Goal: Task Accomplishment & Management: Manage account settings

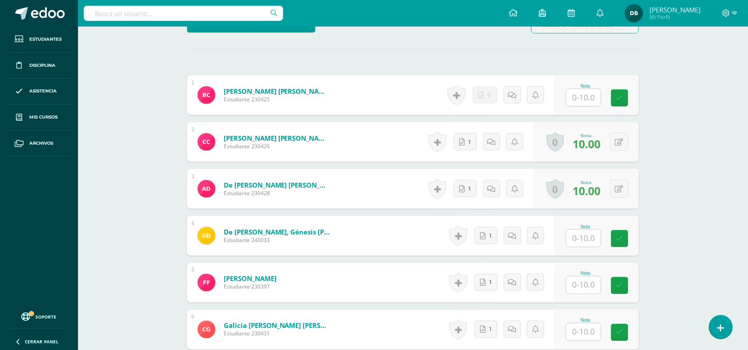
scroll to position [233, 0]
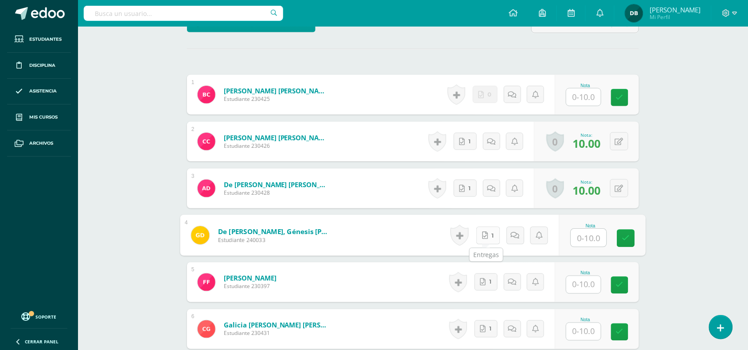
click at [485, 238] on icon at bounding box center [485, 236] width 6 height 8
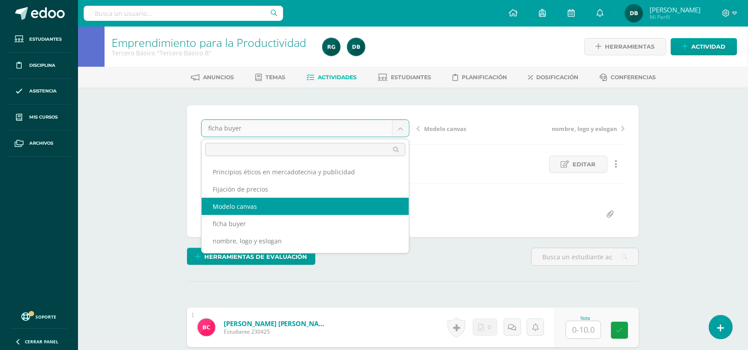
select select "/dashboard/teacher/grade-activity/108019/"
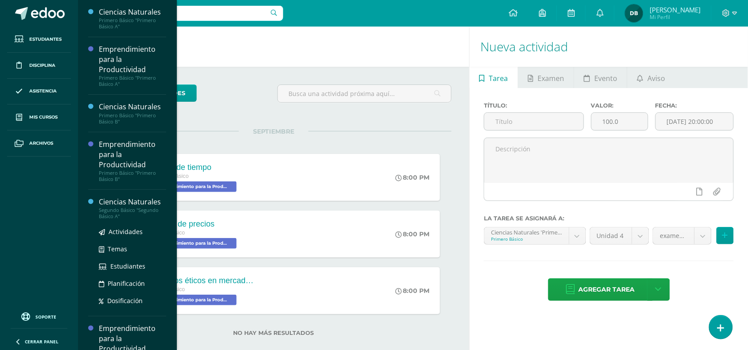
click at [122, 202] on div "Ciencias Naturales" at bounding box center [132, 202] width 67 height 10
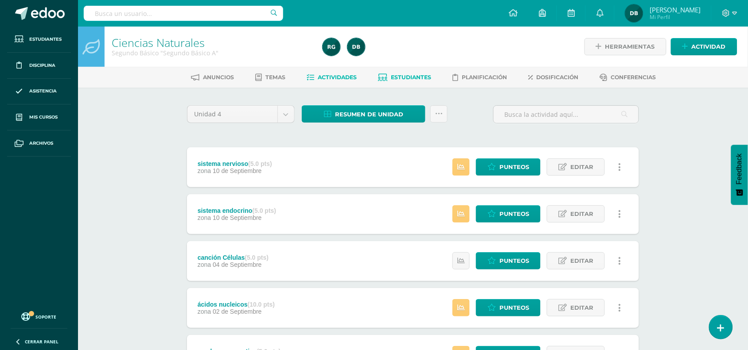
click at [413, 78] on span "Estudiantes" at bounding box center [411, 77] width 40 height 7
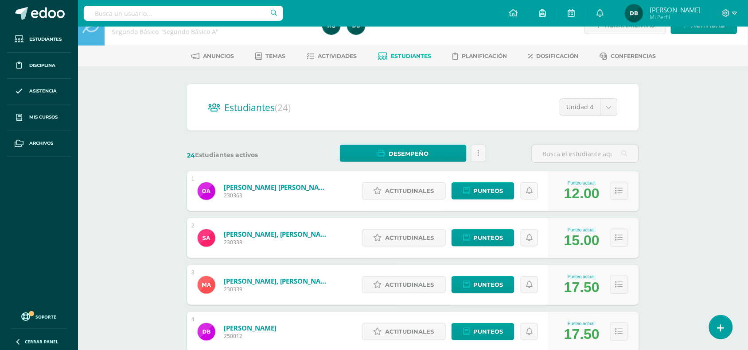
scroll to position [22, 0]
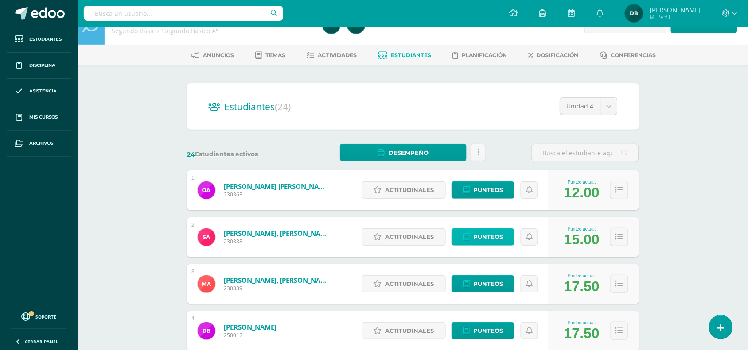
click at [487, 236] on span "Punteos" at bounding box center [488, 237] width 30 height 16
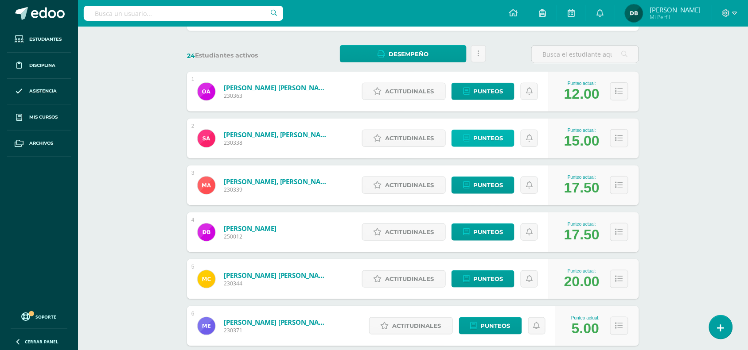
scroll to position [152, 0]
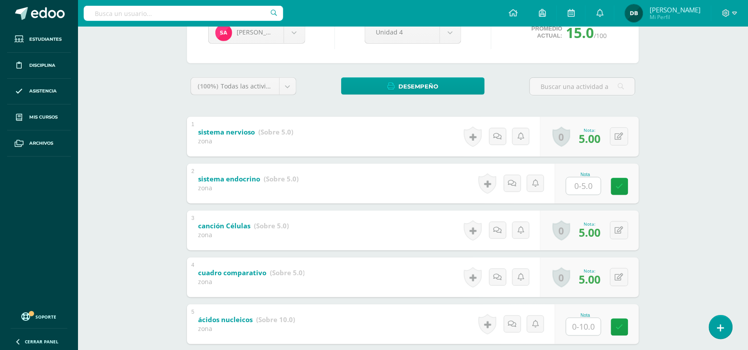
scroll to position [157, 0]
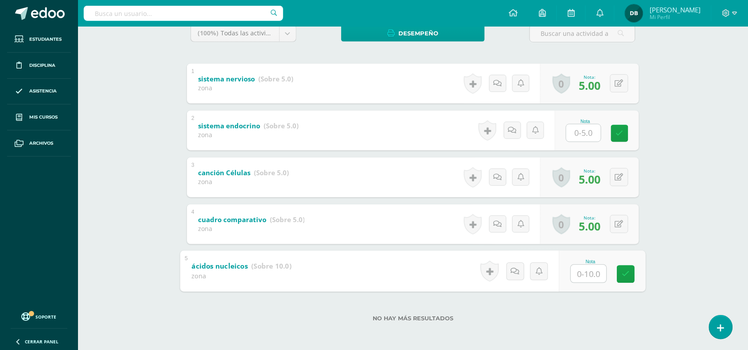
click at [600, 268] on input "text" at bounding box center [588, 274] width 35 height 18
type input "10"
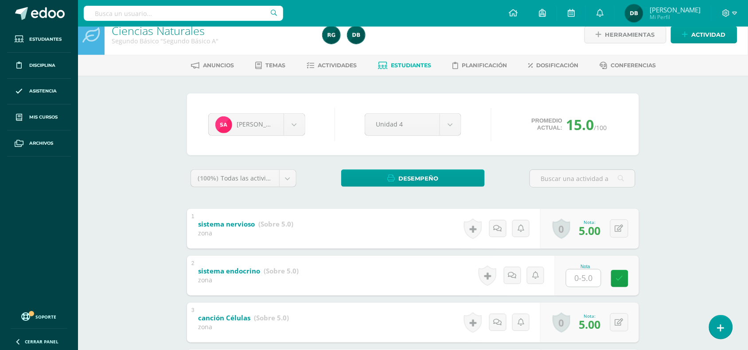
scroll to position [0, 0]
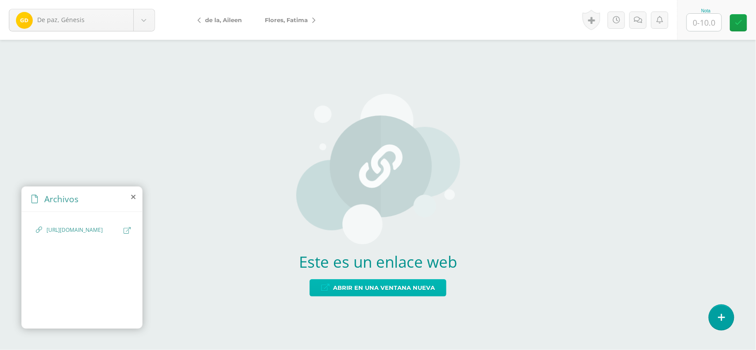
click at [366, 282] on span "Abrir en una ventana nueva" at bounding box center [384, 288] width 102 height 16
click at [701, 29] on input "text" at bounding box center [704, 22] width 35 height 17
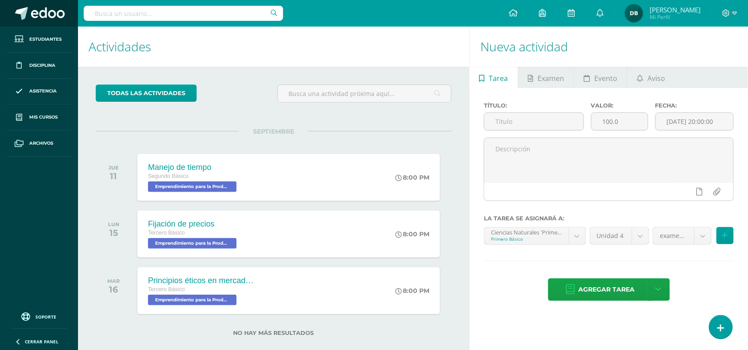
scroll to position [146, 0]
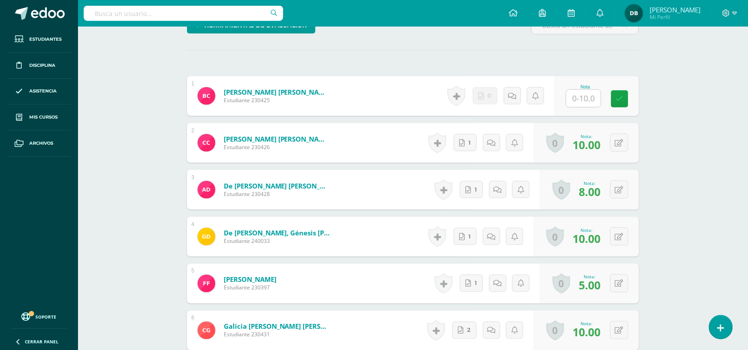
scroll to position [233, 0]
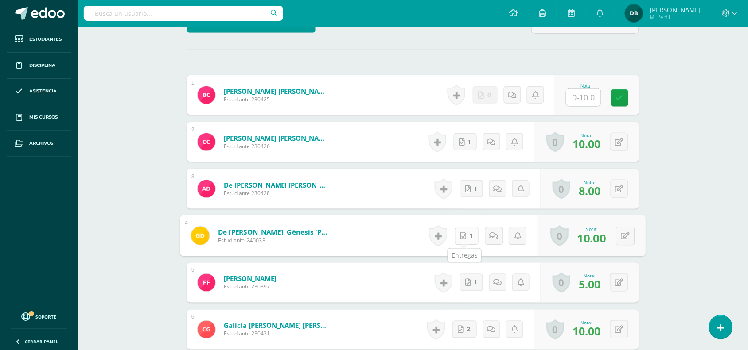
click at [462, 231] on link "1" at bounding box center [467, 236] width 24 height 18
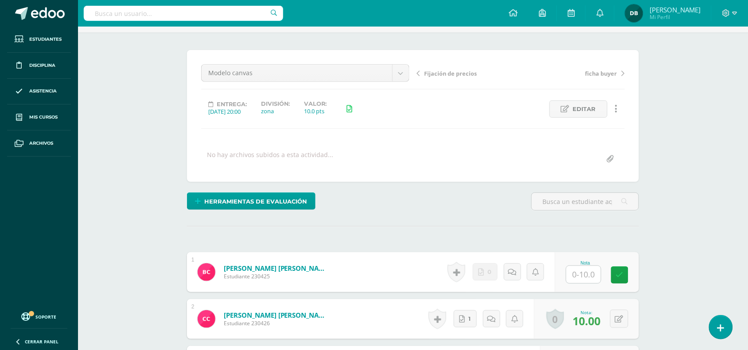
scroll to position [54, 0]
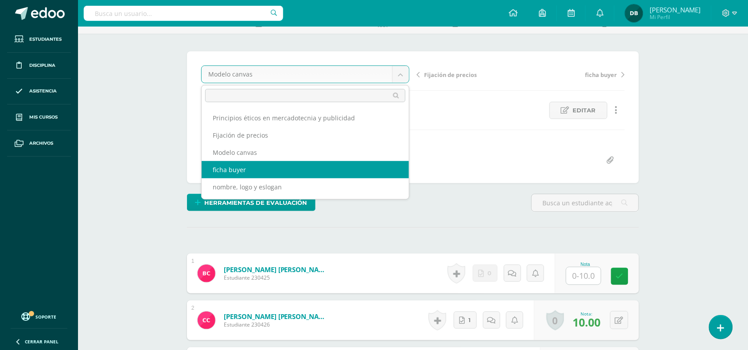
select select "/dashboard/teacher/grade-activity/108020/"
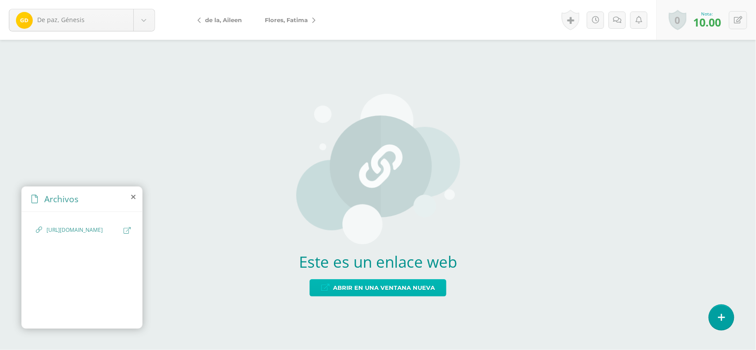
click at [420, 291] on span "Abrir en una ventana nueva" at bounding box center [384, 288] width 102 height 16
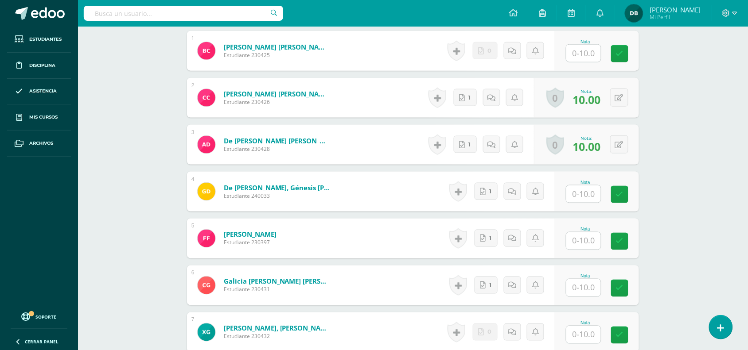
scroll to position [320, 0]
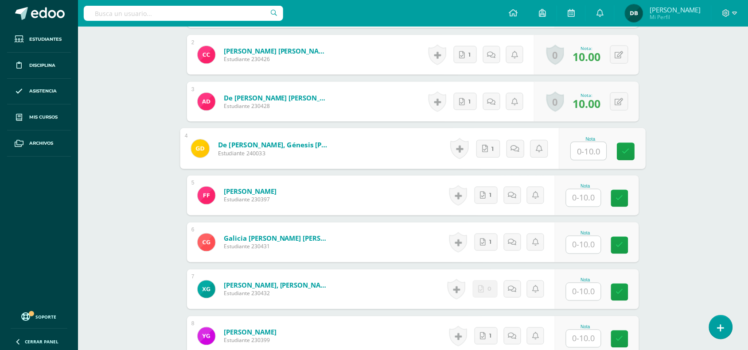
click at [584, 150] on input "text" at bounding box center [588, 152] width 35 height 18
type input "10"
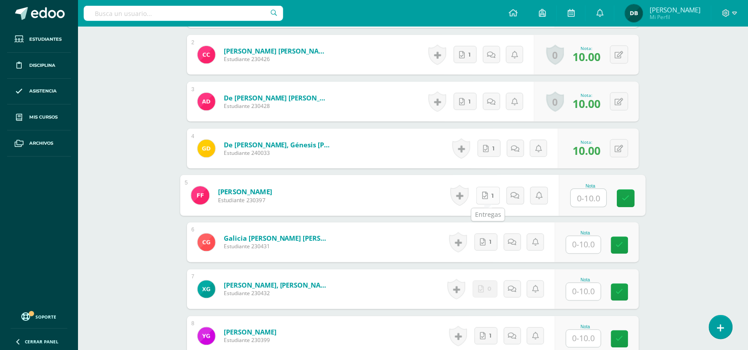
click at [490, 198] on link "1" at bounding box center [488, 196] width 24 height 18
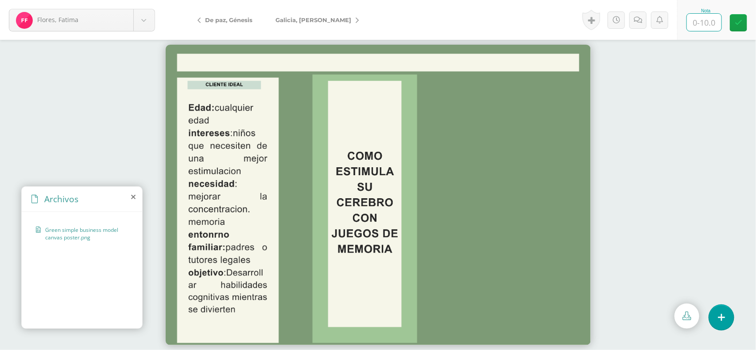
click at [706, 23] on input "text" at bounding box center [704, 22] width 35 height 17
type input "5"
click at [641, 16] on icon at bounding box center [638, 20] width 8 height 8
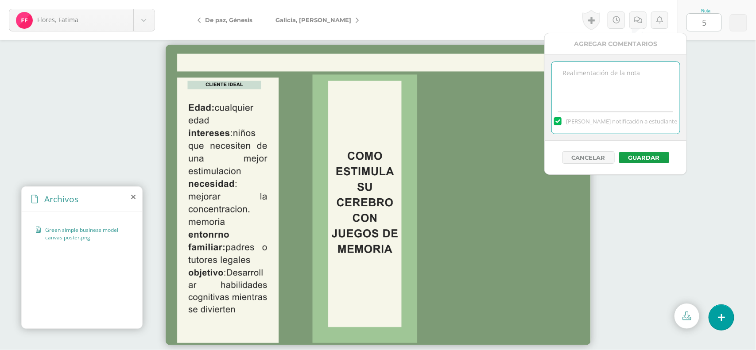
click at [595, 65] on textarea at bounding box center [616, 84] width 128 height 44
type textarea "corregir"
click at [640, 162] on div "Cancelar Guardar" at bounding box center [616, 158] width 142 height 34
click at [640, 162] on button "Guardar" at bounding box center [644, 158] width 50 height 12
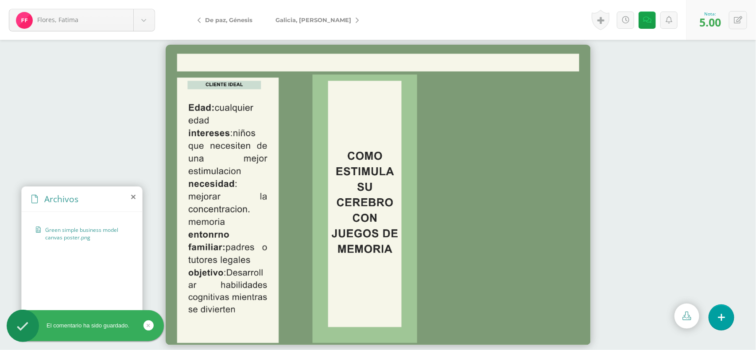
click at [337, 20] on link "[PERSON_NAME]" at bounding box center [303, 19] width 78 height 21
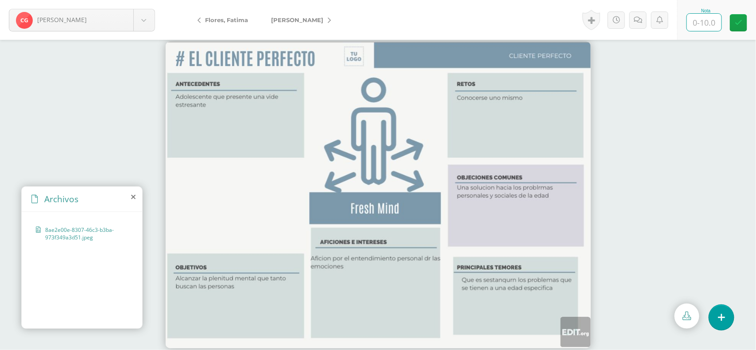
click at [702, 25] on input "text" at bounding box center [704, 22] width 35 height 17
type input "10"
click at [319, 20] on link "[PERSON_NAME]" at bounding box center [299, 19] width 78 height 21
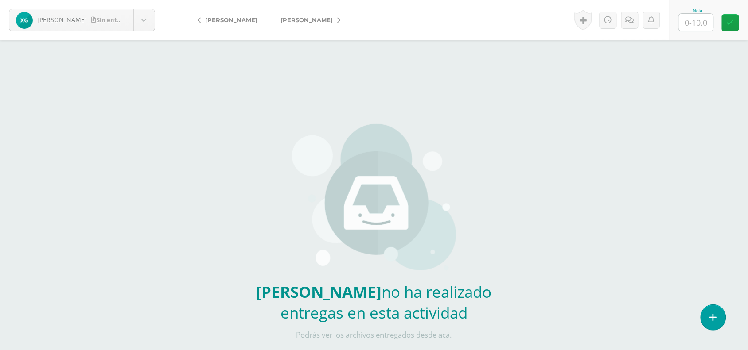
click at [319, 20] on link "[PERSON_NAME]" at bounding box center [341, 19] width 98 height 21
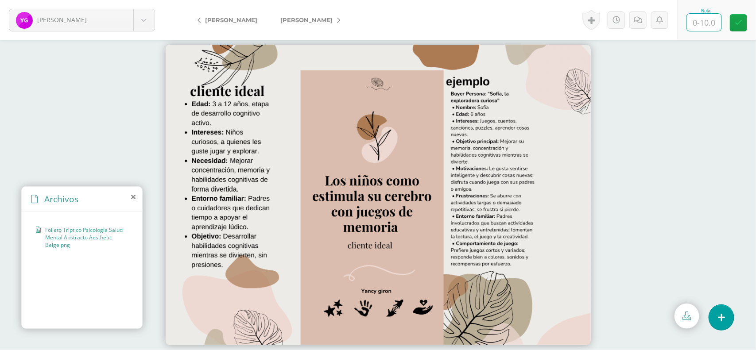
click at [701, 18] on input "text" at bounding box center [704, 22] width 35 height 17
type input "10"
click at [325, 24] on link "[PERSON_NAME]" at bounding box center [308, 19] width 78 height 21
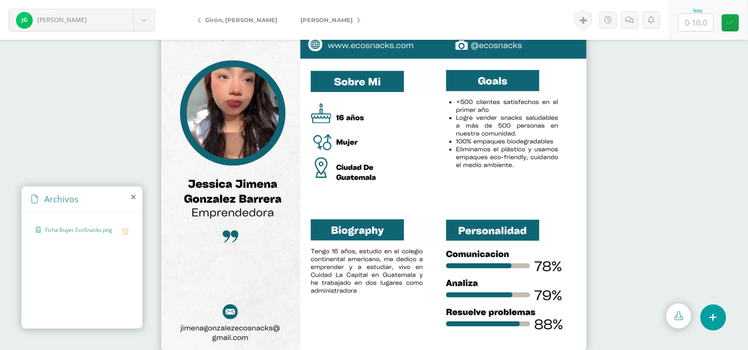
scroll to position [4, 0]
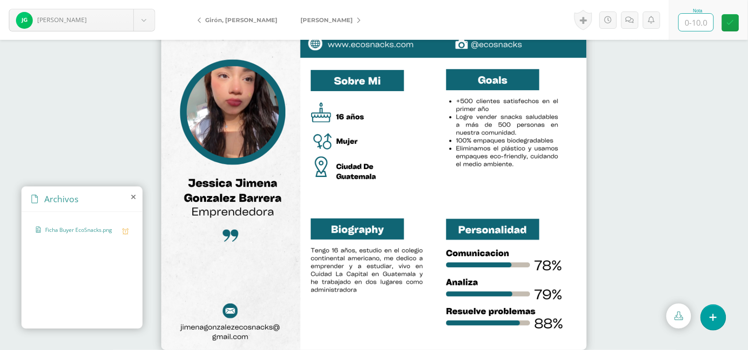
click at [694, 23] on input "text" at bounding box center [696, 22] width 35 height 17
type input "5"
click at [631, 22] on icon at bounding box center [630, 20] width 8 height 8
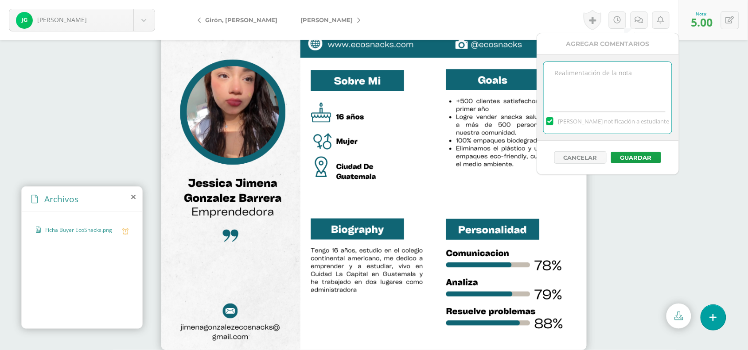
click at [572, 82] on textarea at bounding box center [608, 84] width 128 height 44
type textarea "Repetir"
click at [647, 160] on button "Guardar" at bounding box center [636, 158] width 50 height 12
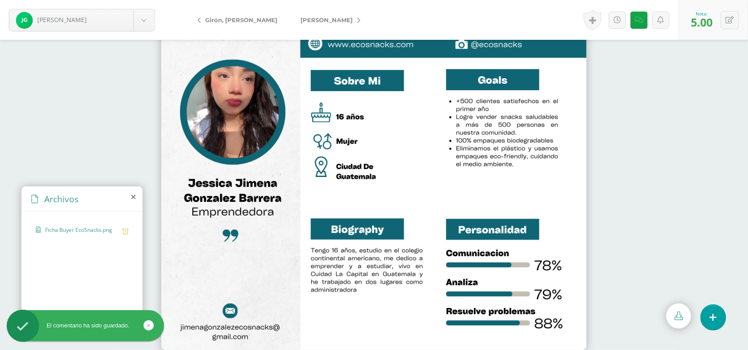
click at [323, 20] on link "[PERSON_NAME]" at bounding box center [328, 19] width 78 height 21
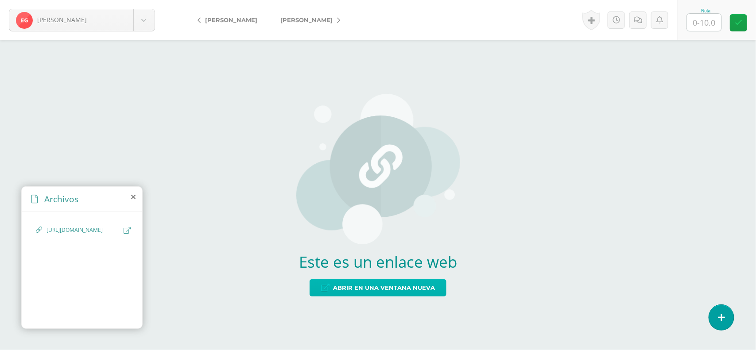
click at [359, 290] on span "Abrir en una ventana nueva" at bounding box center [384, 288] width 102 height 16
click at [712, 21] on input "text" at bounding box center [704, 22] width 35 height 17
type input "10"
click at [337, 17] on icon at bounding box center [338, 20] width 3 height 6
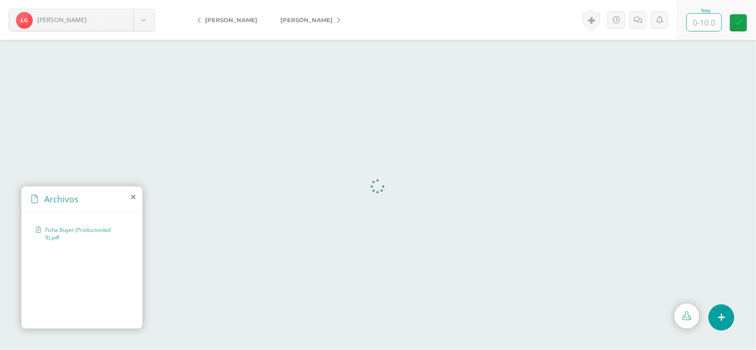
click at [709, 25] on input "text" at bounding box center [704, 22] width 35 height 17
type input "10"
click at [343, 21] on link "[PERSON_NAME]" at bounding box center [308, 19] width 78 height 21
click at [700, 27] on input "text" at bounding box center [704, 22] width 35 height 17
type input "10"
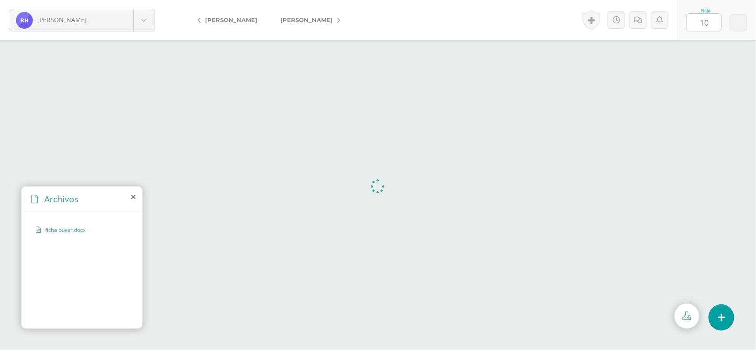
click at [320, 21] on link "[PERSON_NAME]" at bounding box center [308, 19] width 78 height 21
click at [705, 27] on input "text" at bounding box center [704, 22] width 35 height 17
type input "10"
click at [347, 16] on link "[PERSON_NAME]" at bounding box center [308, 19] width 78 height 21
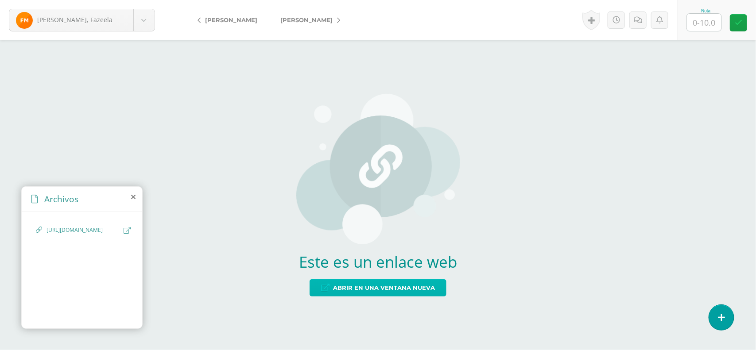
click at [394, 289] on span "Abrir en una ventana nueva" at bounding box center [384, 288] width 102 height 16
click at [707, 18] on input "text" at bounding box center [704, 22] width 35 height 17
type input "10"
click at [337, 21] on icon at bounding box center [338, 20] width 3 height 6
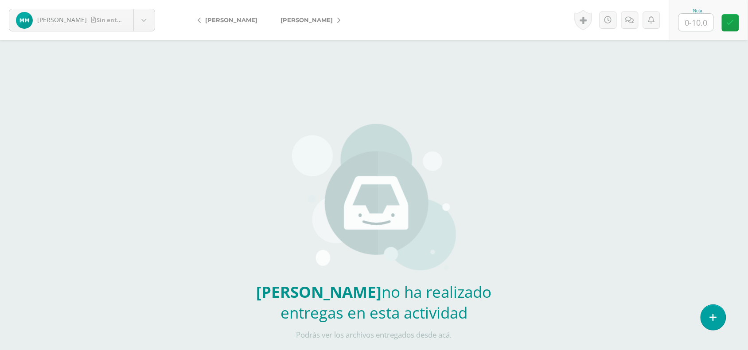
click at [340, 20] on icon at bounding box center [338, 20] width 3 height 6
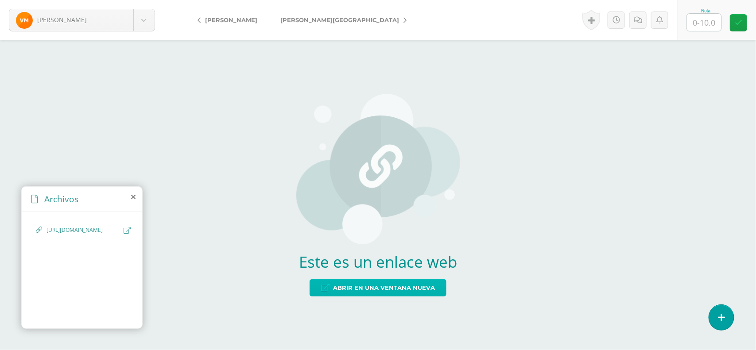
click at [344, 284] on span "Abrir en una ventana nueva" at bounding box center [384, 288] width 102 height 16
click at [699, 21] on input "text" at bounding box center [704, 22] width 35 height 17
type input "10"
click at [359, 28] on link "[PERSON_NAME][GEOGRAPHIC_DATA]" at bounding box center [341, 19] width 145 height 21
click at [339, 282] on span "Abrir en una ventana nueva" at bounding box center [384, 288] width 102 height 16
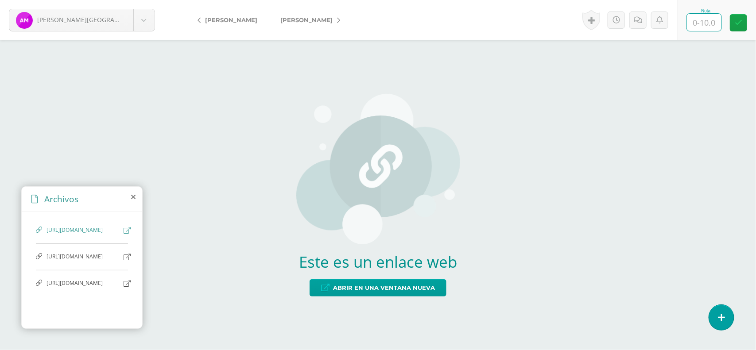
click at [710, 21] on input "text" at bounding box center [704, 22] width 35 height 17
type input "10"
click at [332, 20] on link "[PERSON_NAME]" at bounding box center [308, 19] width 78 height 21
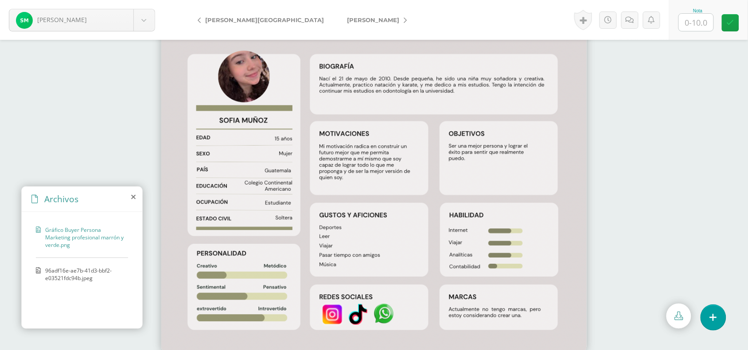
scroll to position [4, 0]
click at [700, 14] on input "text" at bounding box center [696, 22] width 35 height 17
click at [72, 269] on span "96adf16e-ae7b-41d3-bbf2-e03521fdc94b.jpeg" at bounding box center [84, 274] width 78 height 15
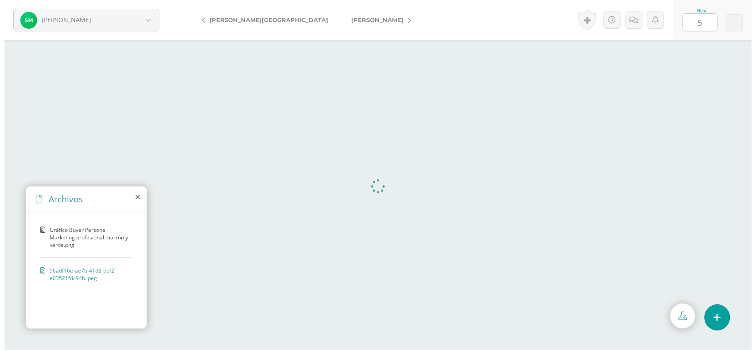
scroll to position [0, 0]
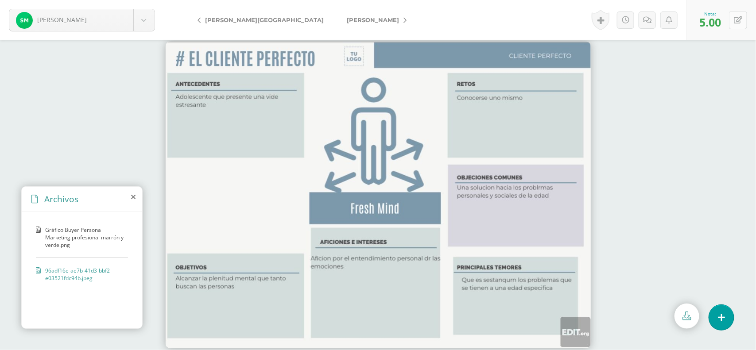
click at [736, 19] on icon at bounding box center [738, 20] width 8 height 8
type input "10"
click at [723, 20] on link at bounding box center [717, 22] width 17 height 17
click at [205, 19] on span "Monterroso, [GEOGRAPHIC_DATA]" at bounding box center [264, 19] width 119 height 7
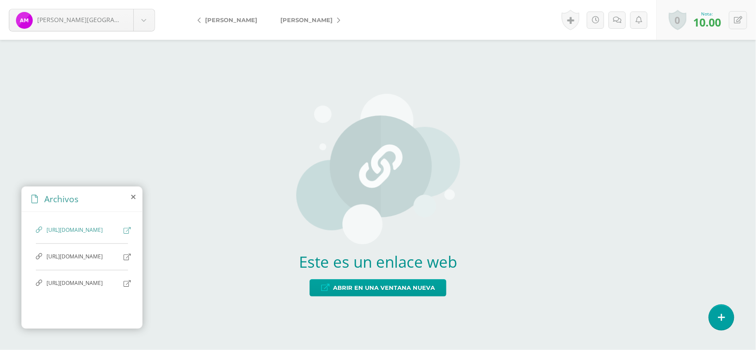
click at [83, 261] on span "https://www.canva.com/design/DAGx4PXj4y0/NzPa_VYdFvLXV3WJcm8w0w/edit?utm_conten…" at bounding box center [83, 257] width 73 height 8
click at [354, 295] on span "Abrir en una ventana nueva" at bounding box center [384, 288] width 102 height 16
click at [333, 20] on link "[PERSON_NAME]" at bounding box center [308, 19] width 78 height 21
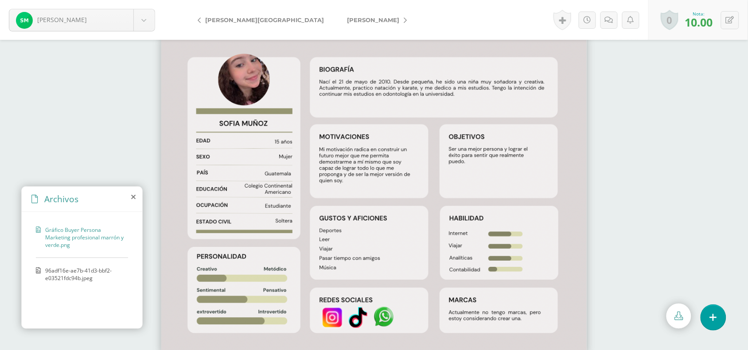
click at [347, 20] on span "[PERSON_NAME]" at bounding box center [373, 19] width 52 height 7
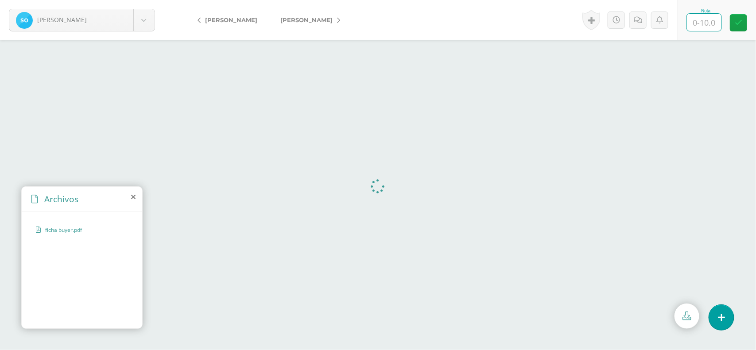
click at [706, 17] on input "text" at bounding box center [704, 22] width 35 height 17
type input "10"
click at [337, 19] on icon at bounding box center [338, 20] width 3 height 6
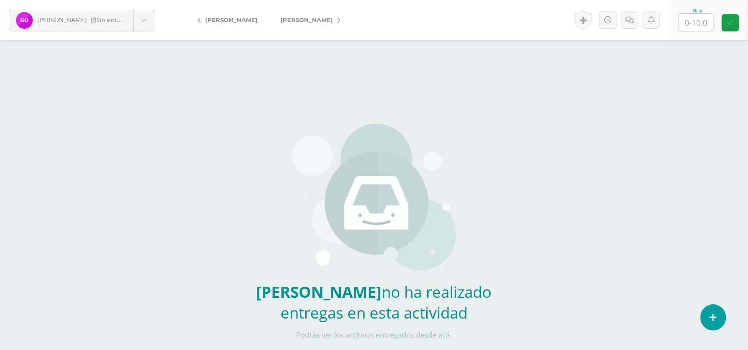
click at [337, 20] on icon at bounding box center [338, 20] width 3 height 6
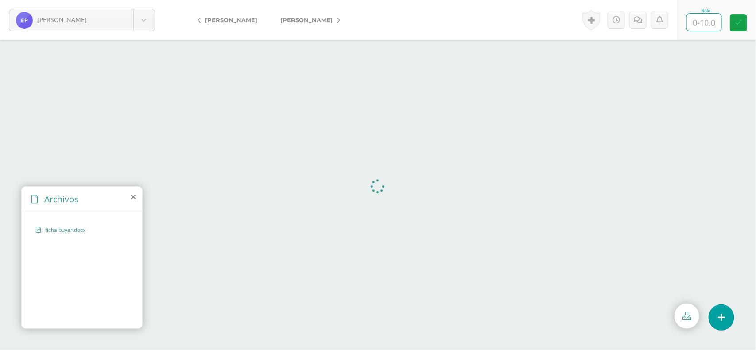
click at [703, 20] on input "text" at bounding box center [704, 22] width 35 height 17
type input "10"
click at [338, 18] on link "[PERSON_NAME]" at bounding box center [308, 19] width 78 height 21
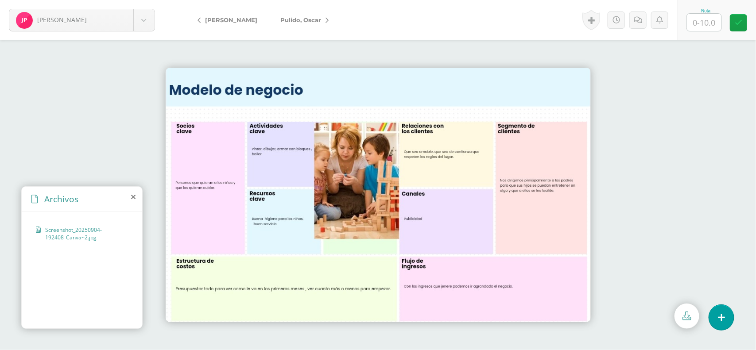
click at [710, 23] on input "text" at bounding box center [704, 22] width 35 height 17
type input "5"
click at [317, 21] on link "Pulido, Oscar" at bounding box center [302, 19] width 67 height 21
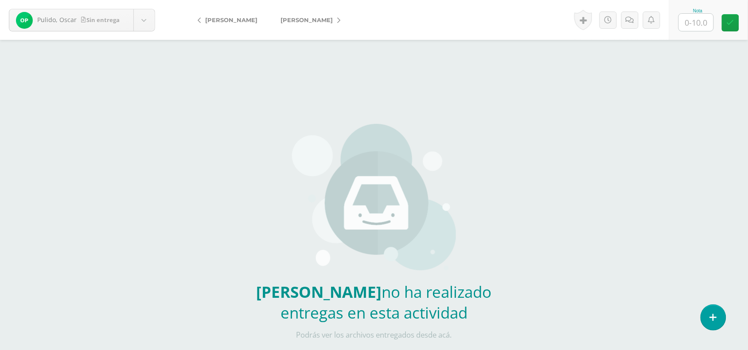
click at [698, 27] on input "text" at bounding box center [696, 22] width 35 height 17
type input "10"
click at [327, 19] on link "[PERSON_NAME]" at bounding box center [308, 19] width 78 height 21
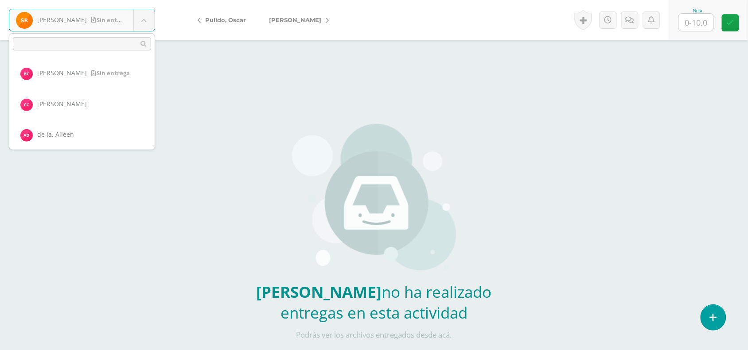
click at [142, 17] on body "Reyes, Samuel Sin entrega Carrera, Bryan Castañeda, Carlos de la, Aileen De paz…" at bounding box center [374, 184] width 748 height 369
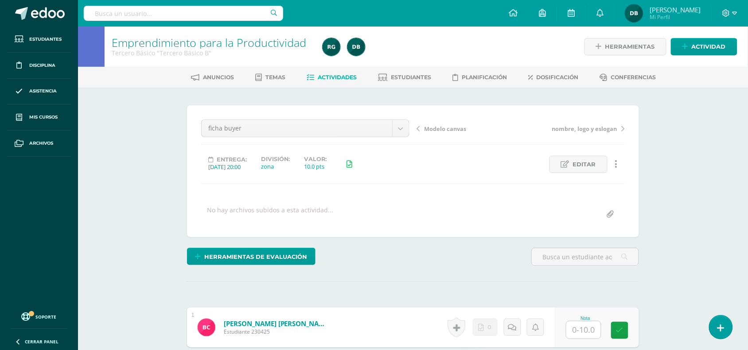
scroll to position [0, 0]
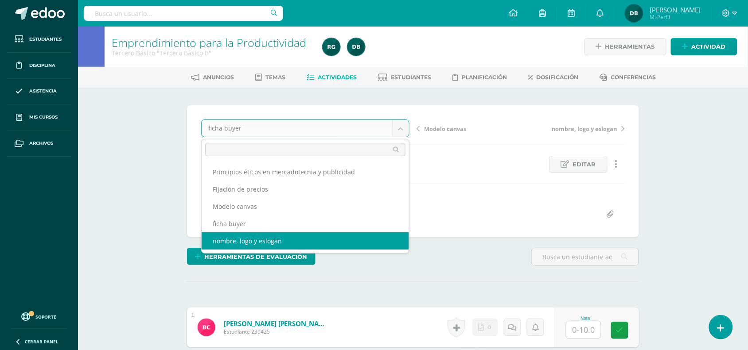
select select "/dashboard/teacher/grade-activity/108021/"
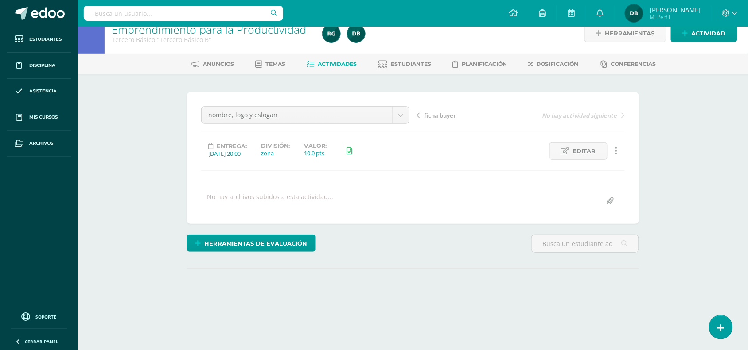
scroll to position [68, 0]
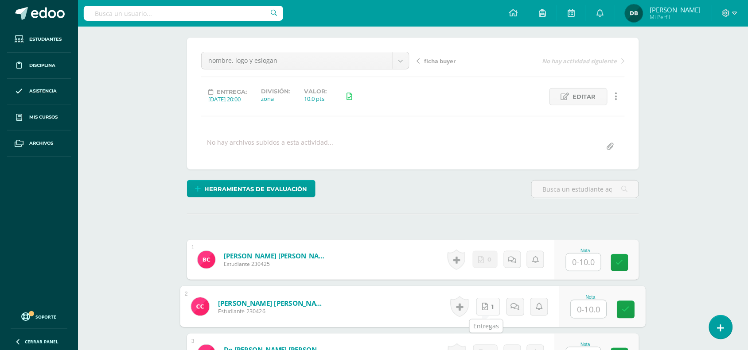
click at [492, 303] on span "1" at bounding box center [493, 307] width 2 height 17
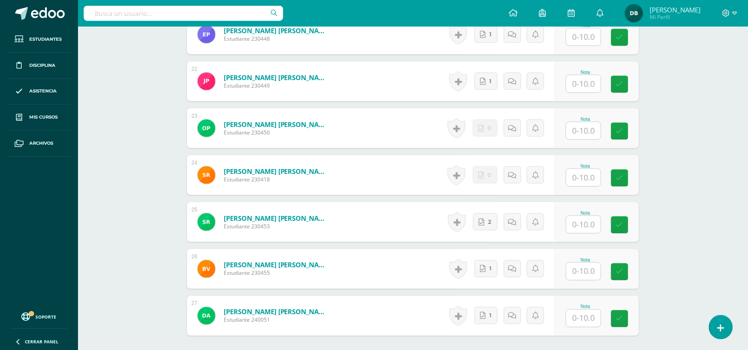
scroll to position [1320, 0]
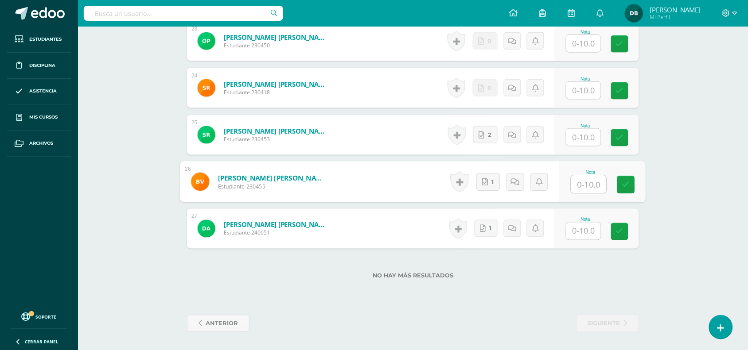
click at [572, 179] on input "text" at bounding box center [588, 185] width 35 height 18
type input "10"
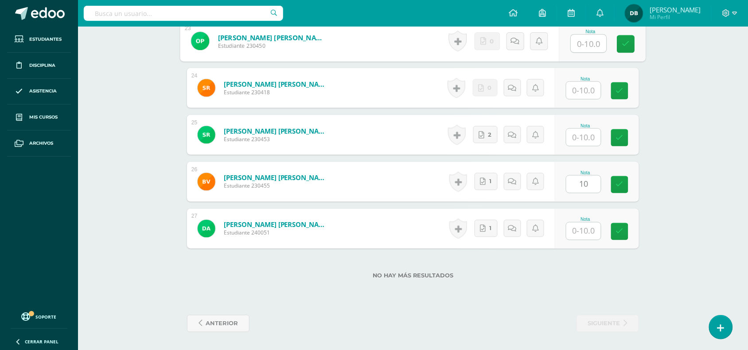
click at [594, 40] on input "text" at bounding box center [588, 44] width 35 height 18
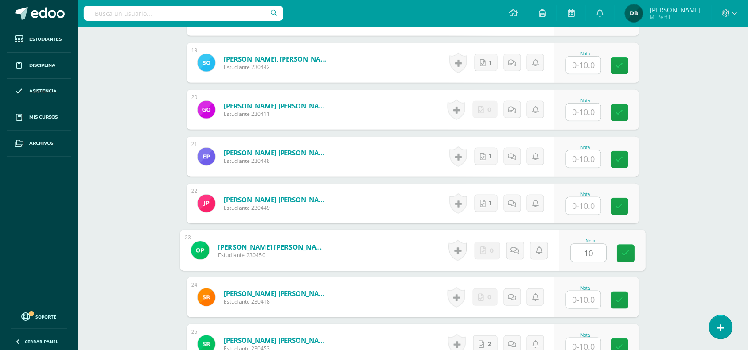
scroll to position [1110, 0]
type input "10"
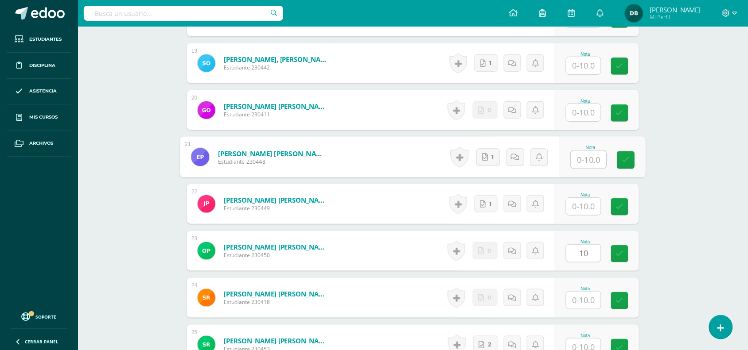
click at [585, 164] on input "text" at bounding box center [588, 160] width 35 height 18
type input "10"
click at [625, 158] on icon at bounding box center [626, 160] width 8 height 8
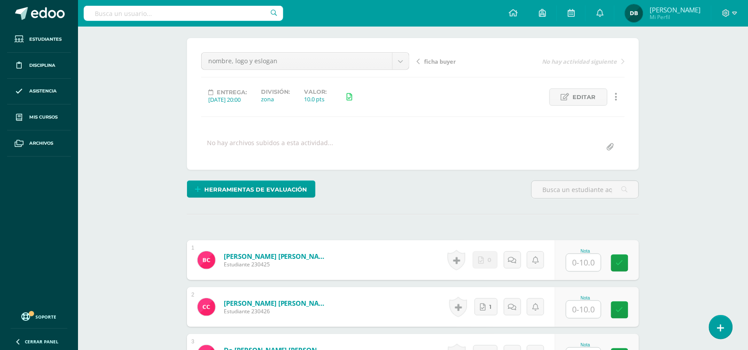
scroll to position [0, 0]
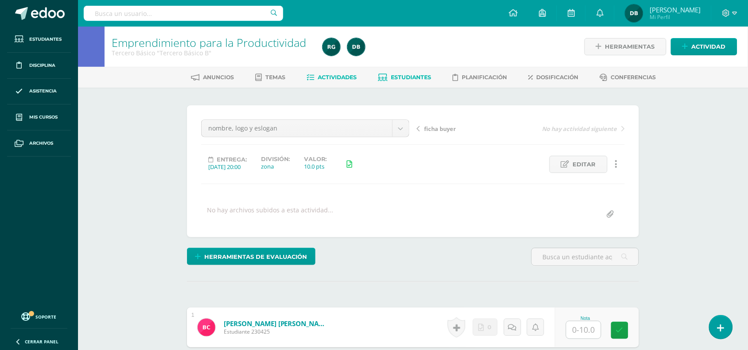
click at [411, 79] on span "Estudiantes" at bounding box center [411, 77] width 40 height 7
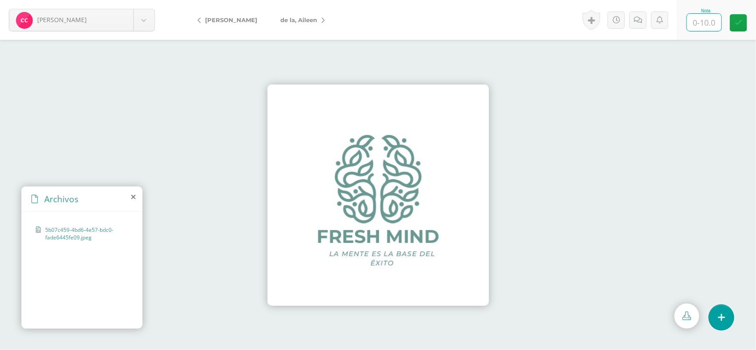
click at [701, 23] on input "text" at bounding box center [704, 22] width 35 height 17
type input "10"
click at [317, 16] on link "de la, Aileen" at bounding box center [300, 19] width 63 height 21
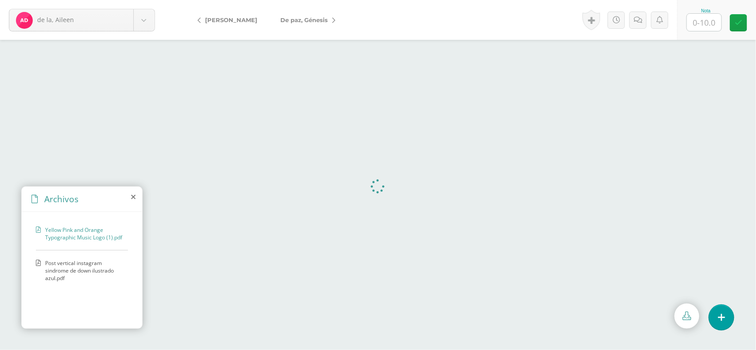
click at [71, 271] on span "Post vertical instagram sindrome de down ilustrado azul.pdf" at bounding box center [84, 271] width 78 height 23
click at [712, 21] on input "text" at bounding box center [704, 22] width 35 height 17
type input "10"
click at [335, 17] on link "De paz, Génesis" at bounding box center [306, 19] width 74 height 21
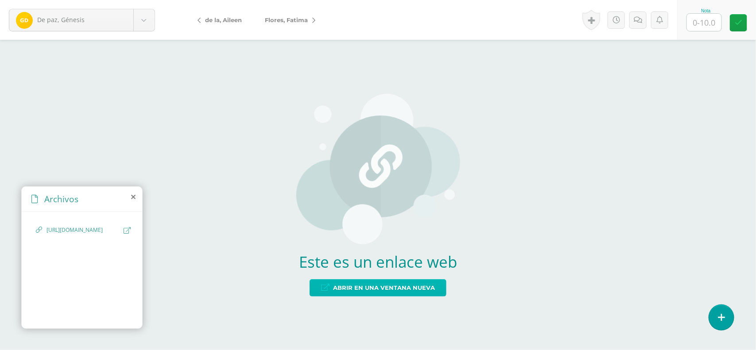
click at [370, 288] on span "Abrir en una ventana nueva" at bounding box center [384, 288] width 102 height 16
click at [708, 23] on input "text" at bounding box center [704, 22] width 35 height 17
type input "10"
click at [319, 16] on link "Flores, Fatima" at bounding box center [287, 19] width 69 height 21
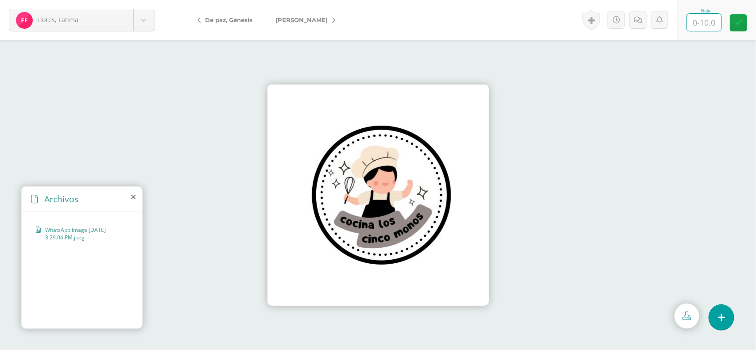
click at [705, 23] on input "text" at bounding box center [704, 22] width 35 height 17
type input "0"
click at [634, 27] on link at bounding box center [638, 20] width 17 height 17
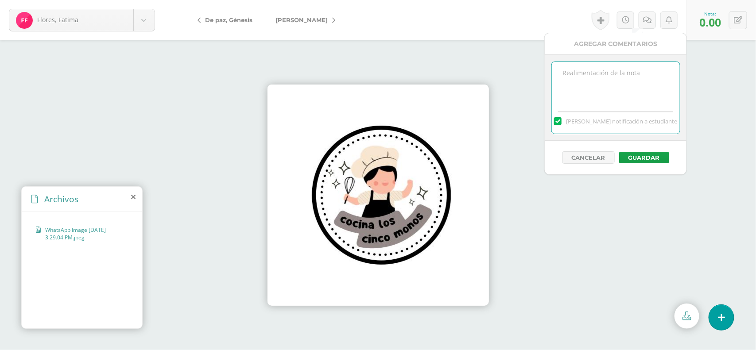
click at [625, 87] on textarea at bounding box center [616, 84] width 128 height 44
type textarea "B"
type textarea "No tiene relación con su proyecto"
click at [642, 160] on button "Guardar" at bounding box center [644, 158] width 50 height 12
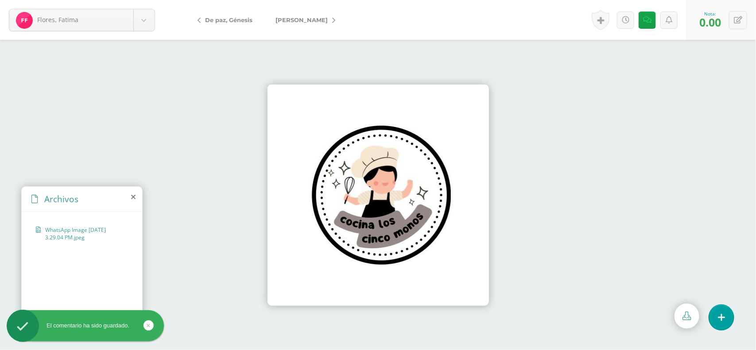
click at [334, 20] on icon at bounding box center [333, 20] width 3 height 6
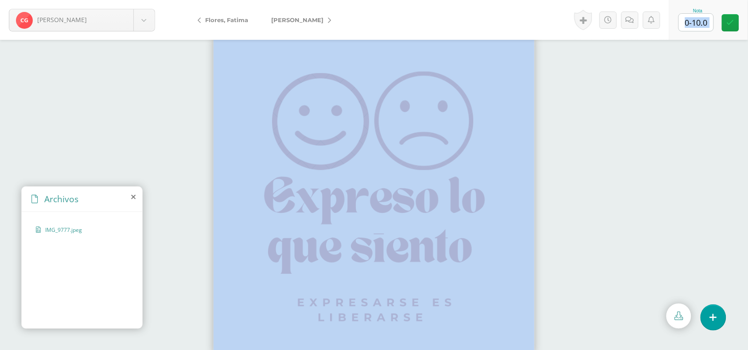
drag, startPoint x: 597, startPoint y: 86, endPoint x: 693, endPoint y: 27, distance: 112.3
click at [693, 0] on div "[PERSON_NAME] [PERSON_NAME] [PERSON_NAME] de la, [PERSON_NAME], [GEOGRAPHIC_DAT…" at bounding box center [374, 0] width 748 height 0
click at [693, 27] on input "text" at bounding box center [696, 22] width 35 height 17
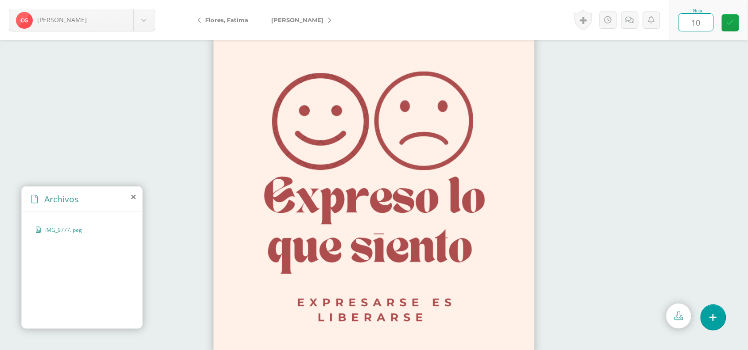
type input "10"
click at [328, 20] on icon at bounding box center [329, 20] width 3 height 6
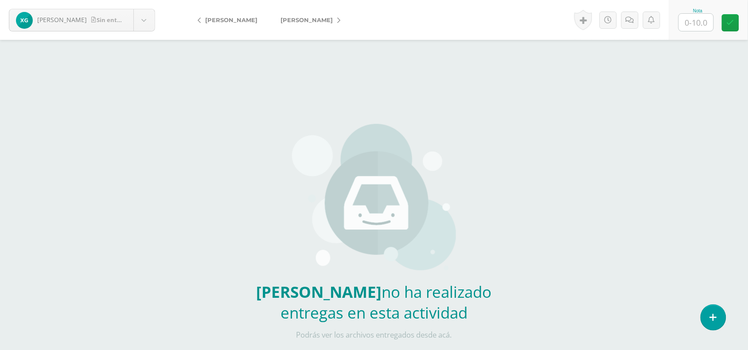
click at [319, 21] on link "[PERSON_NAME]" at bounding box center [341, 19] width 98 height 21
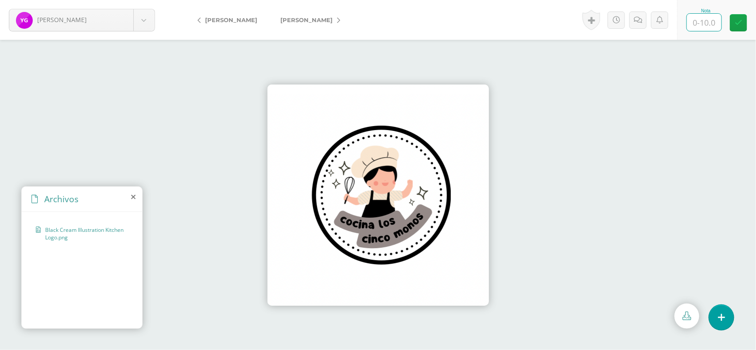
click at [704, 23] on input "text" at bounding box center [704, 22] width 35 height 17
type input "0"
click at [637, 18] on icon at bounding box center [638, 20] width 8 height 8
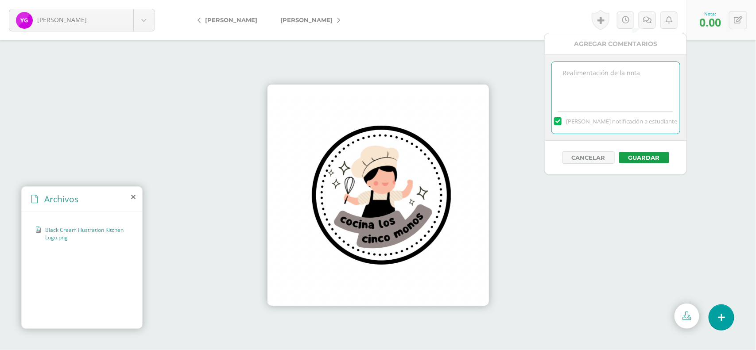
click at [610, 71] on textarea at bounding box center [616, 84] width 128 height 44
type textarea "No tiene relación con su proyecto"
click at [643, 154] on button "Guardar" at bounding box center [644, 158] width 50 height 12
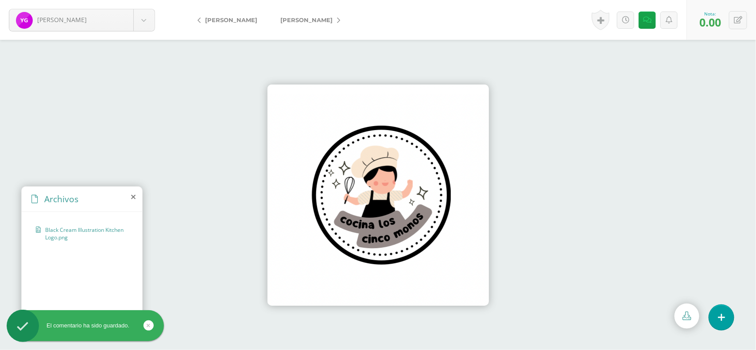
click at [337, 21] on icon at bounding box center [338, 20] width 3 height 6
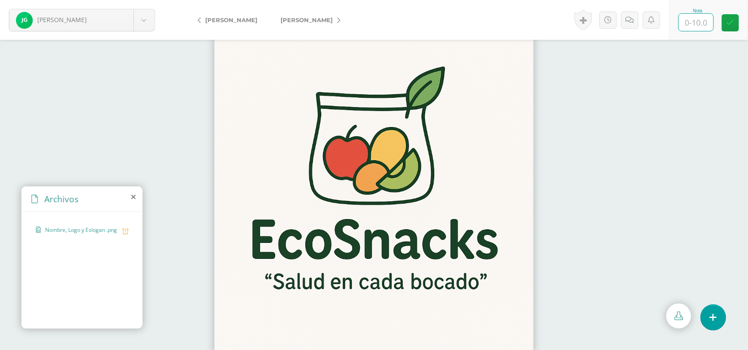
click at [703, 21] on input "text" at bounding box center [696, 22] width 35 height 17
type input "10"
click at [337, 19] on icon at bounding box center [338, 20] width 3 height 6
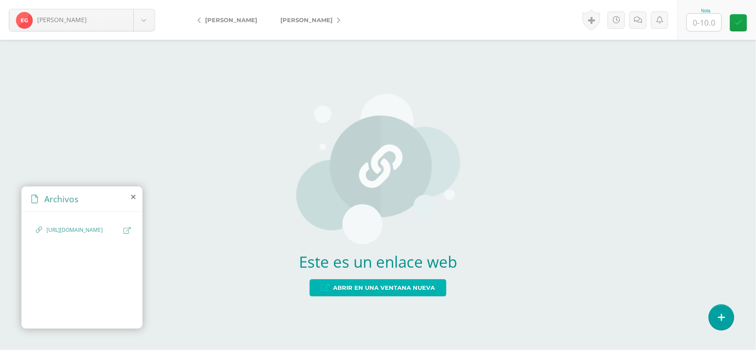
click at [391, 288] on span "Abrir en una ventana nueva" at bounding box center [384, 288] width 102 height 16
click at [706, 20] on input "text" at bounding box center [704, 22] width 35 height 17
type input "10"
click at [732, 25] on link at bounding box center [738, 22] width 17 height 17
click at [337, 19] on icon at bounding box center [338, 20] width 3 height 6
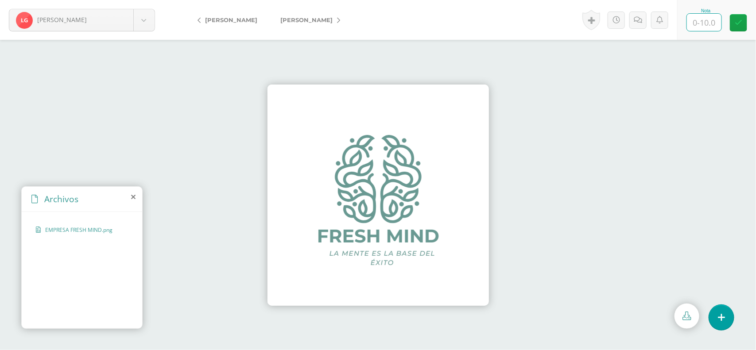
click at [695, 30] on input "text" at bounding box center [704, 22] width 35 height 17
type input "10"
click at [342, 17] on link "Hernández, Rodrigo" at bounding box center [308, 19] width 78 height 21
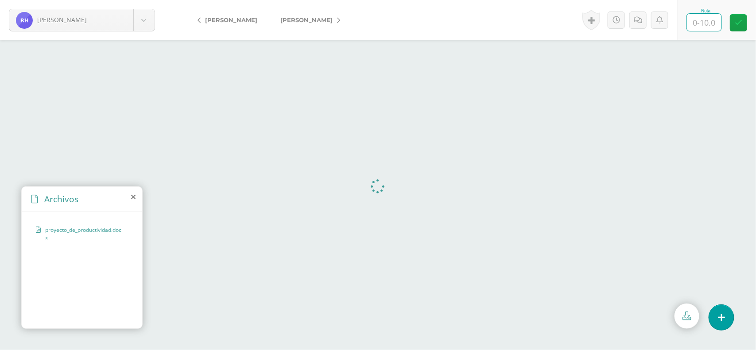
click at [700, 18] on input "text" at bounding box center [704, 22] width 35 height 17
type input "10"
click at [337, 21] on icon at bounding box center [338, 20] width 3 height 6
click at [707, 23] on input "text" at bounding box center [704, 22] width 35 height 17
type input "10"
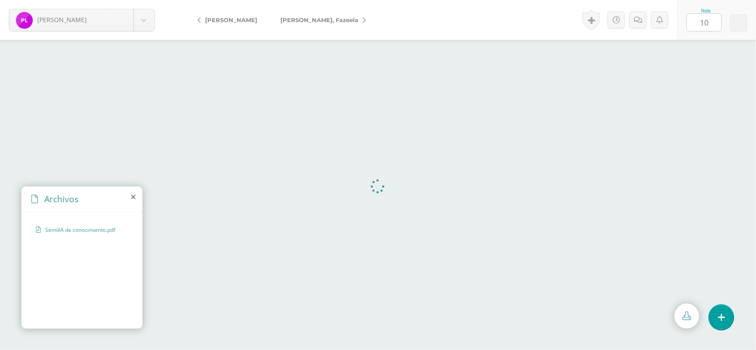
click at [340, 19] on icon at bounding box center [338, 20] width 3 height 6
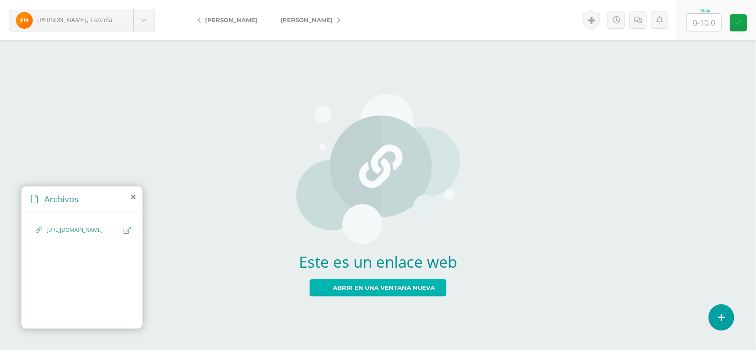
click at [378, 289] on span "Abrir en una ventana nueva" at bounding box center [384, 288] width 102 height 16
click at [715, 16] on input "text" at bounding box center [704, 22] width 35 height 17
type input "10"
click at [333, 17] on link "[PERSON_NAME]" at bounding box center [308, 19] width 78 height 21
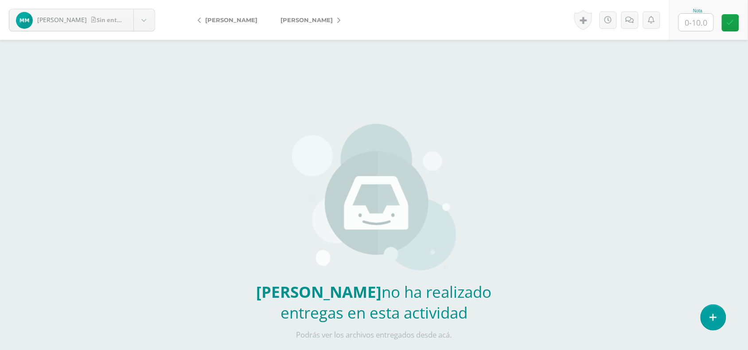
click at [347, 20] on link "[PERSON_NAME]" at bounding box center [308, 19] width 78 height 21
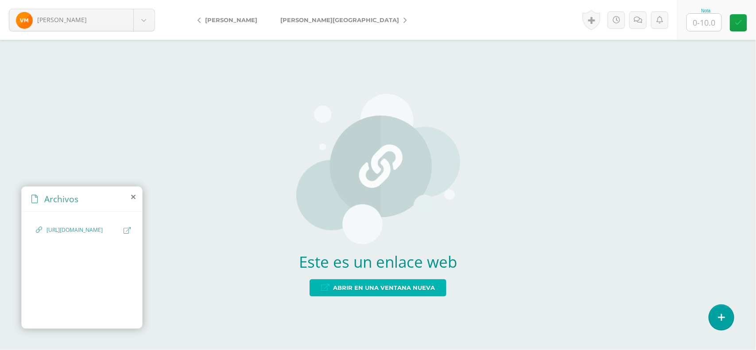
click at [395, 295] on span "Abrir en una ventana nueva" at bounding box center [384, 288] width 102 height 16
click at [354, 19] on link "Monterroso, [GEOGRAPHIC_DATA]" at bounding box center [335, 19] width 132 height 21
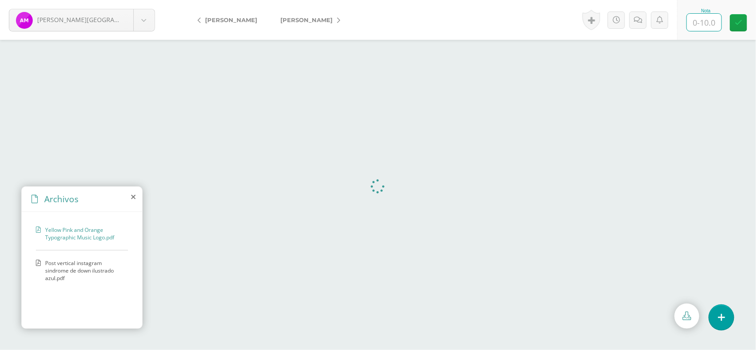
click at [707, 27] on input "text" at bounding box center [704, 22] width 35 height 17
type input "10"
click at [337, 23] on icon at bounding box center [338, 20] width 3 height 6
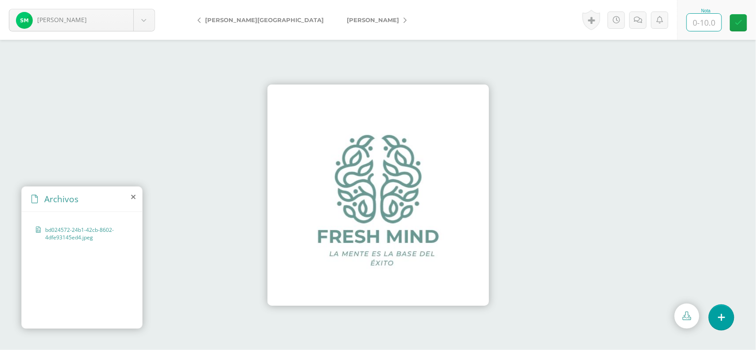
click at [712, 14] on input "text" at bounding box center [704, 22] width 35 height 17
type input "10"
click at [338, 18] on link "[PERSON_NAME]" at bounding box center [374, 19] width 78 height 21
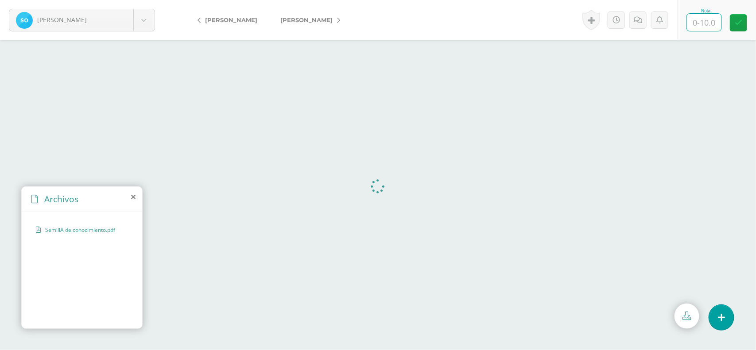
click at [712, 18] on input "text" at bounding box center [704, 22] width 35 height 17
type input "10"
click at [337, 20] on icon at bounding box center [338, 20] width 3 height 6
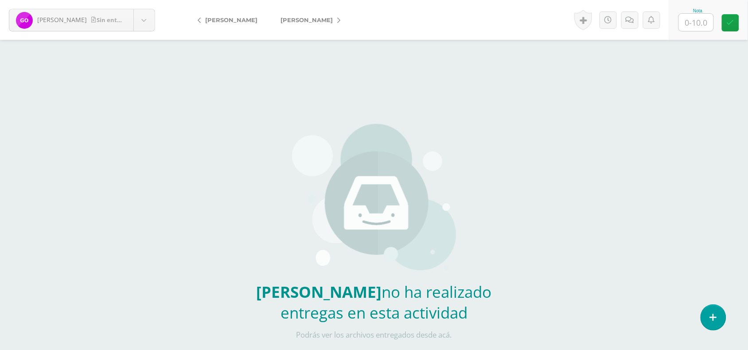
drag, startPoint x: 0, startPoint y: 0, endPoint x: 331, endPoint y: 20, distance: 331.1
click at [331, 20] on link "[PERSON_NAME]" at bounding box center [308, 19] width 78 height 21
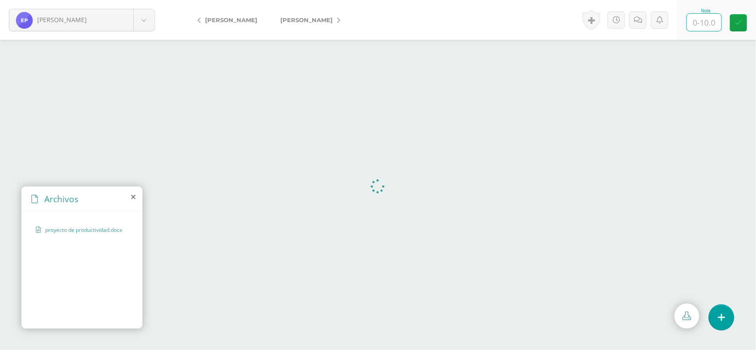
click at [708, 25] on input "text" at bounding box center [704, 22] width 35 height 17
type input "10"
click at [342, 18] on link "[PERSON_NAME]" at bounding box center [308, 19] width 78 height 21
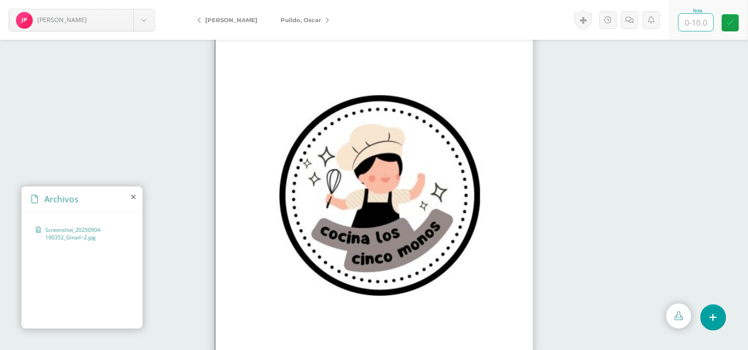
click at [697, 25] on input "text" at bounding box center [696, 22] width 35 height 17
type input "0"
click at [316, 23] on link "Pulido, Oscar" at bounding box center [302, 19] width 67 height 21
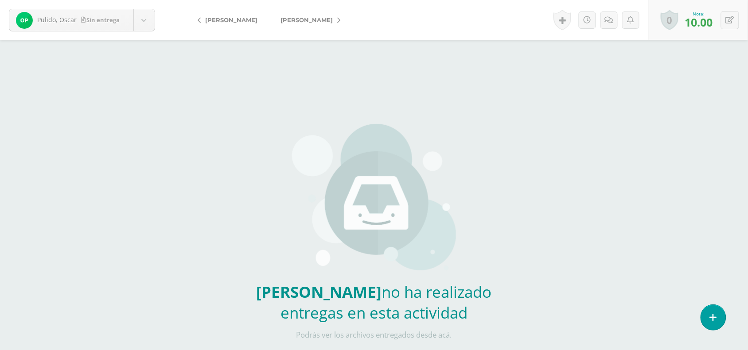
click at [316, 23] on span "[PERSON_NAME]" at bounding box center [306, 19] width 52 height 7
drag, startPoint x: 0, startPoint y: 0, endPoint x: 327, endPoint y: 21, distance: 327.2
click at [327, 21] on link "[PERSON_NAME]" at bounding box center [296, 19] width 78 height 21
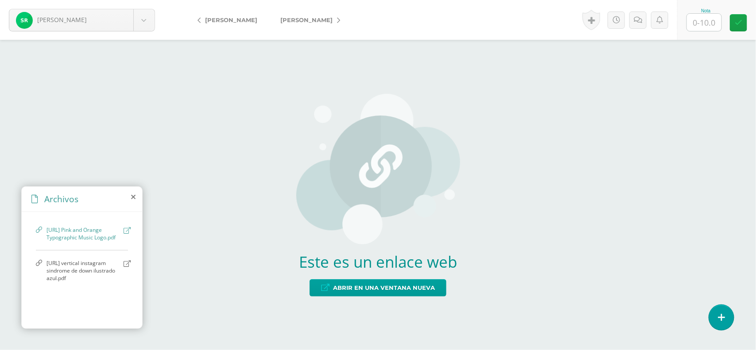
click at [399, 277] on div "Este es un enlace web Abrir en una ventana nueva" at bounding box center [378, 195] width 164 height 238
click at [400, 284] on span "Abrir en una ventana nueva" at bounding box center [384, 288] width 102 height 16
click at [64, 269] on span "http://Post vertical instagram sindrome de down ilustrado azul.pdf" at bounding box center [83, 271] width 73 height 23
click at [391, 286] on span "Abrir en una ventana nueva" at bounding box center [384, 288] width 102 height 16
click at [713, 23] on input "text" at bounding box center [704, 22] width 35 height 17
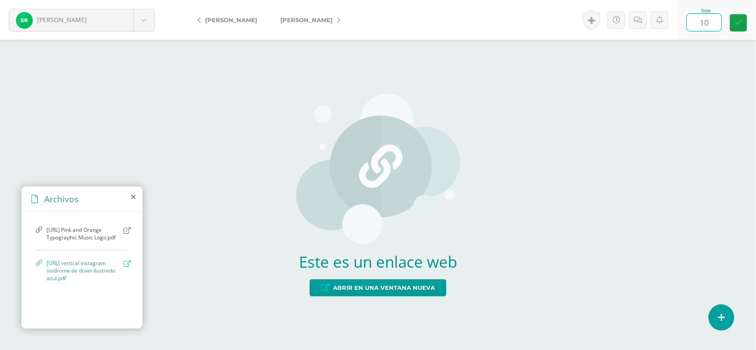
type input "10"
click at [337, 20] on icon at bounding box center [338, 20] width 3 height 6
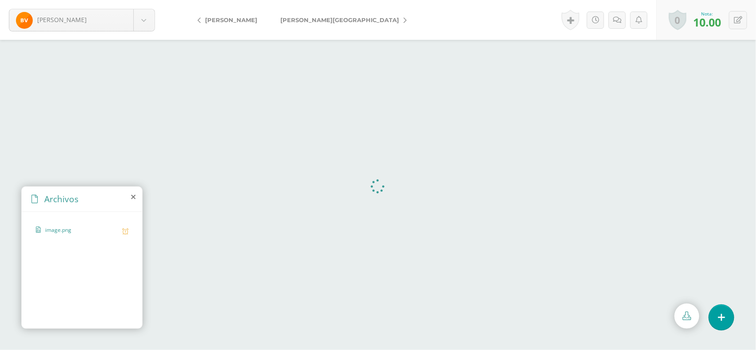
click at [404, 20] on icon at bounding box center [405, 20] width 3 height 6
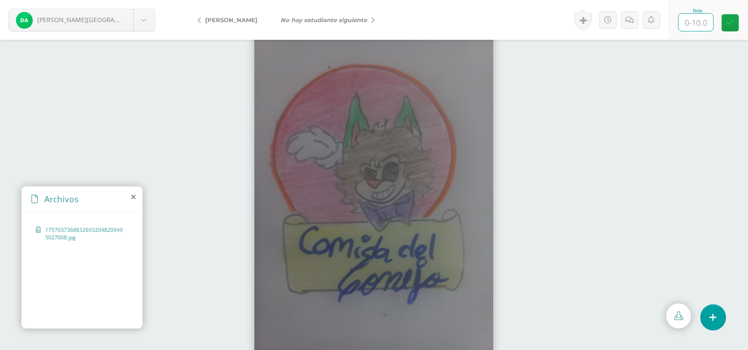
click at [681, 21] on input "text" at bounding box center [696, 22] width 35 height 17
type input "10"
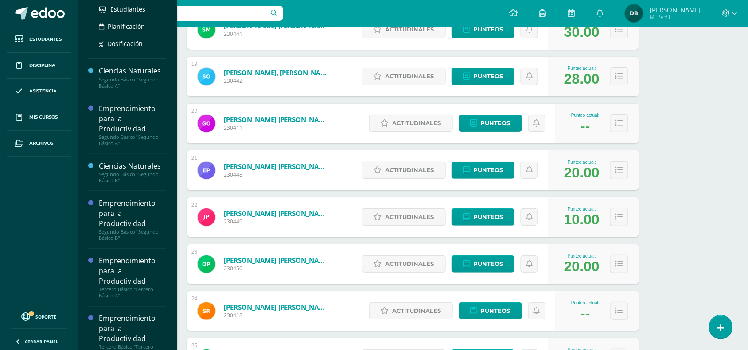
scroll to position [235, 0]
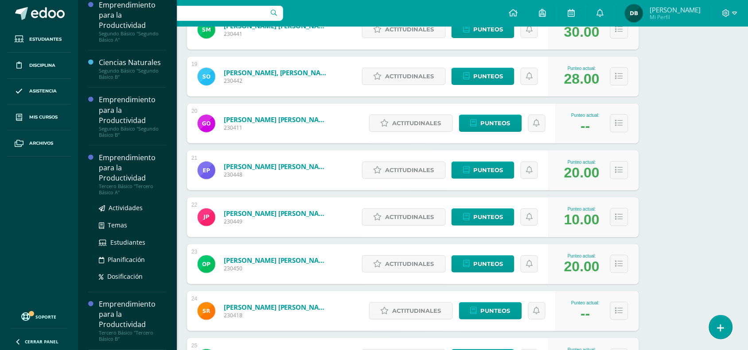
click at [114, 173] on div "Emprendimiento para la Productividad" at bounding box center [132, 168] width 67 height 31
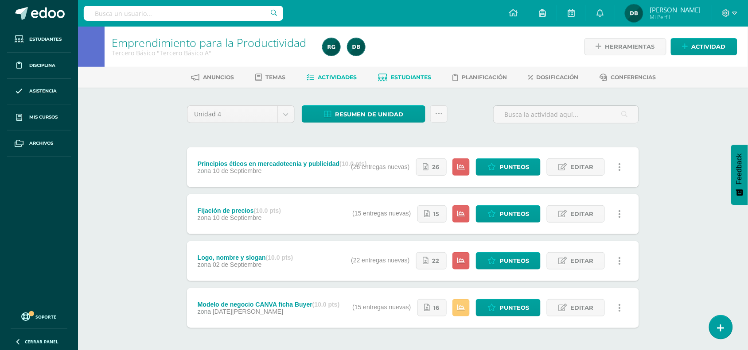
click at [406, 77] on span "Estudiantes" at bounding box center [411, 77] width 40 height 7
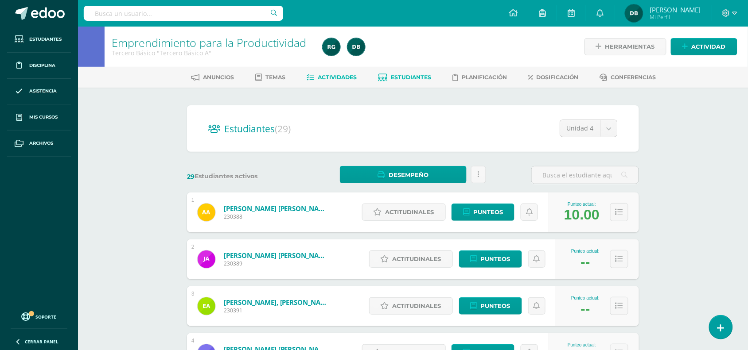
click at [338, 80] on link "Actividades" at bounding box center [332, 77] width 50 height 14
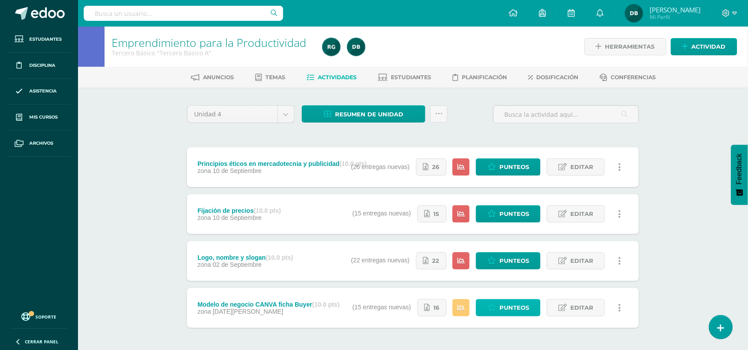
click at [508, 309] on span "Punteos" at bounding box center [514, 308] width 30 height 16
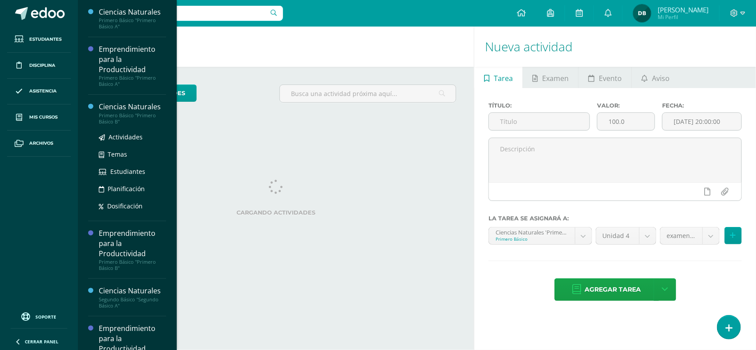
click at [121, 116] on div "Primero Básico "Primero Básico B"" at bounding box center [132, 119] width 67 height 12
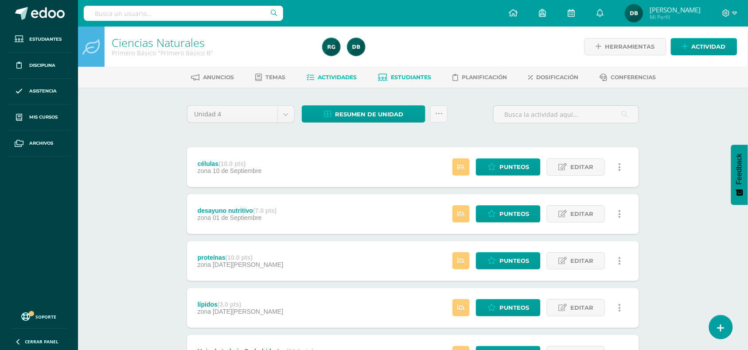
click at [397, 76] on span "Estudiantes" at bounding box center [411, 77] width 40 height 7
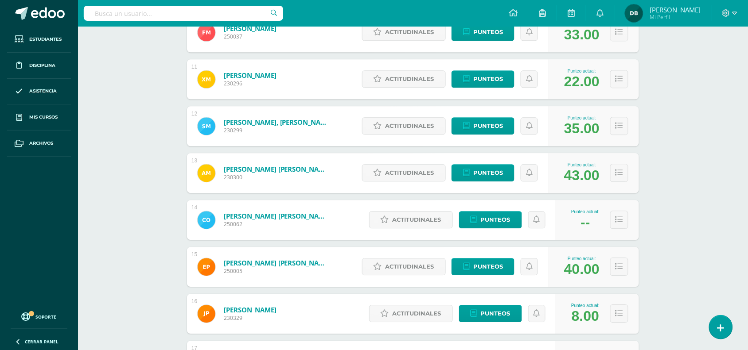
scroll to position [687, 0]
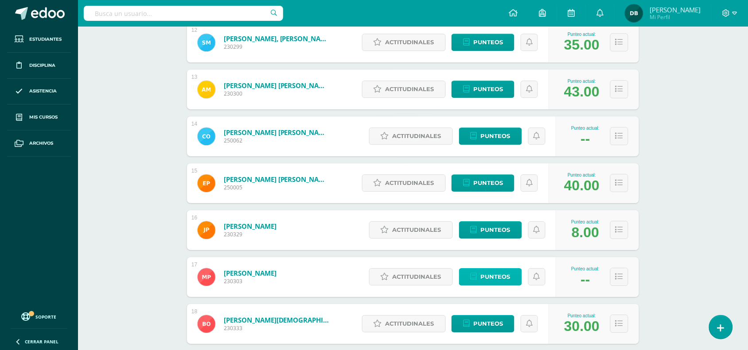
click at [477, 279] on icon at bounding box center [474, 277] width 7 height 8
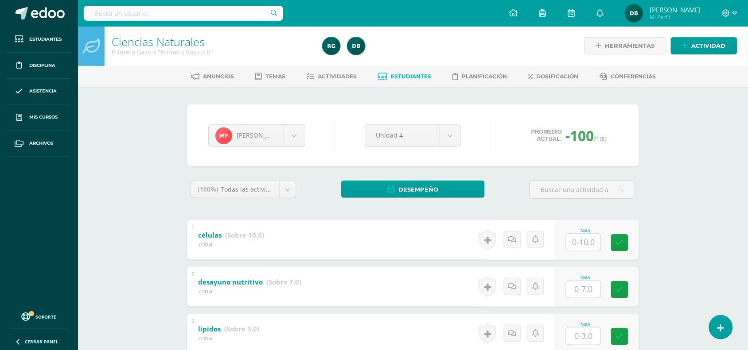
scroll to position [1, 0]
click at [581, 238] on input "text" at bounding box center [588, 242] width 35 height 18
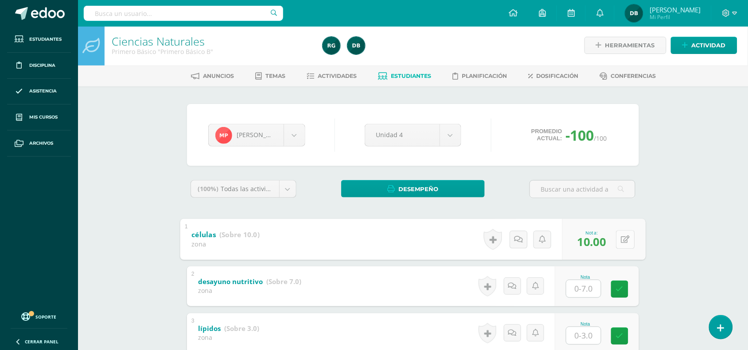
click at [623, 236] on button at bounding box center [625, 239] width 19 height 19
type input "8"
type input "7"
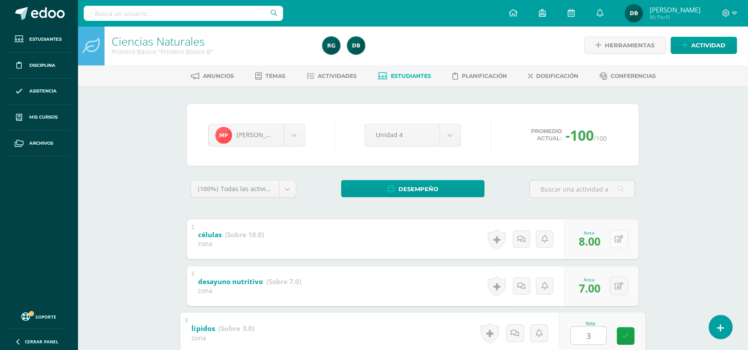
type input "3"
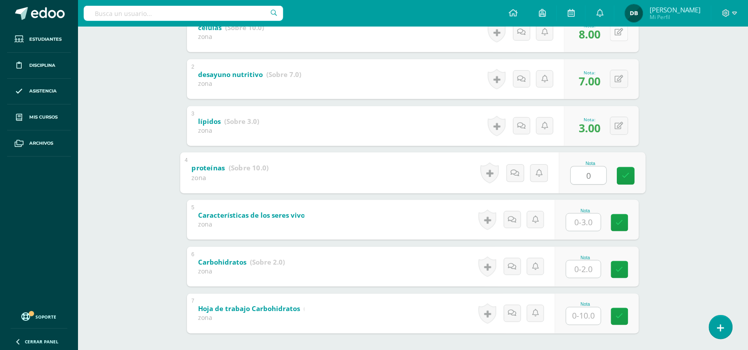
type input "0"
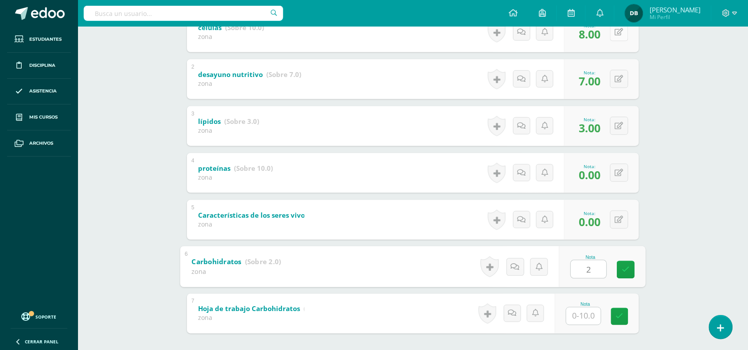
type input "2"
type input "0"
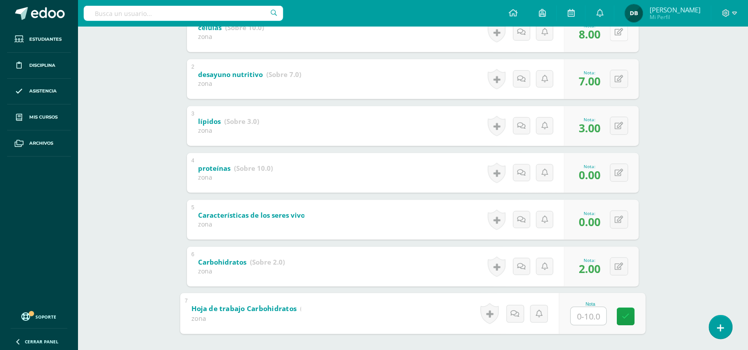
type input "5"
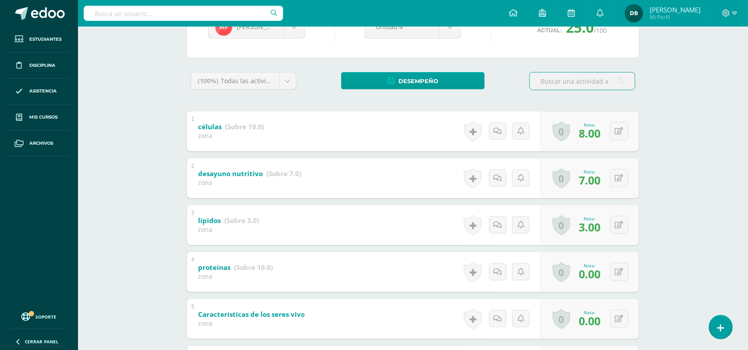
scroll to position [114, 0]
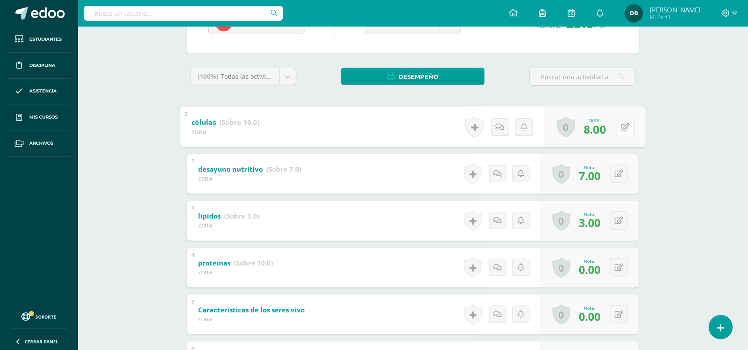
click at [619, 126] on button at bounding box center [625, 127] width 19 height 19
type input "10"
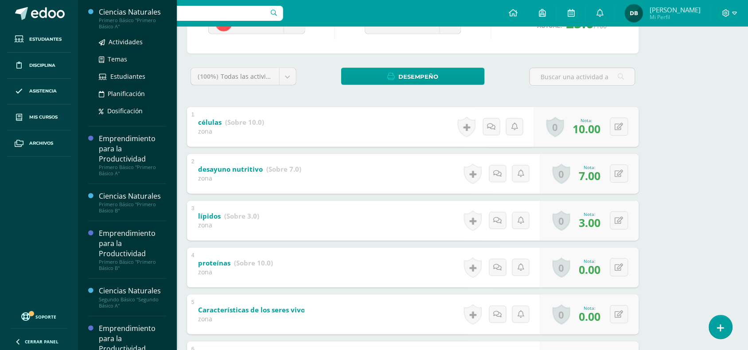
click at [133, 12] on div "Ciencias Naturales" at bounding box center [132, 12] width 67 height 10
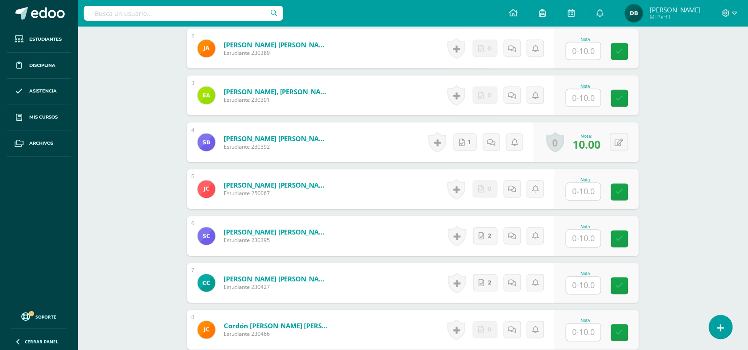
scroll to position [327, 0]
click at [486, 242] on link "2" at bounding box center [487, 236] width 25 height 18
click at [592, 234] on input "text" at bounding box center [588, 239] width 35 height 18
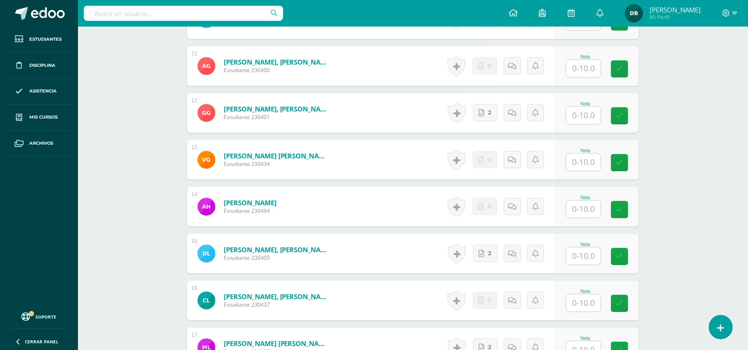
scroll to position [732, 0]
type input "10"
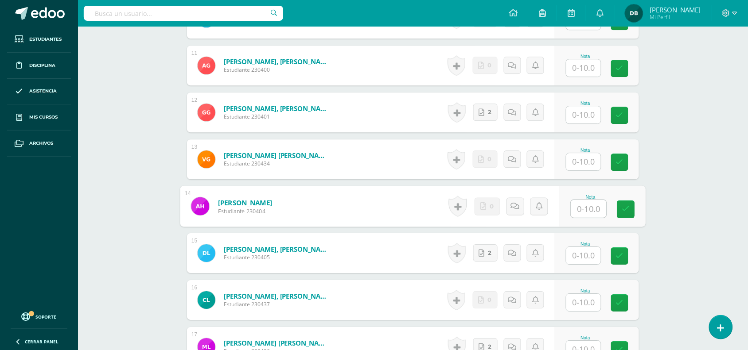
click at [588, 212] on input "text" at bounding box center [588, 209] width 35 height 18
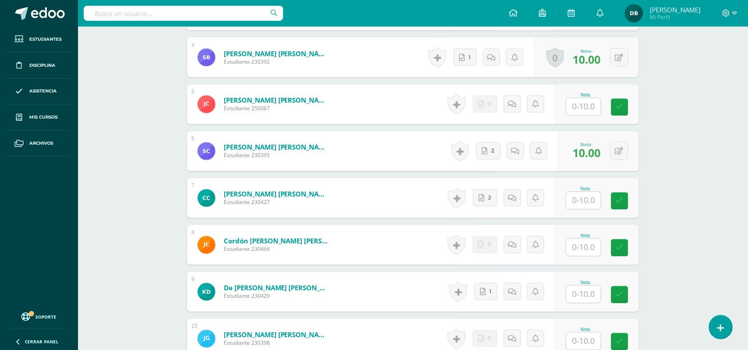
scroll to position [514, 0]
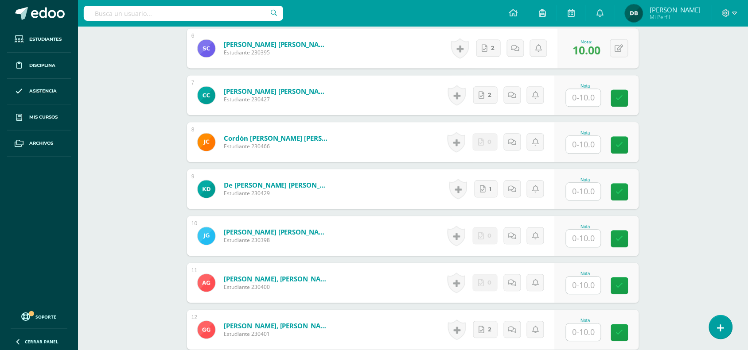
type input "10"
click at [584, 292] on input "text" at bounding box center [588, 286] width 35 height 18
type input "10"
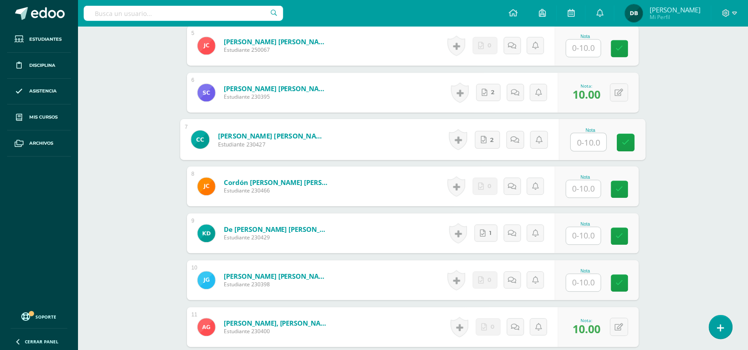
click at [589, 140] on input "text" at bounding box center [588, 143] width 35 height 18
type input "10"
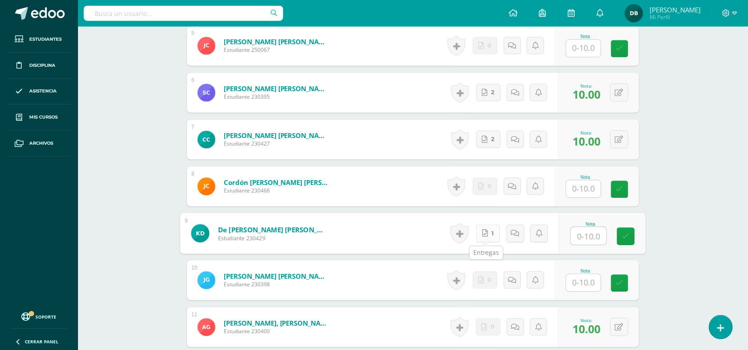
click at [492, 231] on span "1" at bounding box center [493, 234] width 2 height 17
click at [595, 239] on input "text" at bounding box center [588, 237] width 35 height 18
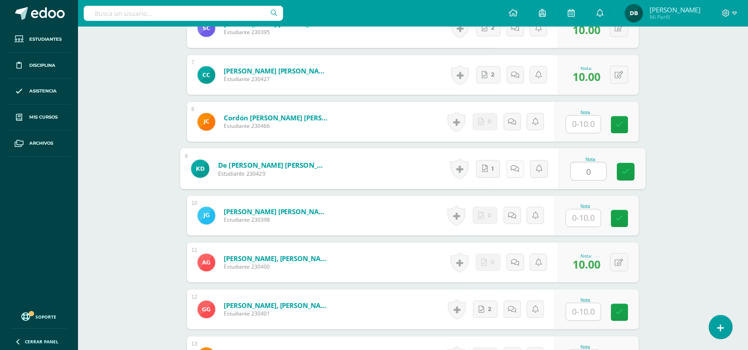
scroll to position [535, 0]
type input "0"
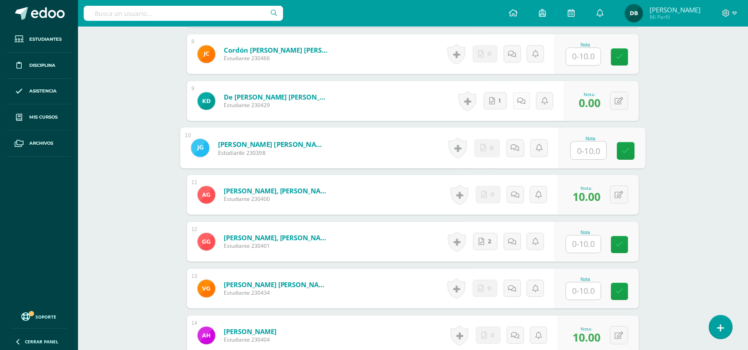
scroll to position [626, 0]
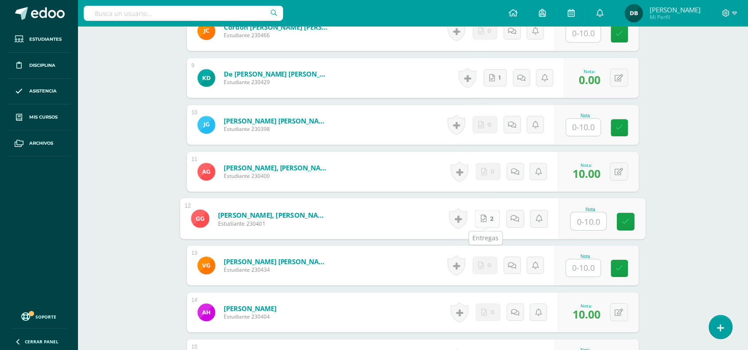
click at [486, 218] on link "2" at bounding box center [487, 219] width 25 height 18
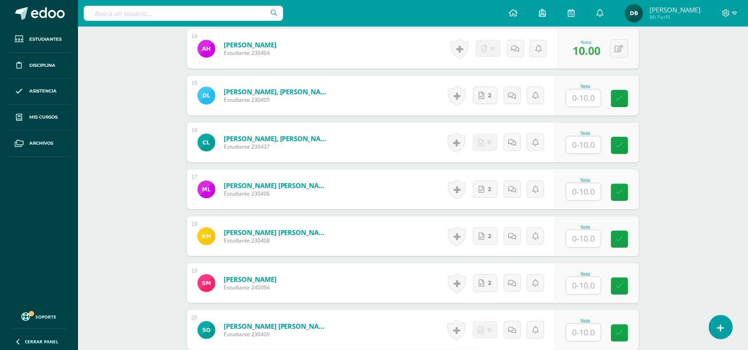
scroll to position [891, 0]
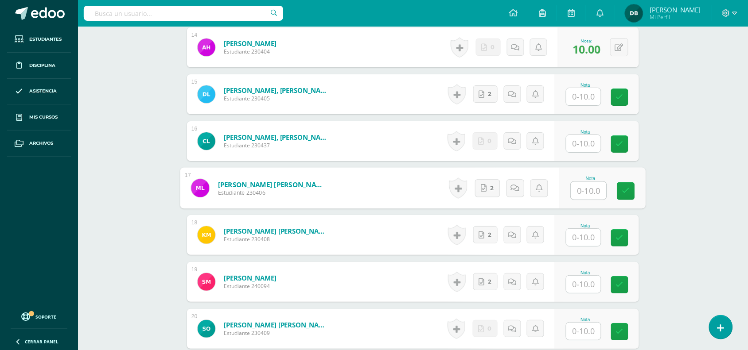
click at [584, 189] on input "text" at bounding box center [588, 191] width 35 height 18
type input "10"
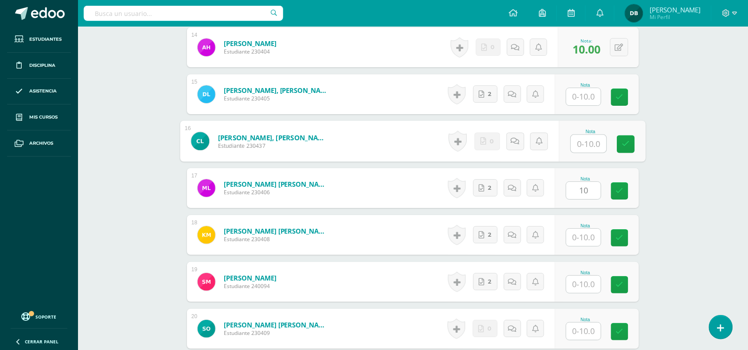
click at [596, 142] on input "text" at bounding box center [588, 144] width 35 height 18
type input "10"
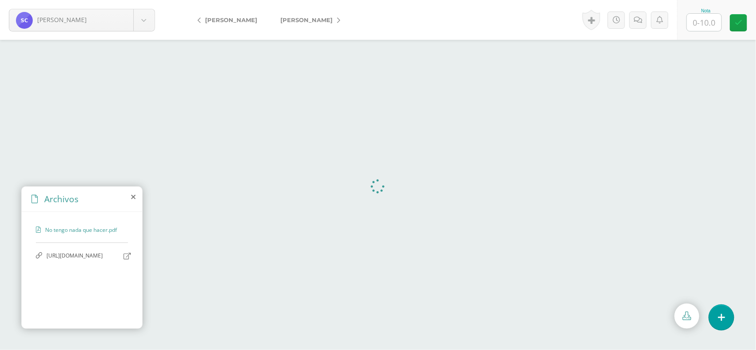
click at [133, 198] on icon at bounding box center [133, 197] width 4 height 7
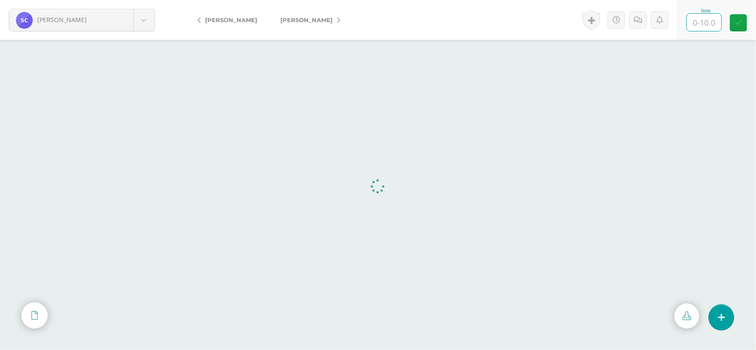
click at [699, 21] on input "text" at bounding box center [704, 22] width 35 height 17
type input "10"
click at [323, 18] on link "[PERSON_NAME]" at bounding box center [308, 19] width 78 height 21
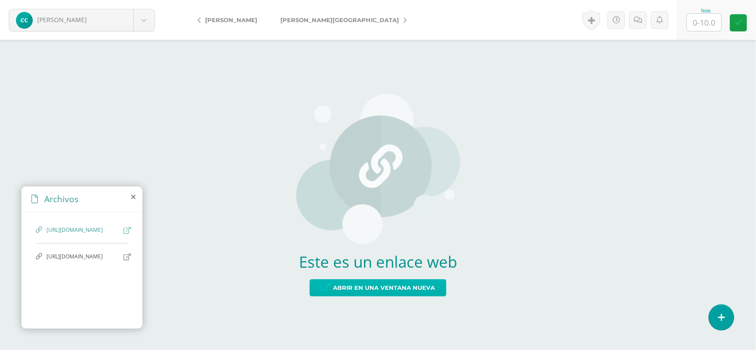
click at [411, 289] on span "Abrir en una ventana nueva" at bounding box center [384, 288] width 102 height 16
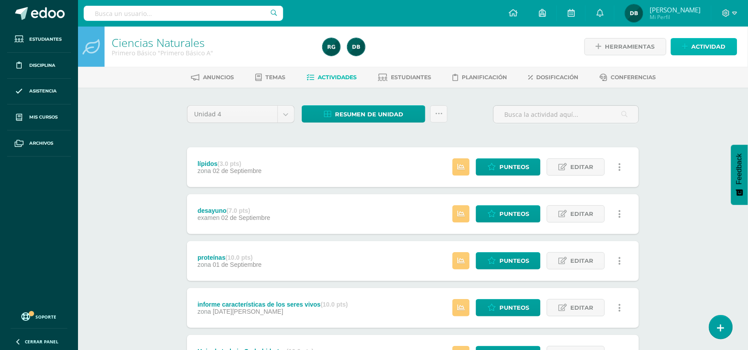
click at [712, 45] on span "Actividad" at bounding box center [709, 47] width 34 height 16
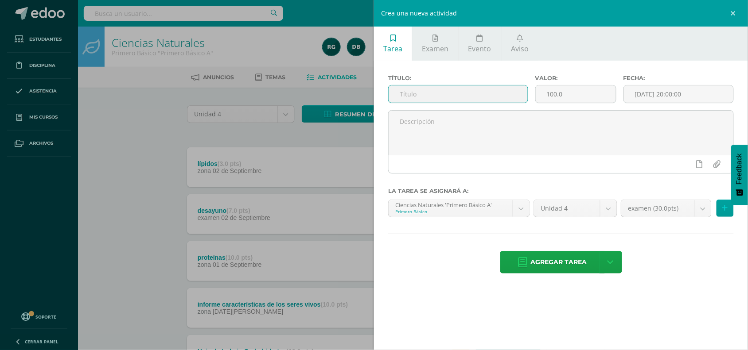
click at [444, 93] on input "text" at bounding box center [458, 94] width 139 height 17
type input "células"
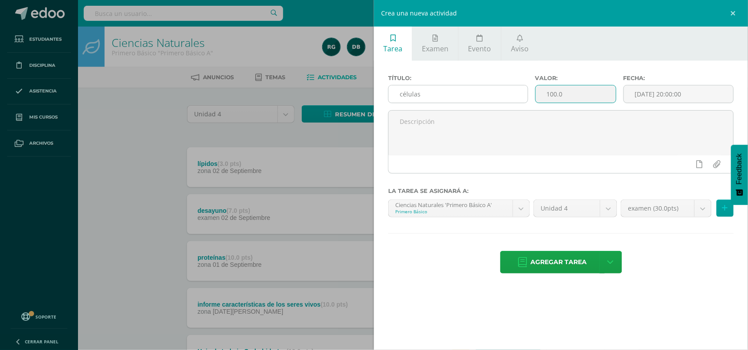
drag, startPoint x: 599, startPoint y: 94, endPoint x: 509, endPoint y: 103, distance: 90.4
click at [509, 103] on div "Título: células Valor: 100.0 Fecha: 2025-09-11 20:00:00" at bounding box center [561, 92] width 353 height 35
type input "10"
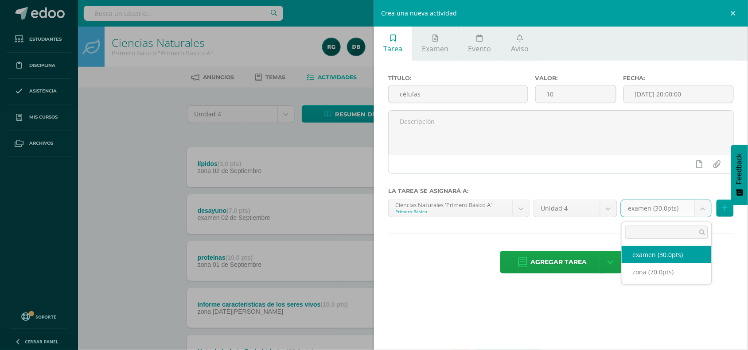
click at [706, 214] on body "Estudiantes Disciplina Asistencia Mis cursos Archivos Soporte Centro de ayuda Ú…" at bounding box center [374, 264] width 748 height 528
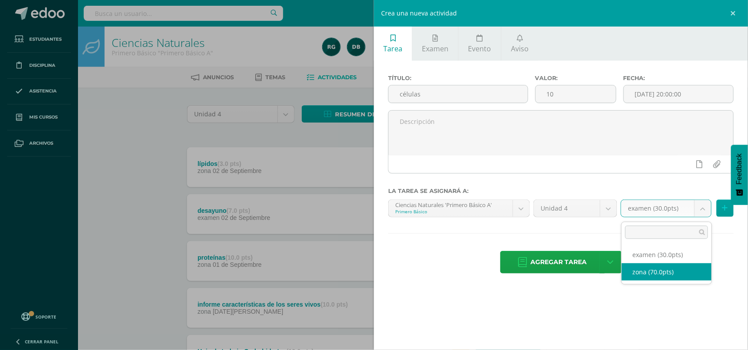
select select "107608"
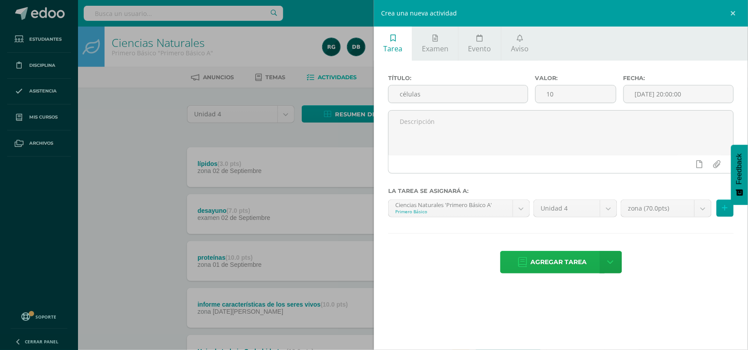
click at [571, 265] on span "Agregar tarea" at bounding box center [559, 263] width 56 height 22
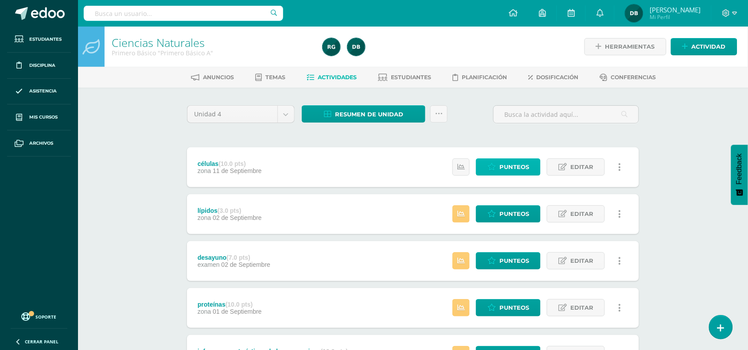
click at [522, 160] on span "Punteos" at bounding box center [514, 167] width 30 height 16
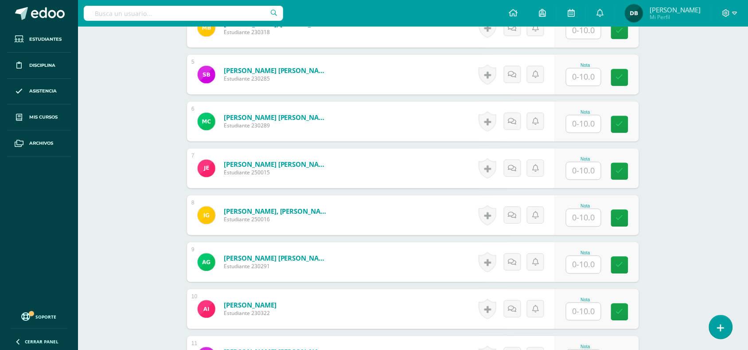
scroll to position [441, 0]
click at [581, 264] on input "text" at bounding box center [588, 265] width 35 height 18
type input "10"
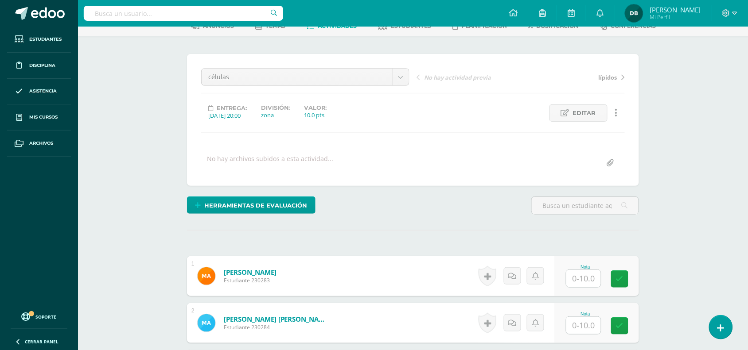
scroll to position [0, 0]
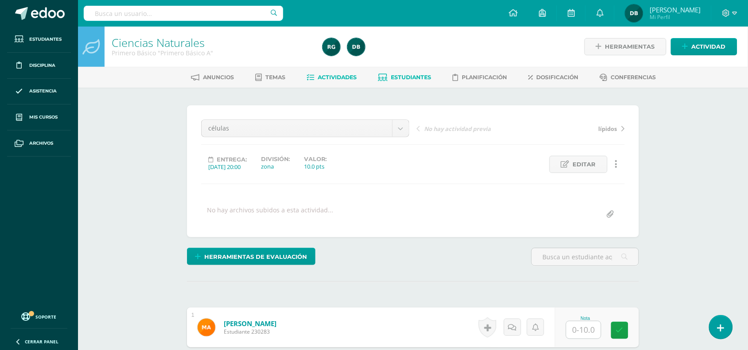
click at [399, 78] on span "Estudiantes" at bounding box center [411, 77] width 40 height 7
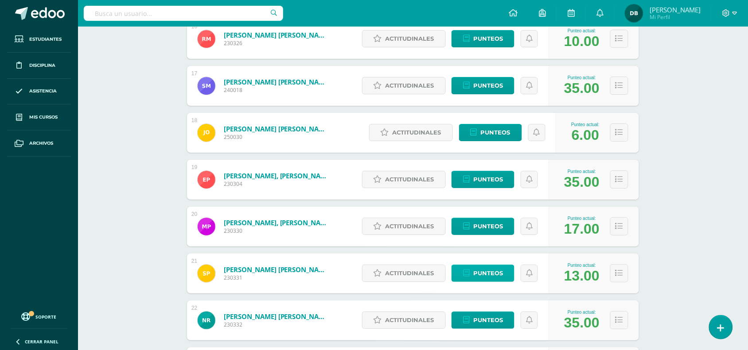
scroll to position [37, 0]
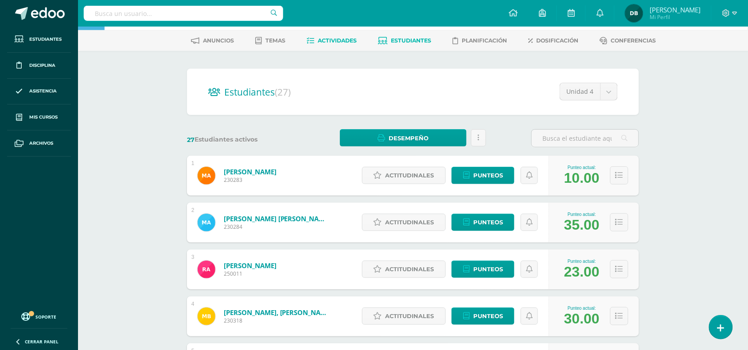
click at [337, 40] on span "Actividades" at bounding box center [337, 40] width 39 height 7
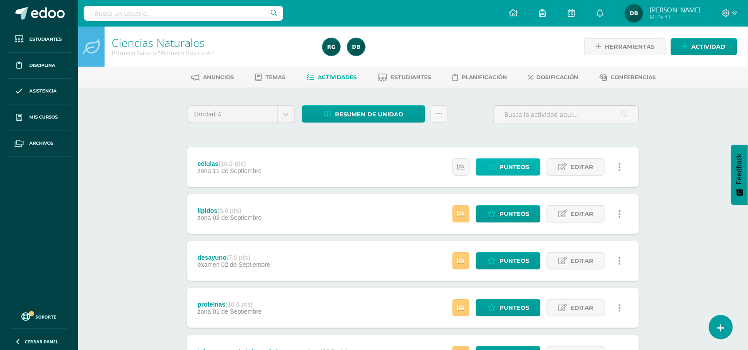
click at [522, 169] on span "Punteos" at bounding box center [514, 167] width 30 height 16
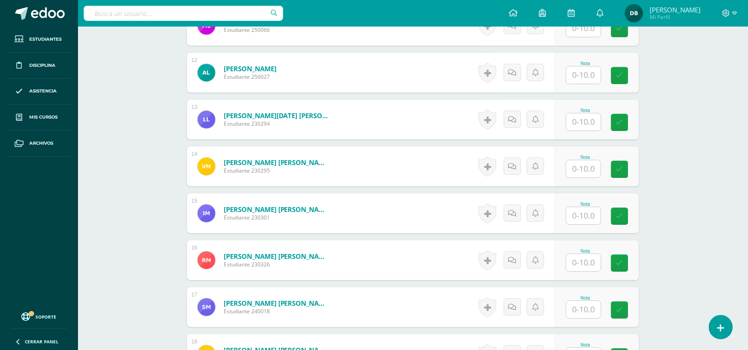
scroll to position [773, 0]
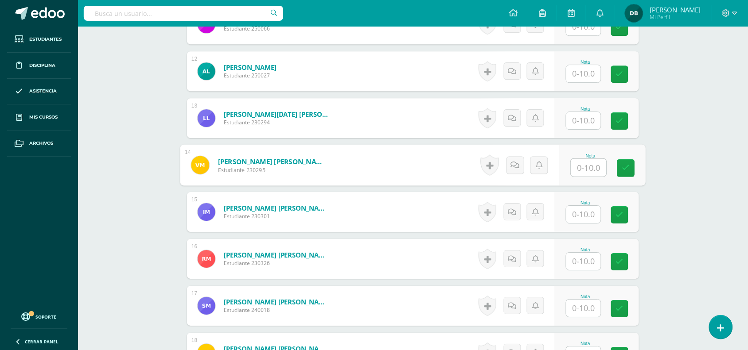
click at [581, 164] on input "text" at bounding box center [588, 168] width 35 height 18
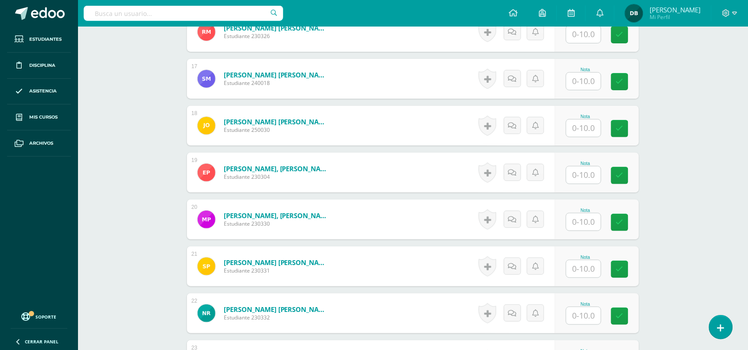
scroll to position [1001, 0]
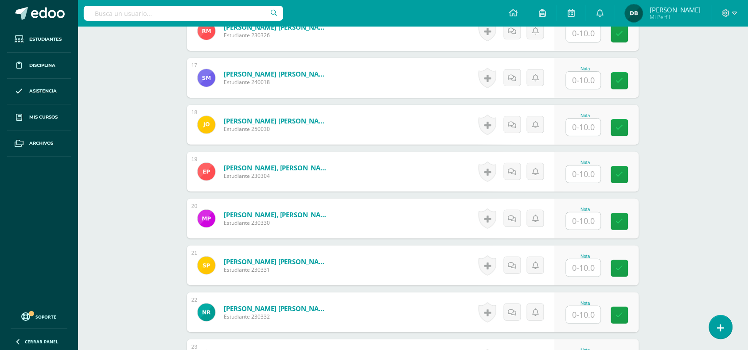
type input "10"
click at [579, 225] on input "text" at bounding box center [588, 222] width 35 height 18
type input "10"
click at [594, 169] on input "text" at bounding box center [583, 174] width 35 height 17
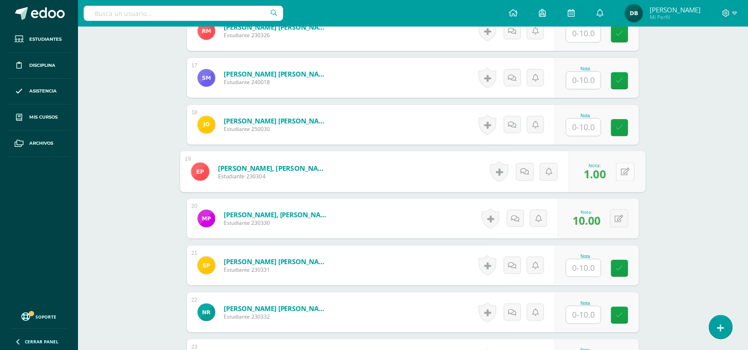
click at [621, 175] on icon at bounding box center [625, 172] width 9 height 8
type input "10"
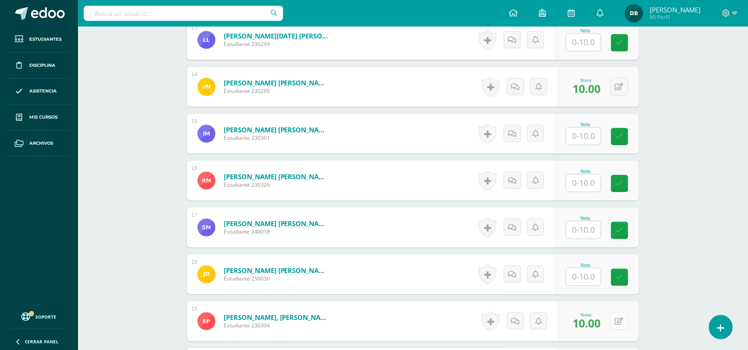
scroll to position [798, 0]
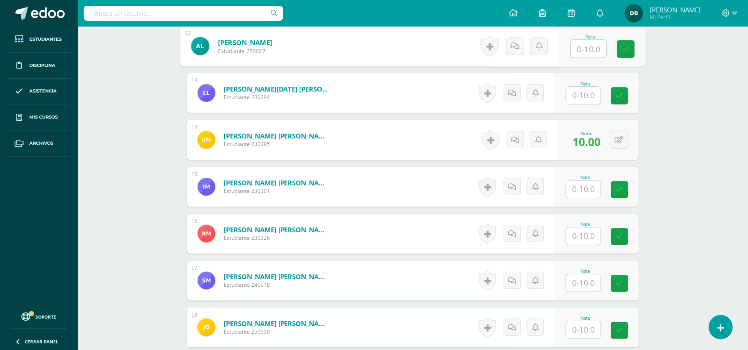
click at [596, 43] on input "text" at bounding box center [588, 49] width 35 height 18
type input "10"
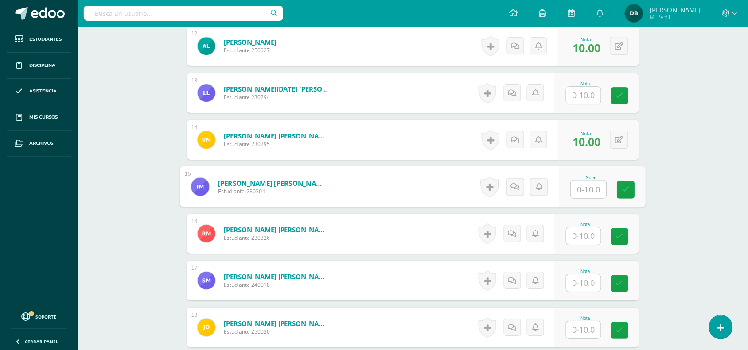
click at [583, 183] on input "text" at bounding box center [588, 190] width 35 height 18
type input "10"
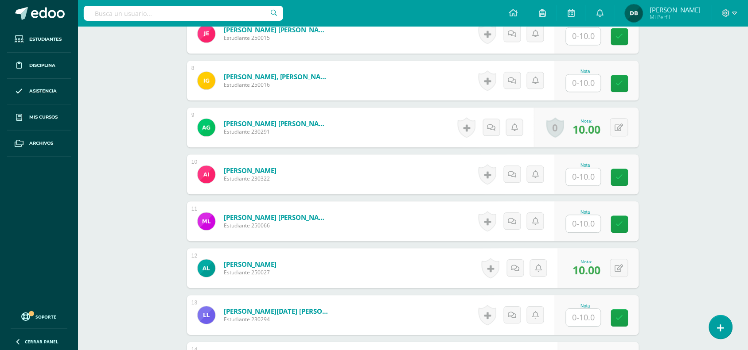
scroll to position [575, 0]
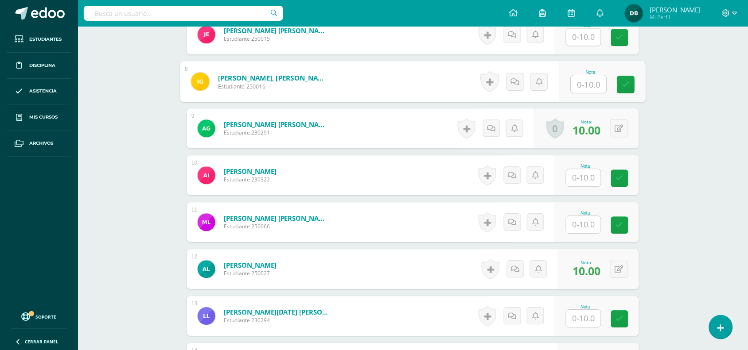
click at [587, 84] on input "text" at bounding box center [588, 84] width 35 height 18
type input "10"
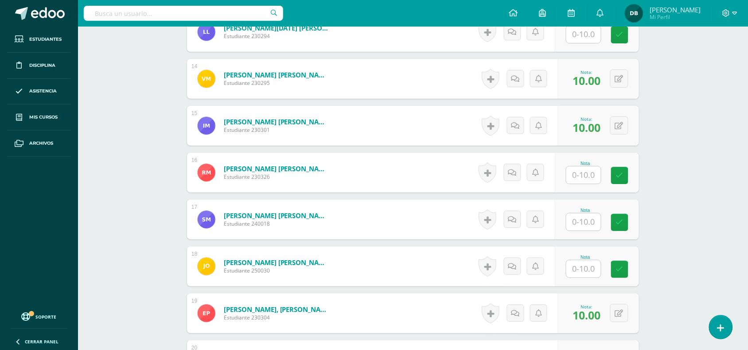
scroll to position [861, 0]
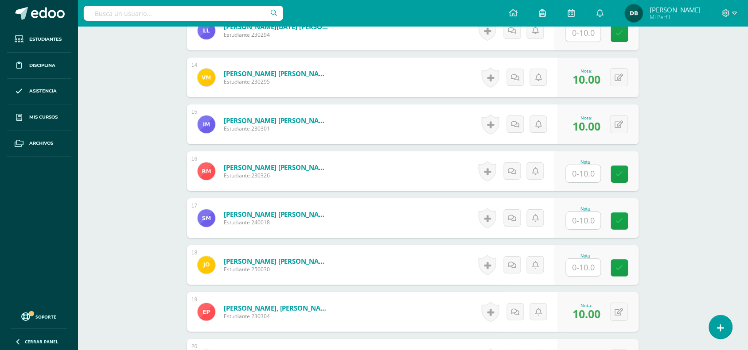
click at [590, 259] on div at bounding box center [583, 268] width 35 height 18
click at [592, 268] on input "text" at bounding box center [588, 268] width 35 height 18
type input "10"
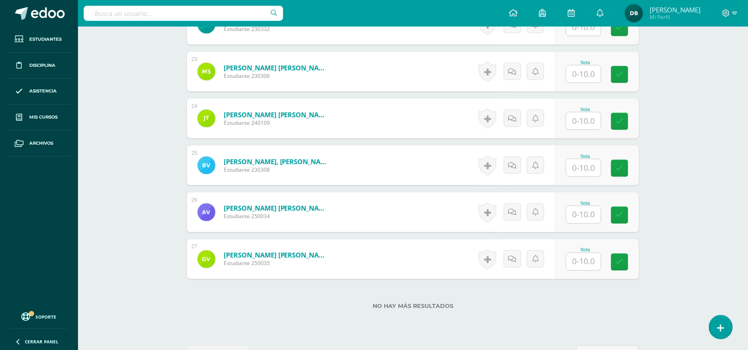
scroll to position [1320, 0]
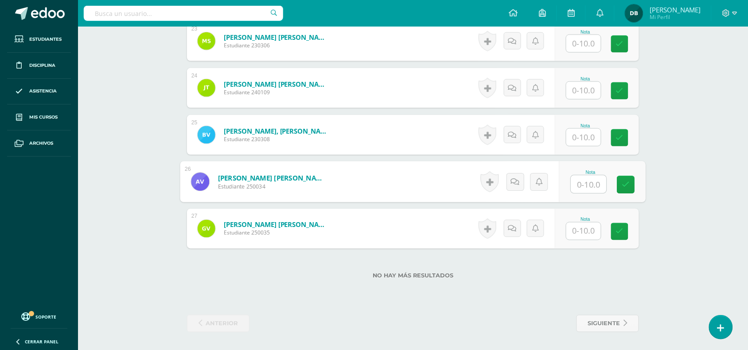
click at [572, 185] on input "text" at bounding box center [588, 185] width 35 height 18
type input "10"
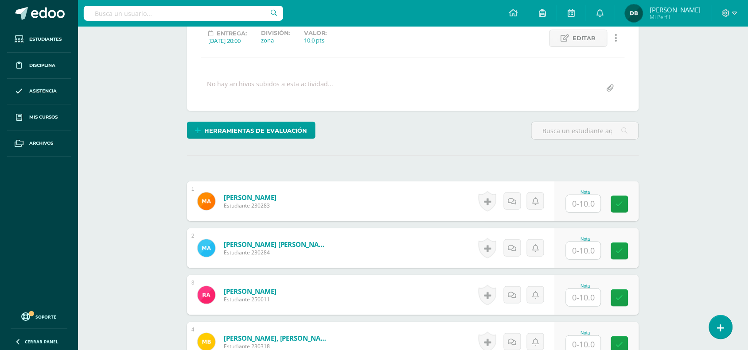
scroll to position [127, 0]
click at [583, 297] on input "text" at bounding box center [588, 298] width 35 height 18
type input "10"
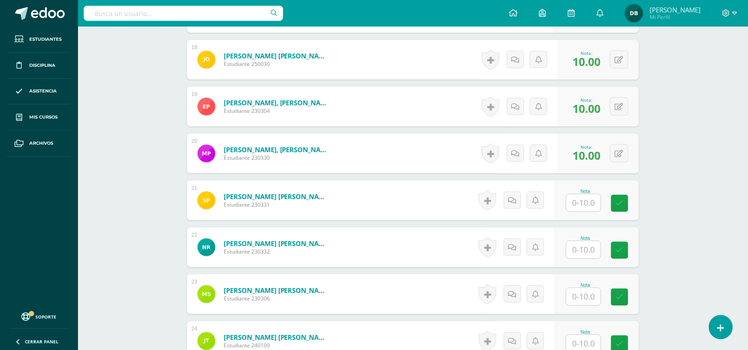
scroll to position [1067, 0]
click at [584, 255] on input "text" at bounding box center [588, 250] width 35 height 18
type input "10"
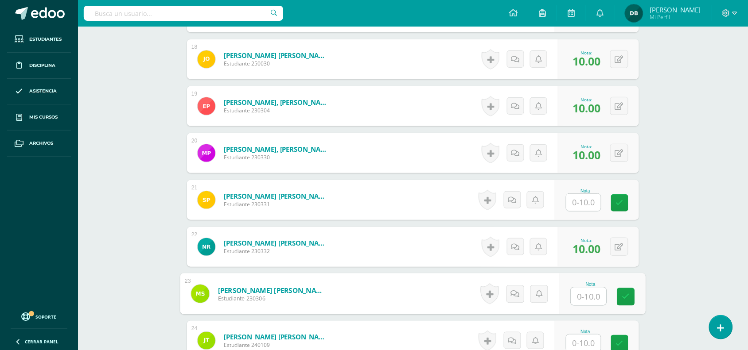
scroll to position [1320, 0]
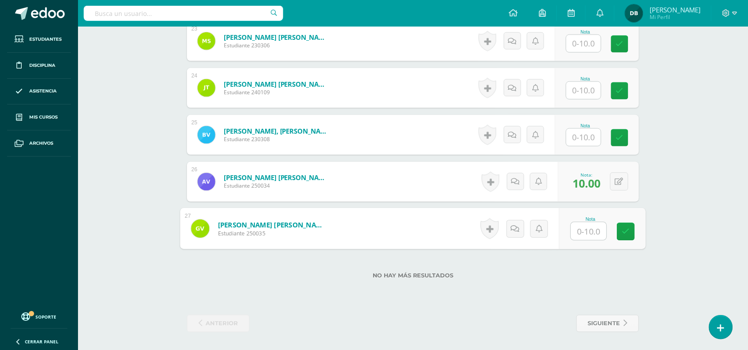
click at [581, 237] on input "text" at bounding box center [588, 232] width 35 height 18
type input "10"
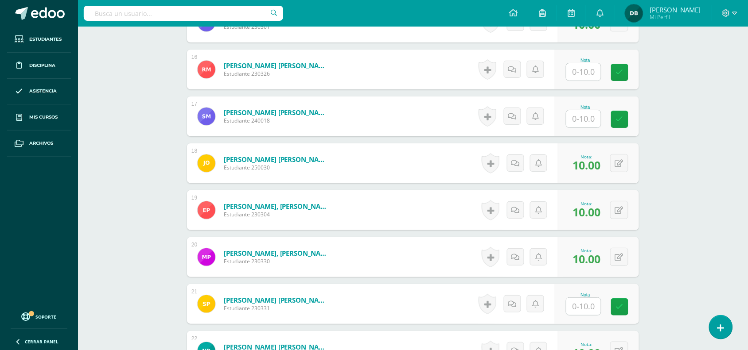
scroll to position [962, 0]
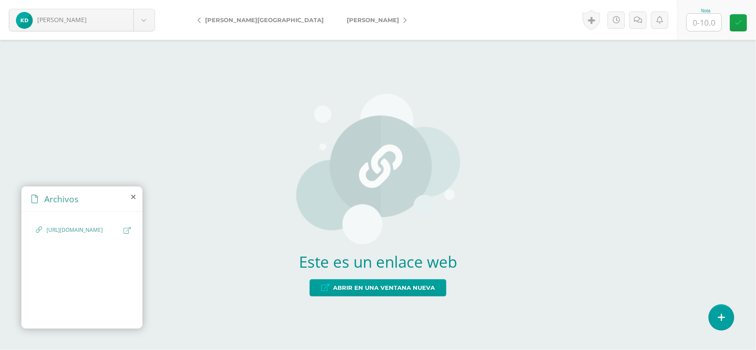
click at [105, 235] on span "[URL][DOMAIN_NAME]" at bounding box center [83, 230] width 73 height 8
click at [374, 286] on span "Abrir en una ventana nueva" at bounding box center [384, 288] width 102 height 16
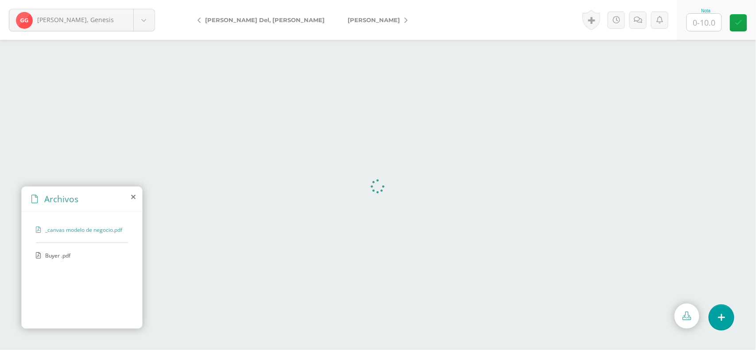
click at [69, 256] on span "Buyer .pdf" at bounding box center [81, 256] width 73 height 8
click at [696, 27] on input "text" at bounding box center [704, 22] width 35 height 17
type input "10"
click at [349, 22] on link "[PERSON_NAME]" at bounding box center [375, 19] width 78 height 21
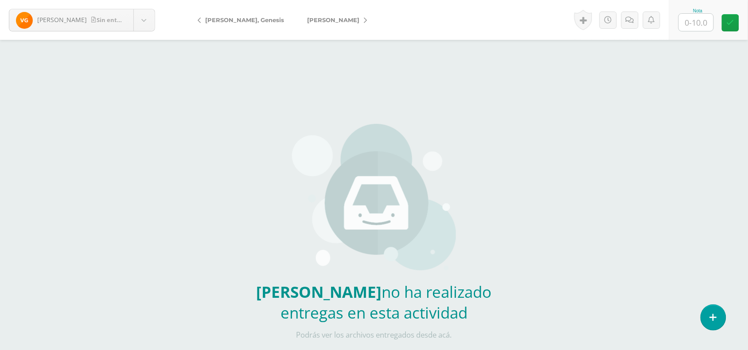
drag, startPoint x: 0, startPoint y: 0, endPoint x: 349, endPoint y: 22, distance: 349.9
click at [349, 22] on link "[PERSON_NAME]" at bounding box center [335, 19] width 78 height 21
click at [349, 22] on form "[PERSON_NAME] entrega [PERSON_NAME] [PERSON_NAME] [PERSON_NAME] [PERSON_NAME] […" at bounding box center [374, 20] width 748 height 40
click at [327, 23] on link "[PERSON_NAME]" at bounding box center [308, 19] width 78 height 21
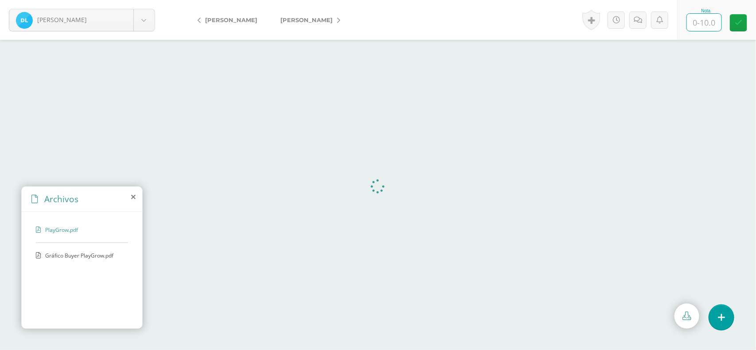
click at [708, 21] on input "text" at bounding box center [704, 22] width 35 height 17
type input "10"
click at [347, 21] on link "[PERSON_NAME]" at bounding box center [308, 19] width 78 height 21
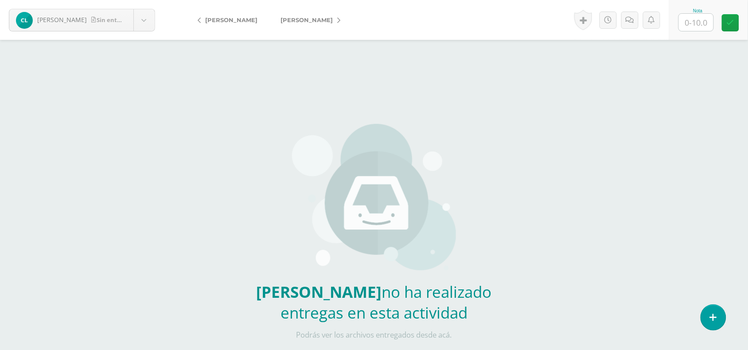
click at [317, 14] on link "[PERSON_NAME]" at bounding box center [308, 19] width 78 height 21
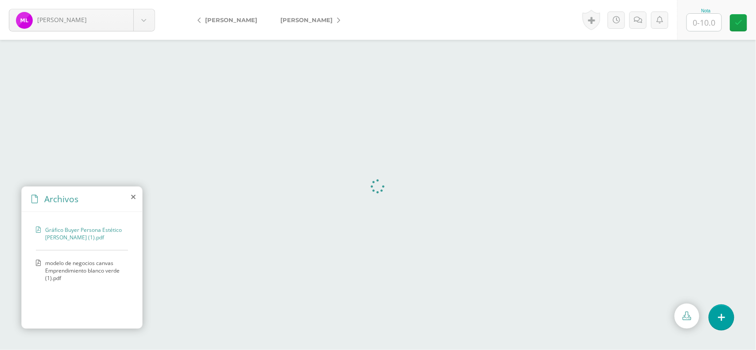
click at [79, 273] on span "modelo de negocios canvas Emprendimiento blanco verde (1).pdf" at bounding box center [84, 271] width 78 height 23
click at [694, 16] on input "text" at bounding box center [704, 22] width 35 height 17
type input "10"
click at [347, 19] on link "[PERSON_NAME]" at bounding box center [308, 19] width 78 height 21
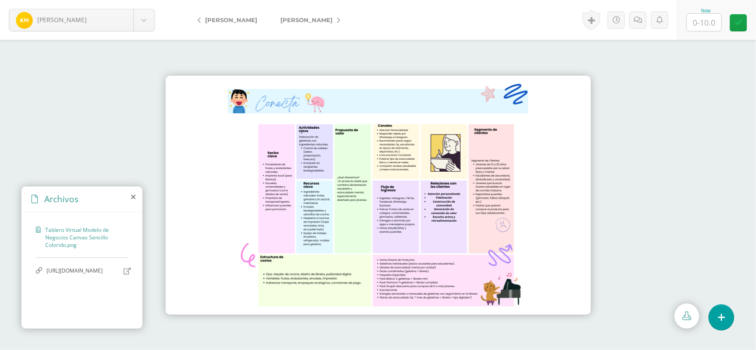
click at [60, 276] on span "https://www.canva.com/design/DAGxRq_6w_8/pIA9Ho58H8jmRWh95m7xXA/edit?utm_conten…" at bounding box center [83, 271] width 73 height 8
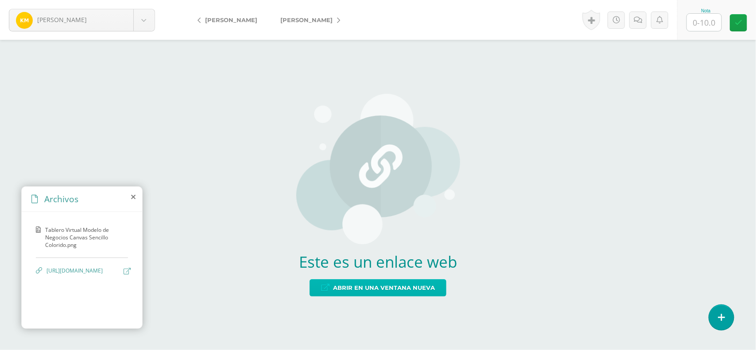
click at [365, 289] on span "Abrir en una ventana nueva" at bounding box center [384, 288] width 102 height 16
click at [707, 20] on input "text" at bounding box center [704, 22] width 35 height 17
type input "5"
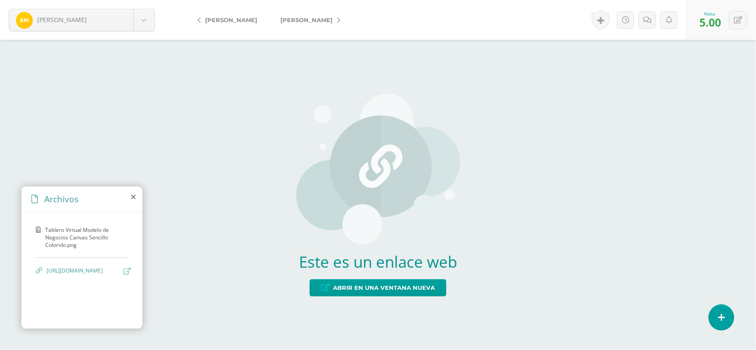
click at [345, 22] on link "[PERSON_NAME]" at bounding box center [308, 19] width 78 height 21
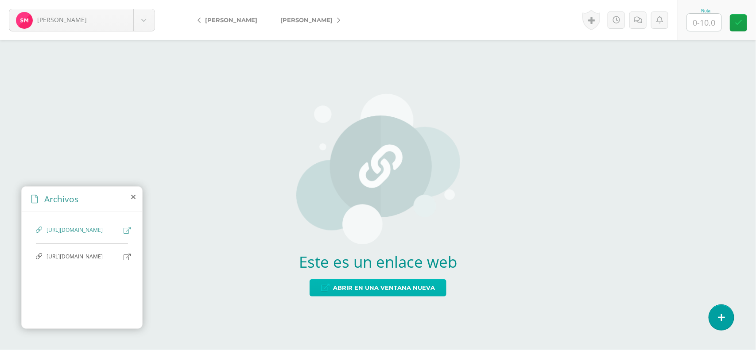
click at [346, 293] on span "Abrir en una ventana nueva" at bounding box center [384, 288] width 102 height 16
click at [87, 261] on span "[URL][DOMAIN_NAME]" at bounding box center [83, 257] width 73 height 8
click at [78, 261] on span "[URL][DOMAIN_NAME]" at bounding box center [83, 257] width 73 height 8
click at [389, 293] on span "Abrir en una ventana nueva" at bounding box center [384, 288] width 102 height 16
click at [712, 23] on input "text" at bounding box center [704, 22] width 35 height 17
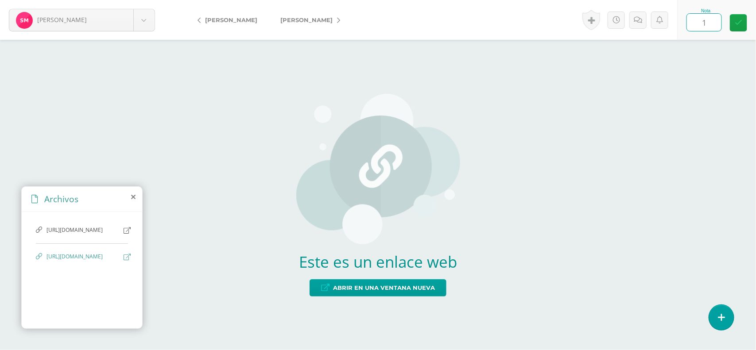
type input "10"
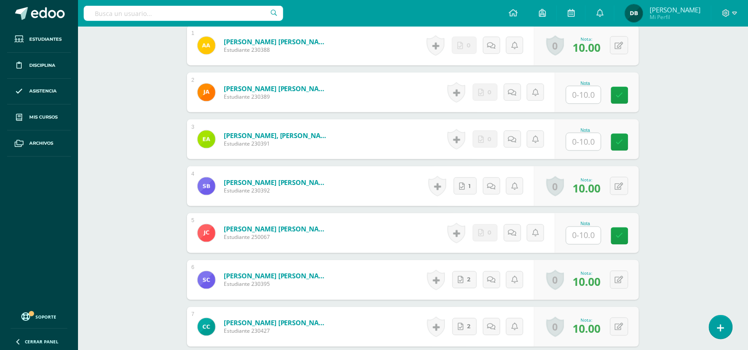
scroll to position [284, 0]
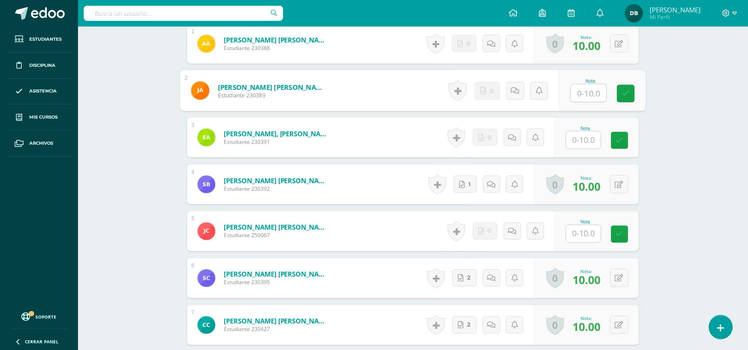
click at [576, 93] on input "text" at bounding box center [588, 94] width 35 height 18
type input "10"
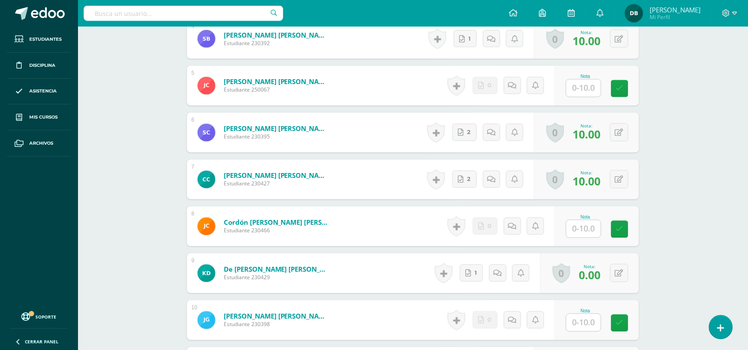
scroll to position [430, 0]
type input "10"
click at [577, 232] on input "text" at bounding box center [588, 229] width 35 height 18
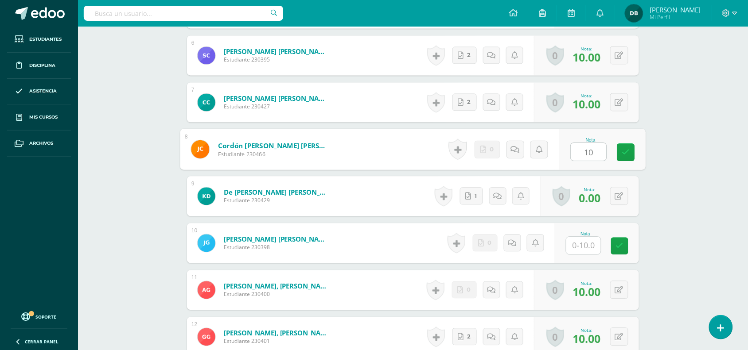
scroll to position [508, 0]
type input "10"
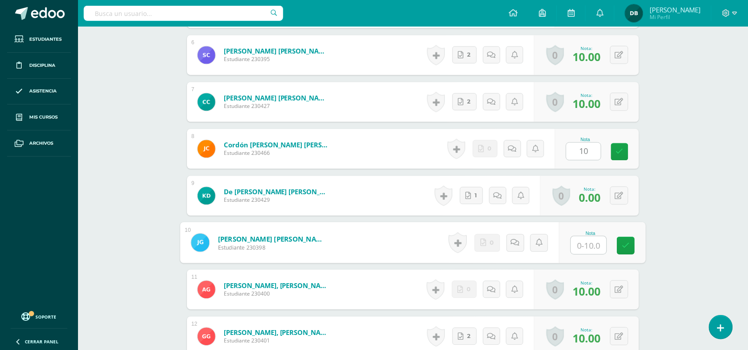
click at [583, 247] on input "text" at bounding box center [588, 246] width 35 height 18
type input "5"
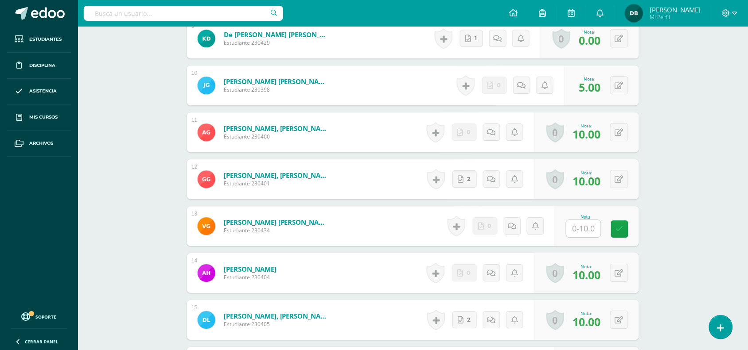
scroll to position [666, 0]
click at [574, 234] on input "text" at bounding box center [588, 229] width 35 height 18
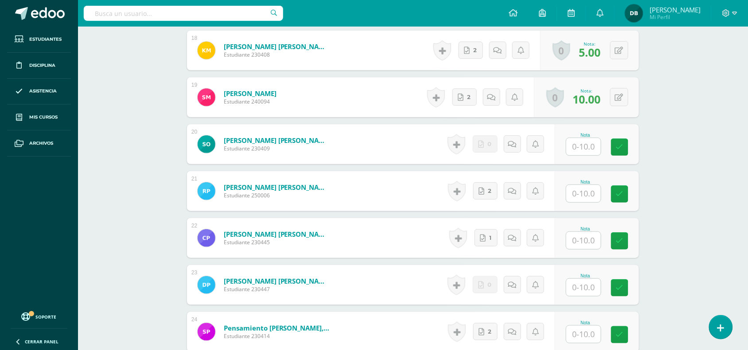
scroll to position [1077, 0]
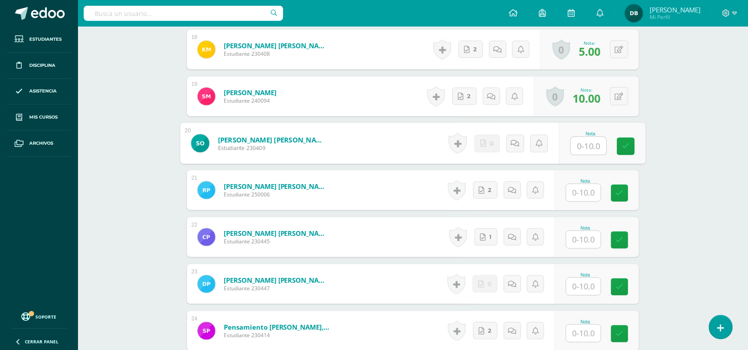
click at [580, 146] on input "text" at bounding box center [588, 146] width 35 height 18
type input "10"
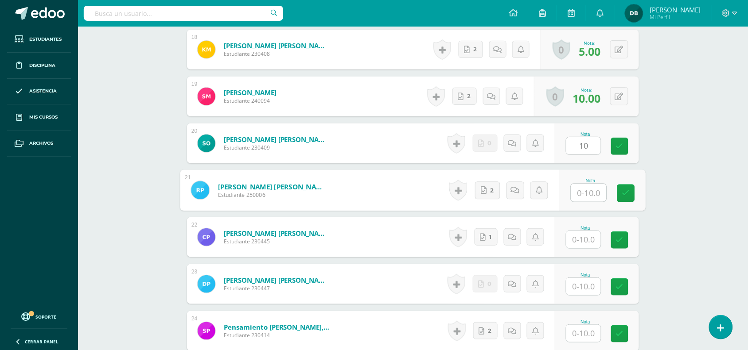
click at [571, 189] on input "text" at bounding box center [588, 193] width 35 height 18
type input "10"
click at [494, 235] on link "1" at bounding box center [486, 237] width 23 height 17
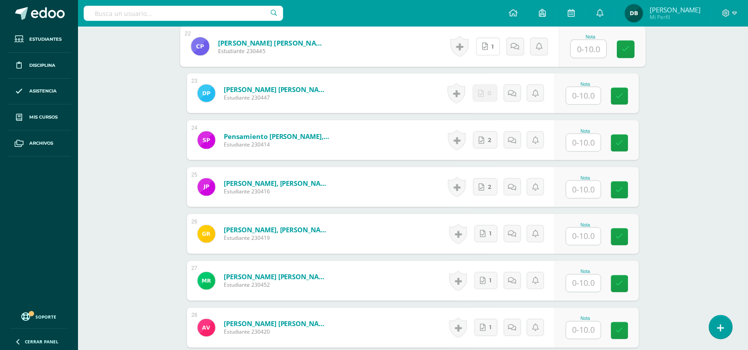
scroll to position [1268, 0]
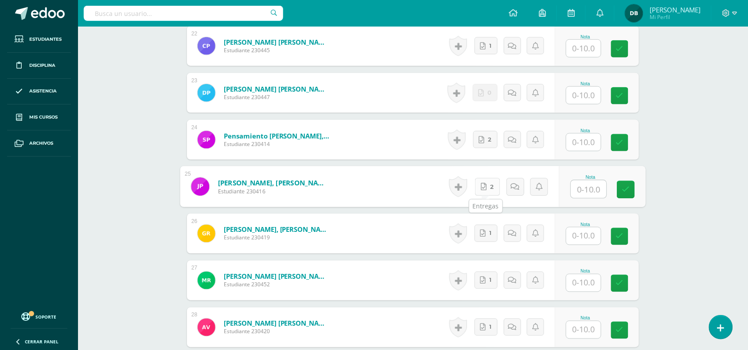
click at [486, 187] on link "2" at bounding box center [487, 187] width 25 height 18
click at [581, 185] on input "text" at bounding box center [588, 190] width 35 height 18
type input "10"
click at [596, 141] on input "text" at bounding box center [583, 142] width 35 height 17
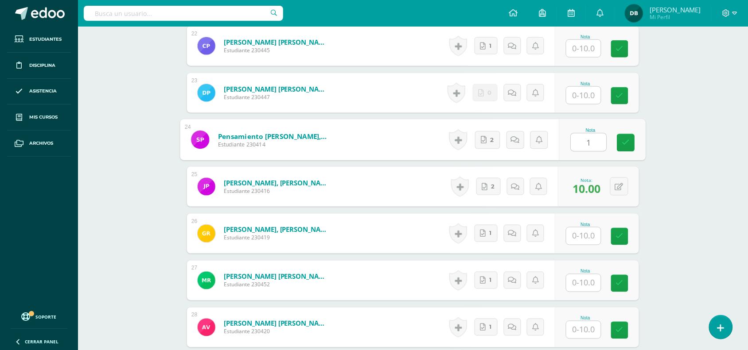
type input "10"
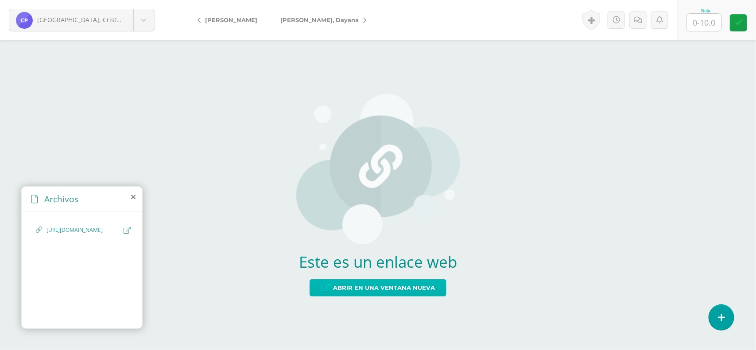
click at [374, 286] on span "Abrir en una ventana nueva" at bounding box center [384, 288] width 102 height 16
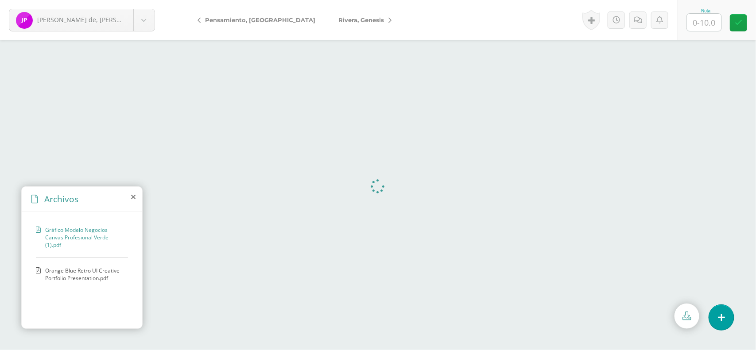
click at [60, 276] on span "Orange Blue Retro UI Creative Portfolio Presentation.pdf" at bounding box center [84, 274] width 78 height 15
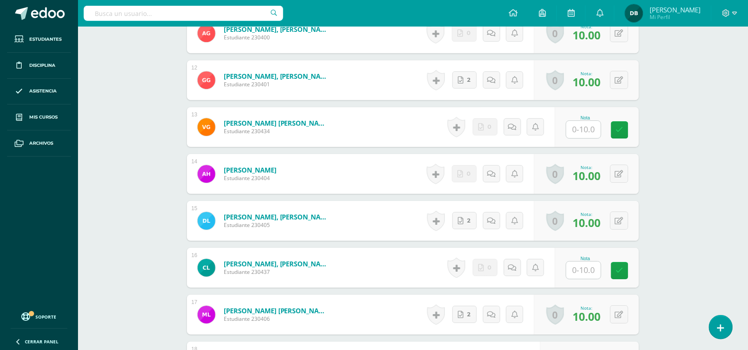
scroll to position [765, 0]
click at [599, 128] on input "text" at bounding box center [588, 130] width 35 height 18
type input "10"
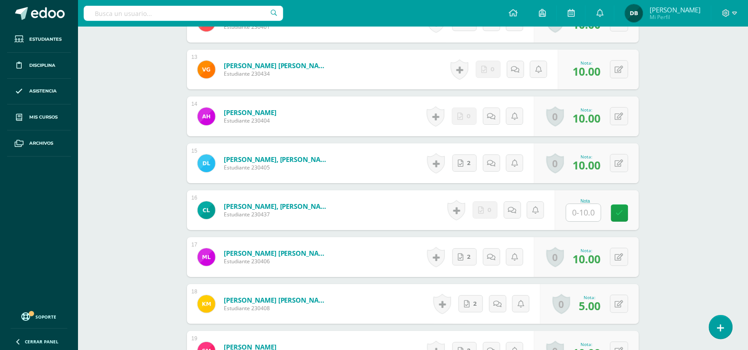
scroll to position [823, 0]
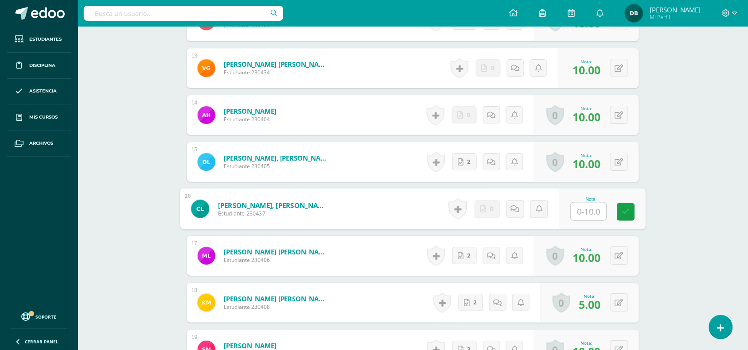
click at [577, 212] on input "text" at bounding box center [588, 212] width 35 height 18
type input "10"
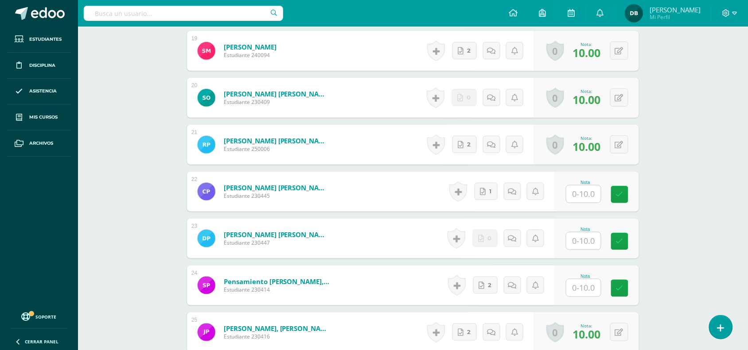
scroll to position [1125, 0]
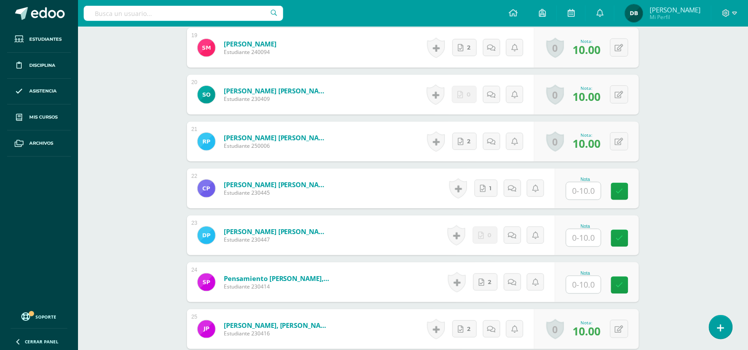
click at [570, 191] on div "Nota" at bounding box center [597, 189] width 84 height 40
type input "10"
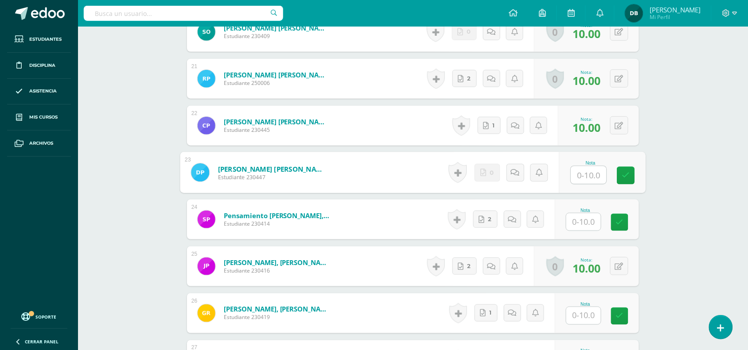
scroll to position [1190, 0]
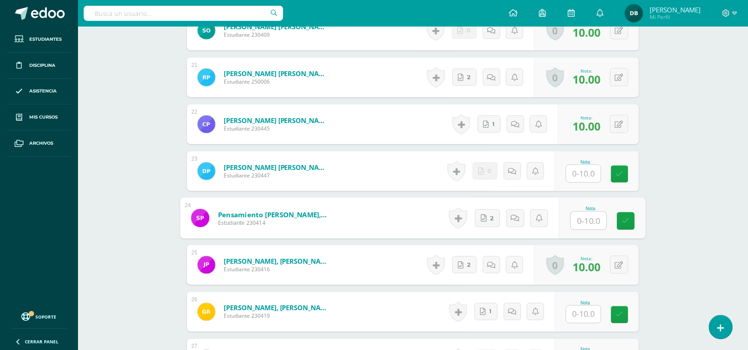
click at [586, 226] on input "text" at bounding box center [588, 221] width 35 height 18
type input "10"
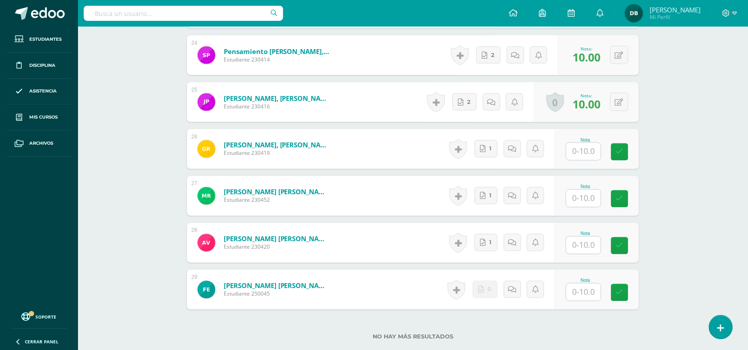
scroll to position [1354, 0]
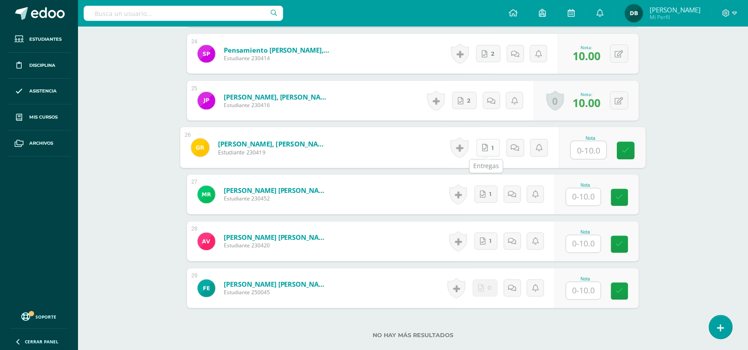
click at [490, 151] on link "1" at bounding box center [488, 148] width 24 height 18
click at [587, 158] on input "text" at bounding box center [588, 151] width 35 height 18
type input "10"
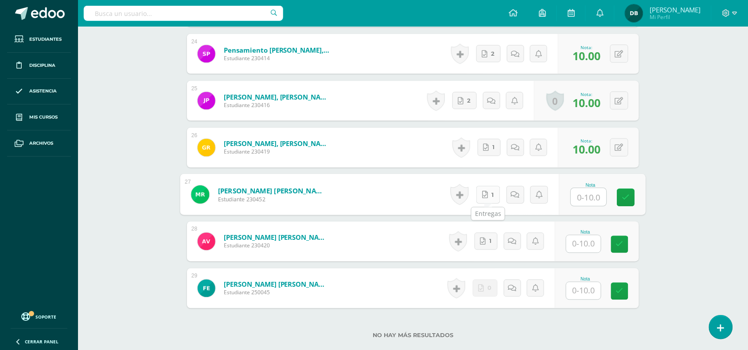
click at [495, 189] on link "1" at bounding box center [488, 195] width 24 height 18
click at [586, 198] on input "text" at bounding box center [588, 198] width 35 height 18
type input "10"
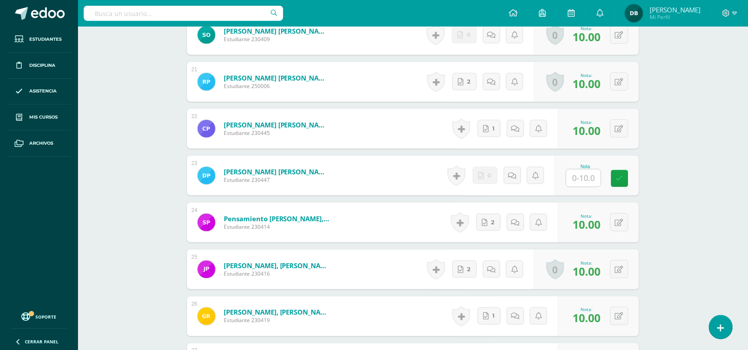
scroll to position [1184, 0]
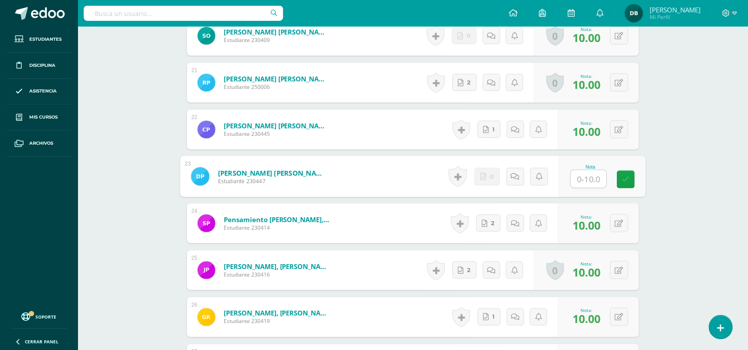
click at [588, 187] on input "text" at bounding box center [588, 180] width 35 height 18
type input "10"
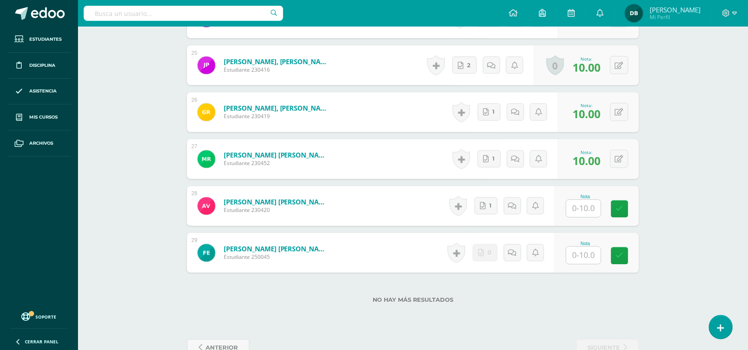
scroll to position [1390, 0]
click at [487, 205] on link "1" at bounding box center [488, 206] width 24 height 18
click at [487, 205] on icon at bounding box center [485, 206] width 6 height 8
click at [597, 207] on input "text" at bounding box center [588, 209] width 35 height 18
type input "10"
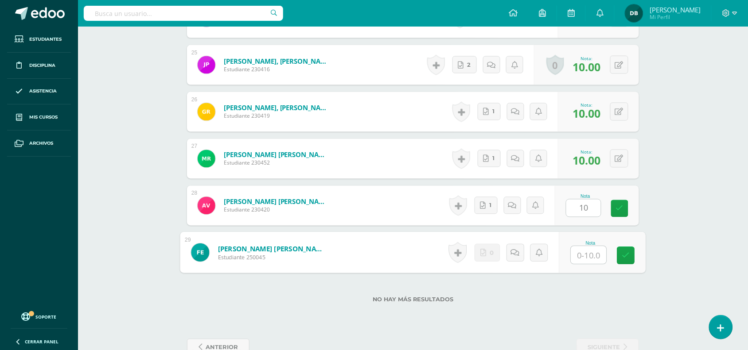
type input "0"
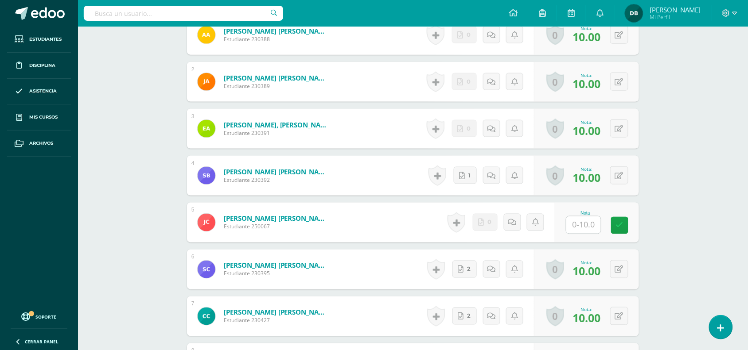
scroll to position [292, 0]
click at [588, 225] on input "text" at bounding box center [588, 226] width 35 height 18
type input "0"
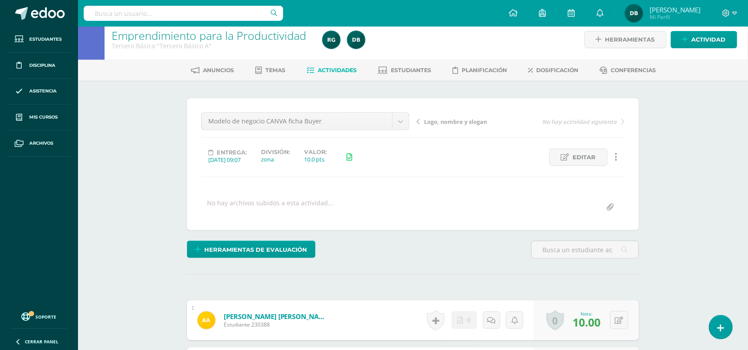
scroll to position [0, 0]
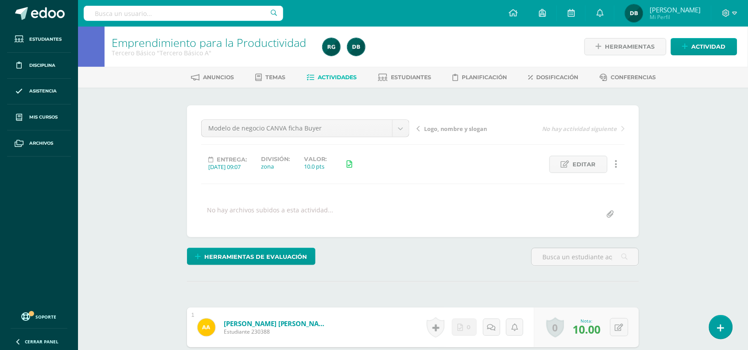
click at [410, 123] on div "Modelo de negocio CANVA ficha Buyer Principios éticos en mercadotecnia y public…" at bounding box center [305, 132] width 215 height 25
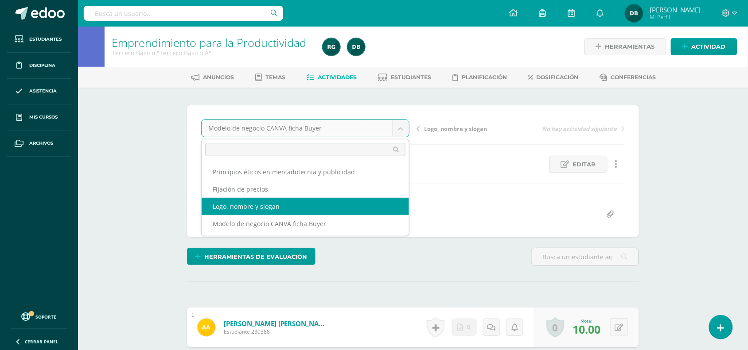
select select "/dashboard/teacher/grade-activity/107639/"
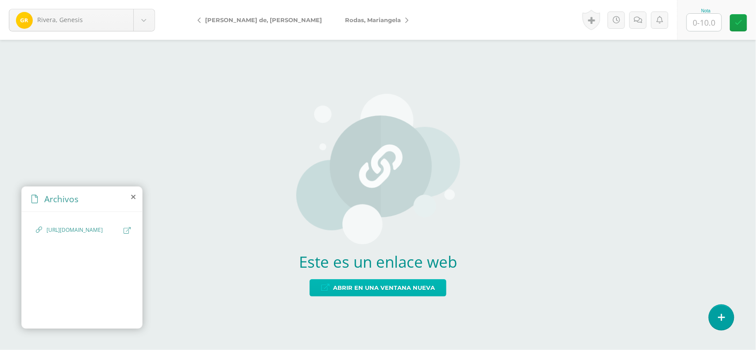
click at [408, 296] on span "Abrir en una ventana nueva" at bounding box center [384, 288] width 102 height 16
click at [412, 291] on span "Abrir en una ventana nueva" at bounding box center [384, 288] width 102 height 16
click at [349, 290] on span "Abrir en una ventana nueva" at bounding box center [384, 288] width 102 height 16
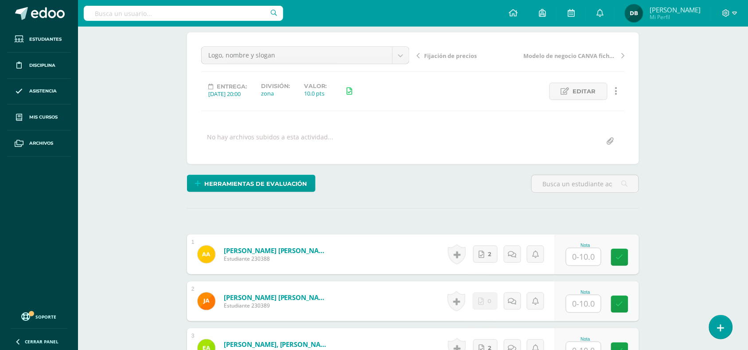
scroll to position [74, 0]
click at [373, 241] on form "[PERSON_NAME] [PERSON_NAME] Estudiante 230388 Nota 0 [GEOGRAPHIC_DATA]" at bounding box center [413, 254] width 452 height 40
click at [484, 252] on icon at bounding box center [482, 255] width 6 height 8
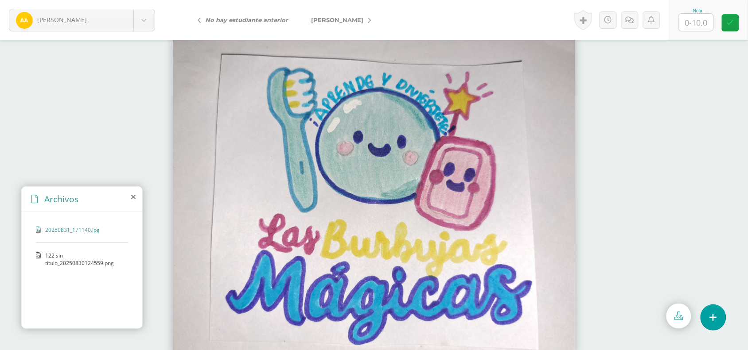
scroll to position [4, 0]
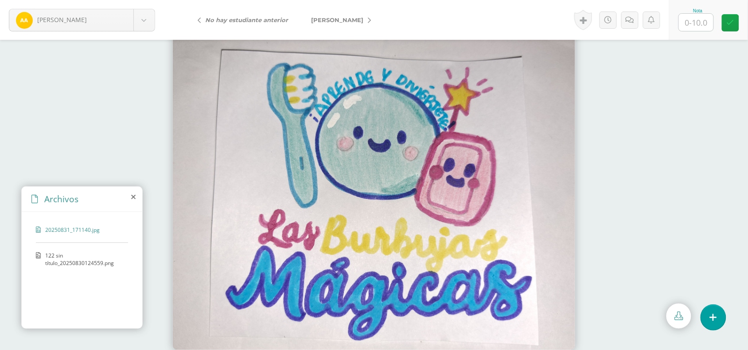
click at [51, 264] on span "122 sin título_20250830124559.png" at bounding box center [84, 259] width 78 height 15
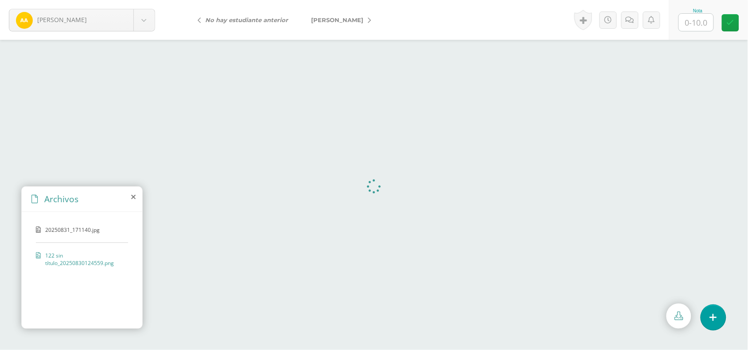
scroll to position [0, 0]
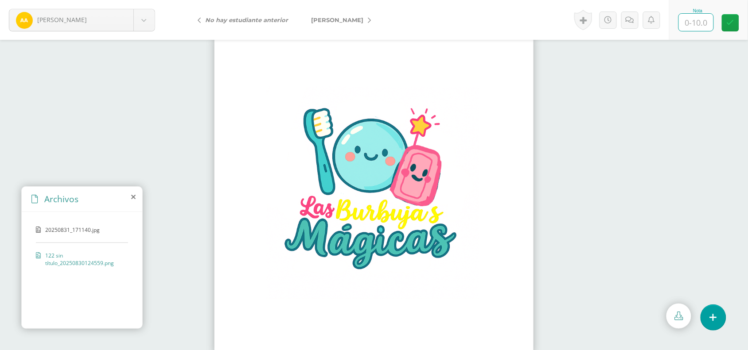
click at [693, 23] on input "text" at bounding box center [696, 22] width 35 height 17
type input "10"
click at [363, 23] on link "[PERSON_NAME]" at bounding box center [339, 19] width 78 height 21
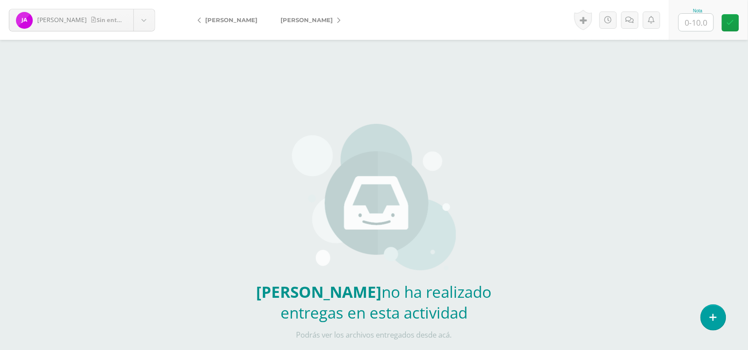
click at [319, 20] on span "[PERSON_NAME]" at bounding box center [306, 19] width 52 height 7
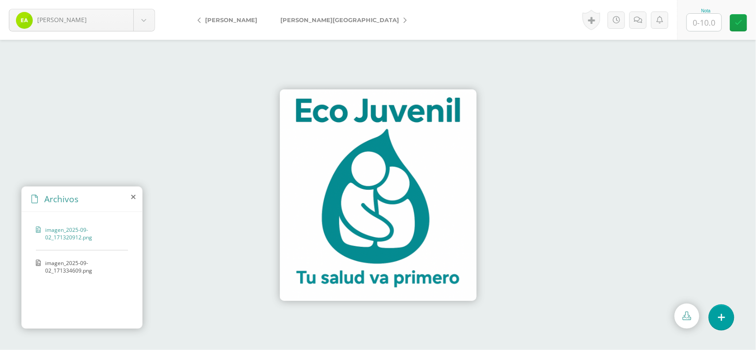
click at [70, 261] on span "imagen_2025-09-02_171334609.png" at bounding box center [84, 267] width 78 height 15
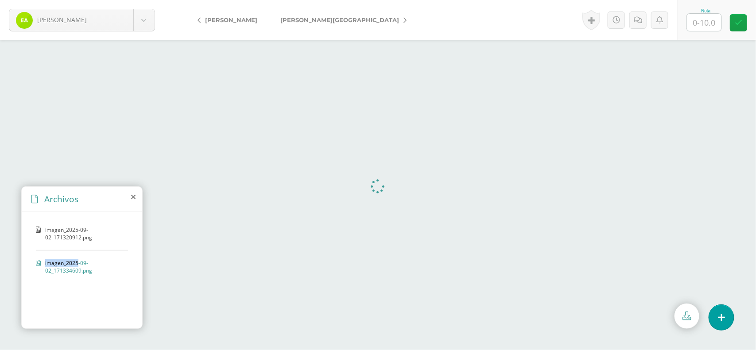
click at [70, 261] on span "imagen_2025-09-02_171334609.png" at bounding box center [84, 267] width 78 height 15
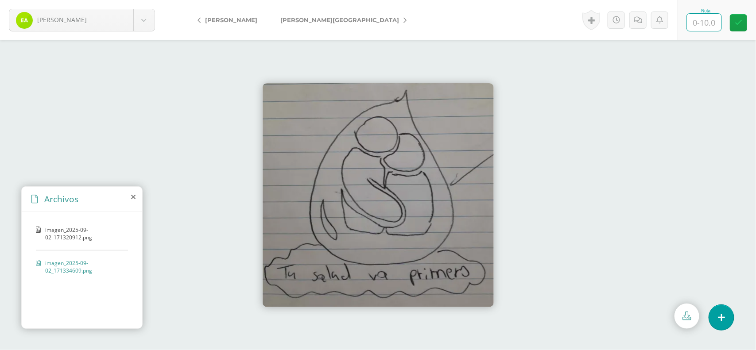
click at [709, 19] on input "text" at bounding box center [704, 22] width 35 height 17
type input "10"
click at [329, 21] on link "[PERSON_NAME][GEOGRAPHIC_DATA]" at bounding box center [341, 19] width 145 height 21
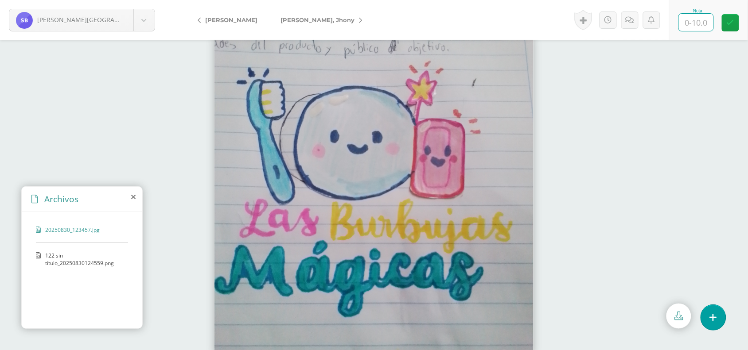
click at [699, 21] on input "text" at bounding box center [696, 22] width 35 height 17
type input "10"
click at [322, 21] on link "[PERSON_NAME], Jhony" at bounding box center [319, 19] width 100 height 21
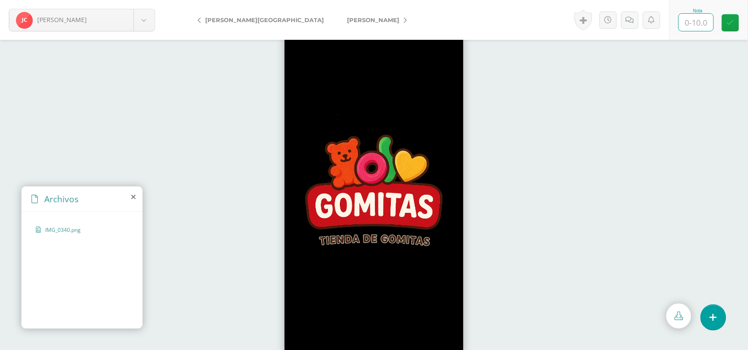
click at [688, 16] on input "text" at bounding box center [696, 22] width 35 height 17
type input "1"
type input "5"
click at [404, 18] on icon at bounding box center [405, 20] width 3 height 6
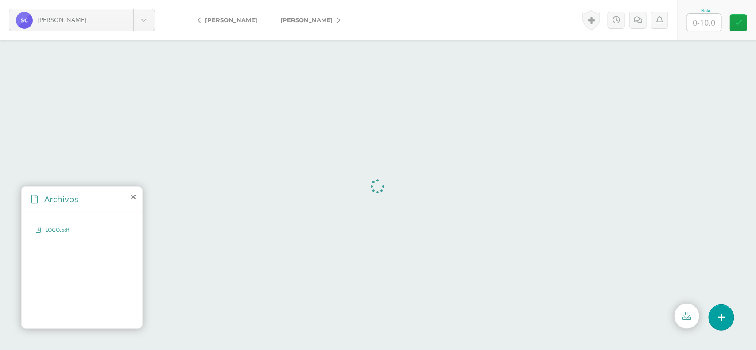
click at [708, 16] on input "text" at bounding box center [704, 22] width 35 height 17
type input "10"
click at [321, 20] on link "[PERSON_NAME]" at bounding box center [308, 19] width 78 height 21
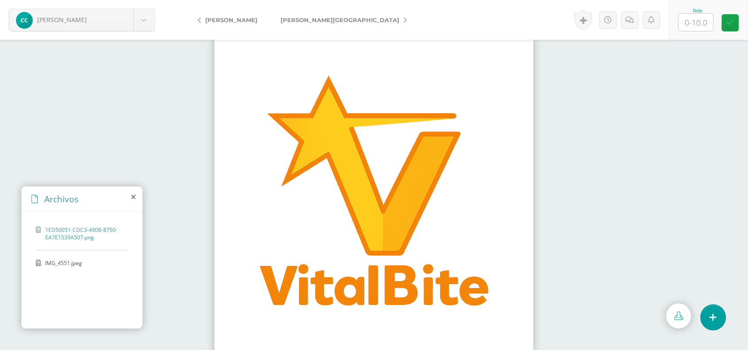
click at [91, 264] on span "IMG_4551.jpeg" at bounding box center [81, 264] width 73 height 8
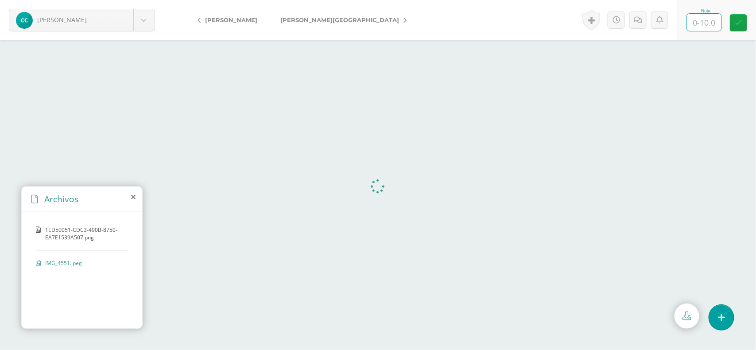
click at [697, 22] on input "text" at bounding box center [704, 22] width 35 height 17
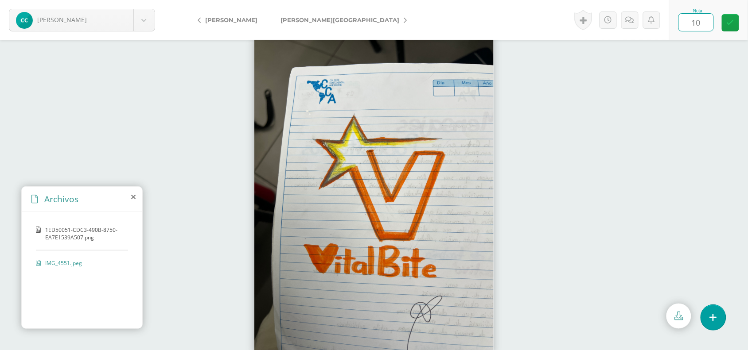
type input "10"
click at [327, 23] on link "[PERSON_NAME][GEOGRAPHIC_DATA]" at bounding box center [341, 19] width 145 height 21
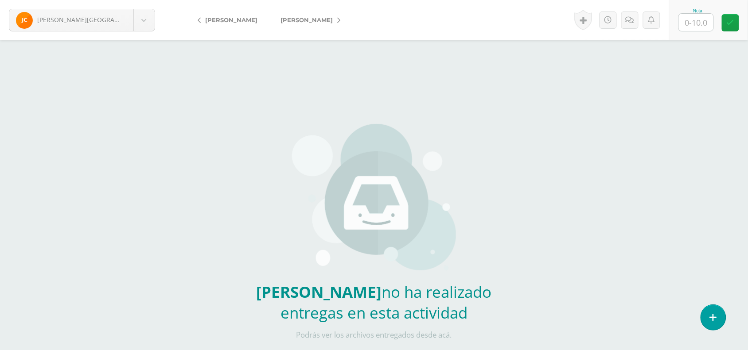
click at [337, 19] on icon at bounding box center [338, 20] width 3 height 6
click at [335, 21] on link "[PERSON_NAME]" at bounding box center [374, 19] width 78 height 21
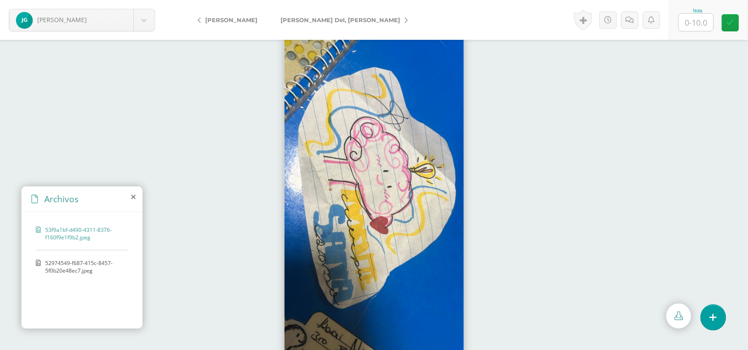
click at [78, 261] on span "52974549-f687-415c-8457-5f0b20e48ec7.jpeg" at bounding box center [84, 267] width 78 height 15
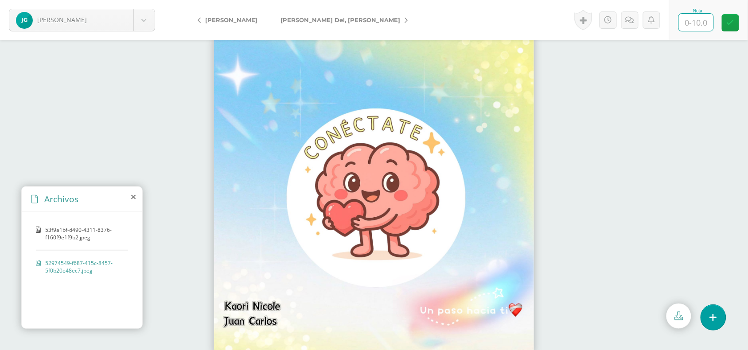
click at [699, 29] on input "text" at bounding box center [696, 22] width 35 height 17
type input "10"
click at [351, 18] on link "[PERSON_NAME] Del, [PERSON_NAME]" at bounding box center [342, 19] width 146 height 21
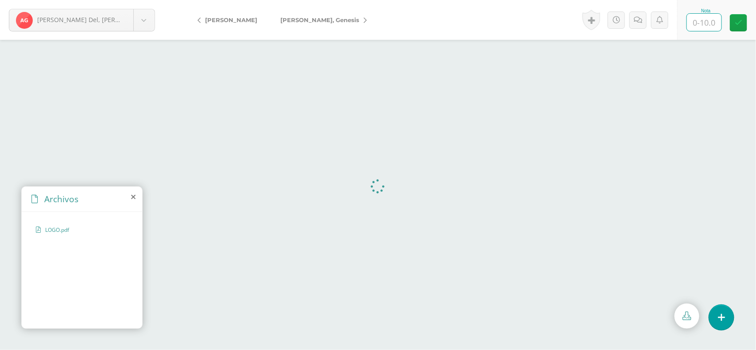
click at [710, 23] on input "text" at bounding box center [704, 22] width 35 height 17
type input "10"
click at [364, 23] on icon at bounding box center [365, 20] width 3 height 6
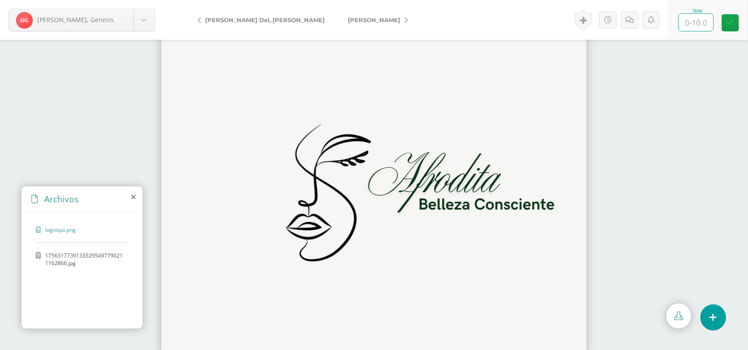
click at [692, 19] on input "text" at bounding box center [696, 22] width 35 height 17
type input "10"
click at [80, 259] on span "17563177391335295497790211162866.jpg" at bounding box center [84, 259] width 78 height 15
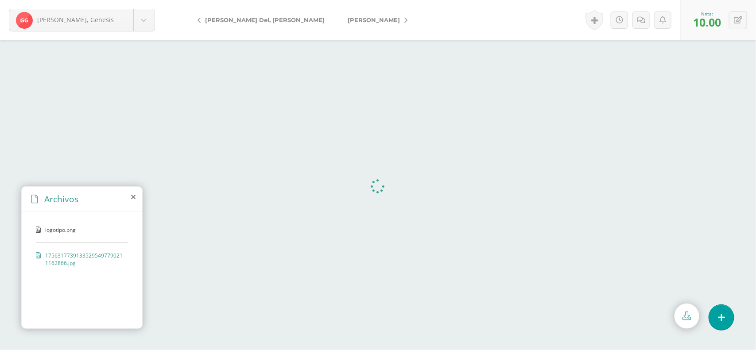
click at [405, 19] on icon at bounding box center [406, 20] width 3 height 6
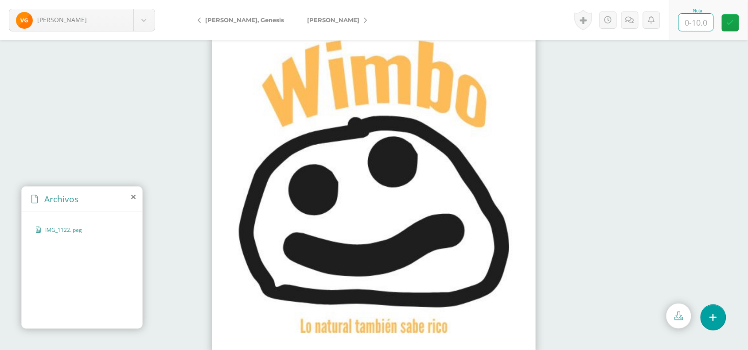
click at [692, 29] on input "text" at bounding box center [696, 22] width 35 height 17
type input "10"
click at [346, 17] on link "[PERSON_NAME]" at bounding box center [335, 19] width 78 height 21
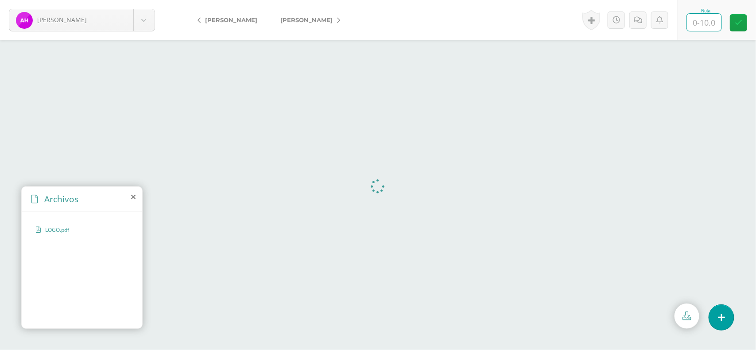
click at [699, 19] on input "text" at bounding box center [704, 22] width 35 height 17
type input "10"
click at [327, 24] on link "[PERSON_NAME]" at bounding box center [308, 19] width 78 height 21
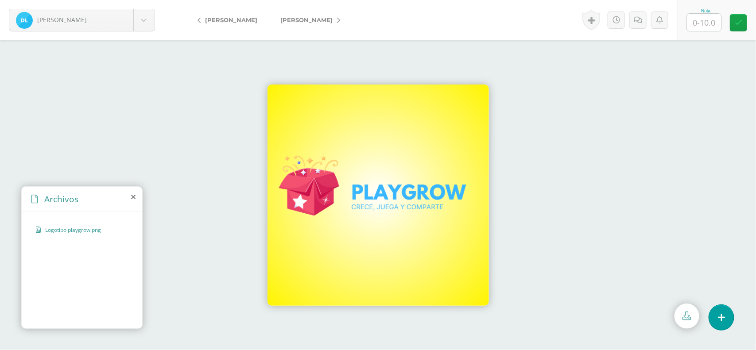
click at [698, 22] on input "text" at bounding box center [704, 22] width 35 height 17
type input "10"
click at [340, 17] on icon at bounding box center [338, 20] width 3 height 6
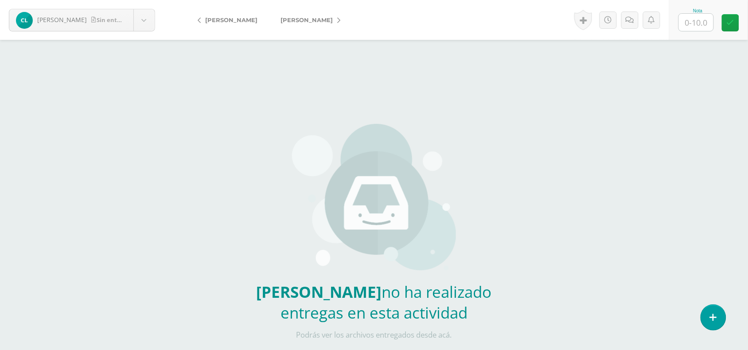
scroll to position [18, 0]
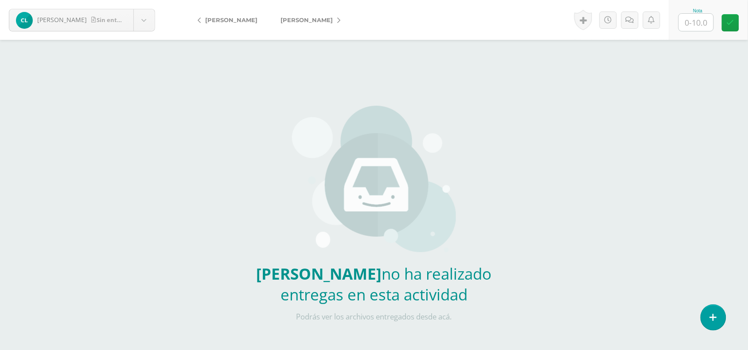
click at [316, 23] on link "[PERSON_NAME]" at bounding box center [308, 19] width 78 height 21
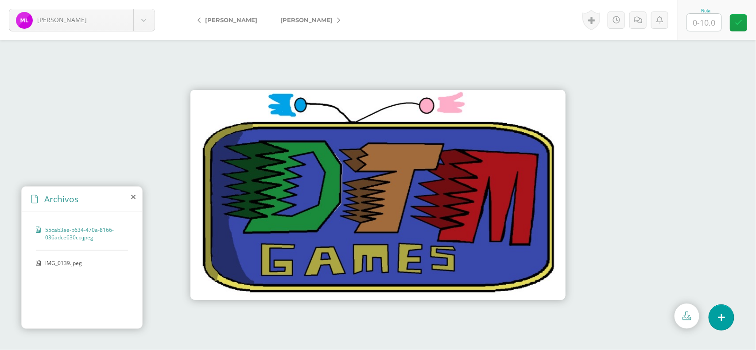
click at [701, 23] on input "text" at bounding box center [704, 22] width 35 height 17
type input "10"
click at [340, 19] on icon at bounding box center [338, 20] width 3 height 6
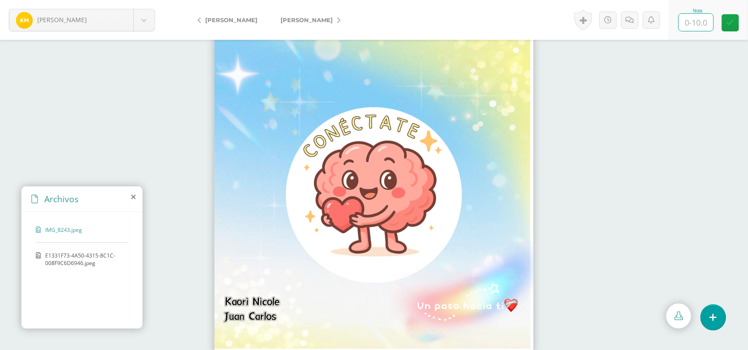
click at [701, 23] on input "text" at bounding box center [696, 22] width 35 height 17
type input "10"
click at [333, 18] on span "[PERSON_NAME]" at bounding box center [306, 19] width 52 height 7
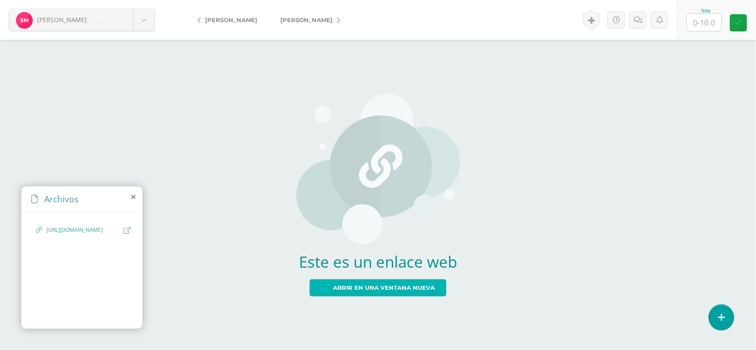
click at [367, 289] on span "Abrir en una ventana nueva" at bounding box center [384, 288] width 102 height 16
click at [701, 24] on input "text" at bounding box center [704, 22] width 35 height 17
type input "10"
click at [333, 24] on link "[PERSON_NAME]" at bounding box center [308, 19] width 78 height 21
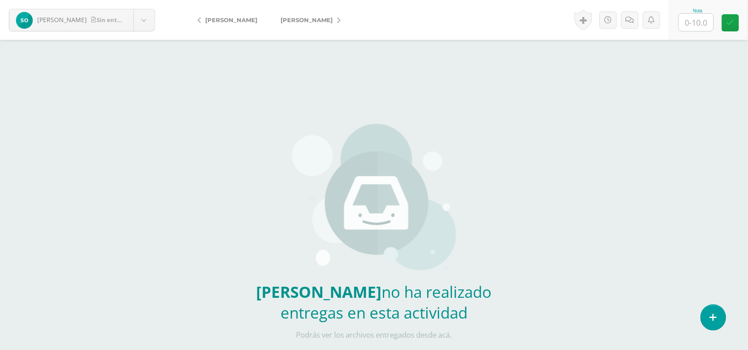
click at [347, 25] on link "[PERSON_NAME]" at bounding box center [308, 19] width 78 height 21
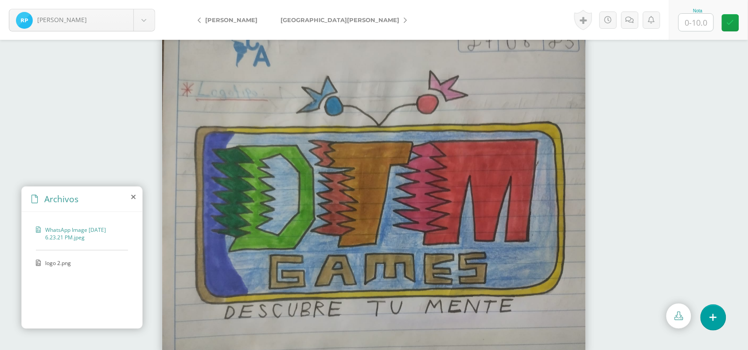
click at [698, 20] on input "text" at bounding box center [696, 22] width 35 height 17
type input "10"
click at [327, 22] on link "[GEOGRAPHIC_DATA][PERSON_NAME]" at bounding box center [341, 19] width 145 height 21
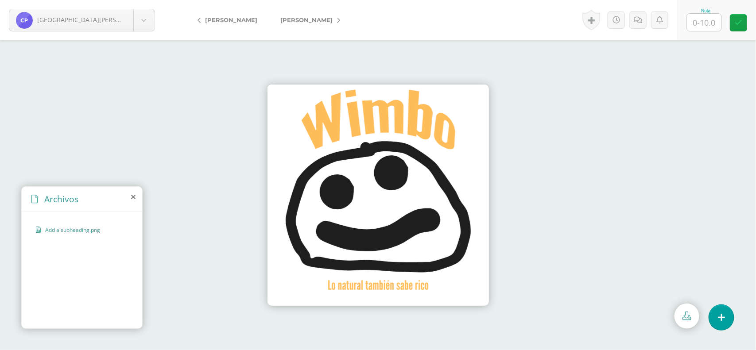
click at [327, 22] on span "[PERSON_NAME]" at bounding box center [306, 19] width 52 height 7
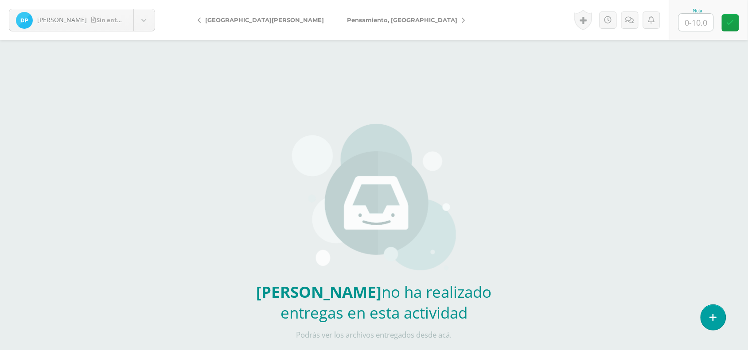
click at [462, 17] on icon at bounding box center [463, 20] width 3 height 6
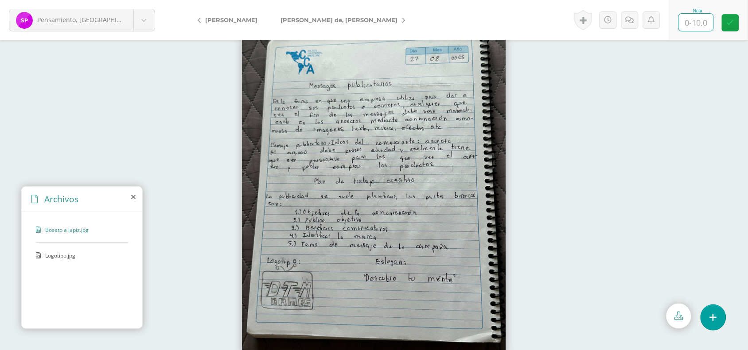
click at [704, 20] on input "text" at bounding box center [696, 22] width 35 height 17
type input "10"
click at [335, 19] on link "[PERSON_NAME] de, [PERSON_NAME]" at bounding box center [340, 19] width 143 height 21
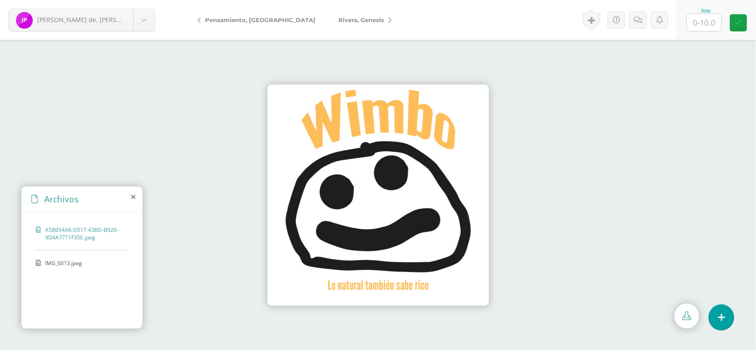
click at [699, 18] on input "text" at bounding box center [704, 22] width 35 height 17
type input "10"
click at [356, 19] on link "Rivera, Genesis" at bounding box center [363, 19] width 72 height 21
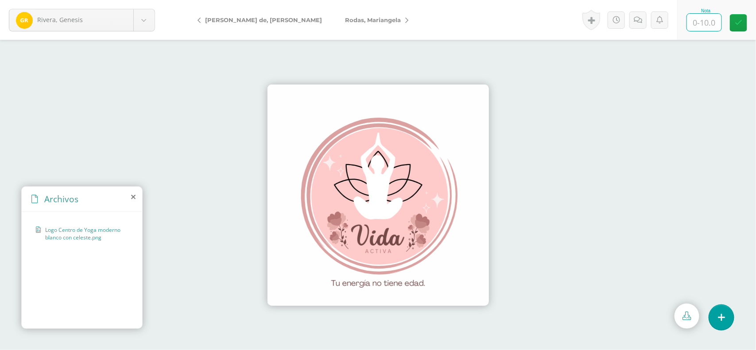
click at [712, 18] on input "text" at bounding box center [704, 22] width 35 height 17
type input "10"
click at [405, 20] on icon at bounding box center [406, 20] width 3 height 6
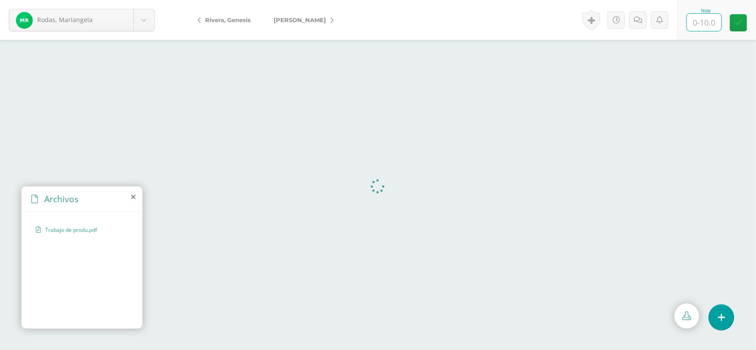
click at [712, 23] on input "text" at bounding box center [704, 22] width 35 height 17
type input "10"
click at [331, 20] on icon at bounding box center [332, 20] width 3 height 6
click at [710, 19] on input "text" at bounding box center [704, 22] width 35 height 17
type input "10"
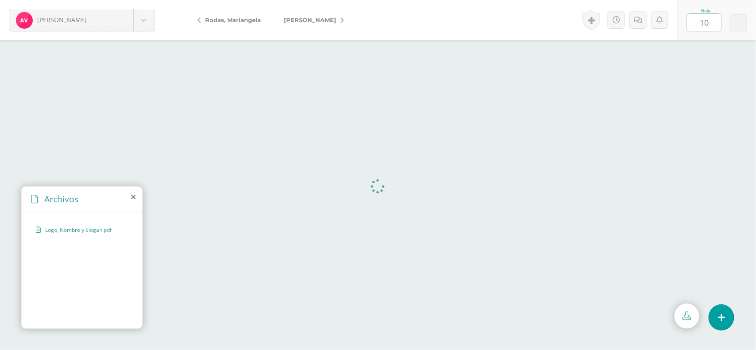
click at [348, 16] on link "[PERSON_NAME]" at bounding box center [312, 19] width 78 height 21
click at [347, 16] on link "[PERSON_NAME]" at bounding box center [312, 19] width 78 height 21
click at [343, 18] on link "[PERSON_NAME]" at bounding box center [312, 19] width 78 height 21
click at [315, 23] on span "[PERSON_NAME]" at bounding box center [310, 19] width 52 height 7
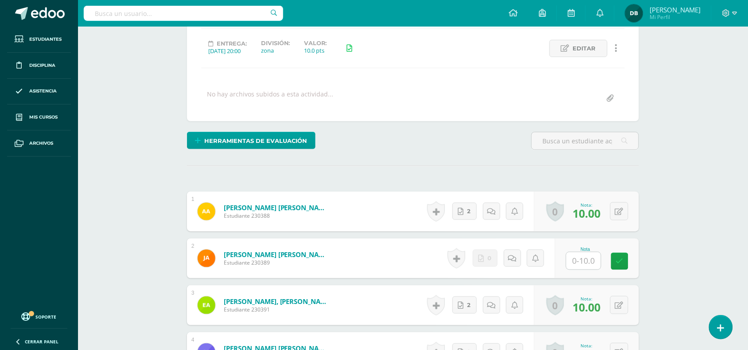
scroll to position [117, 0]
click at [584, 264] on input "text" at bounding box center [588, 261] width 35 height 18
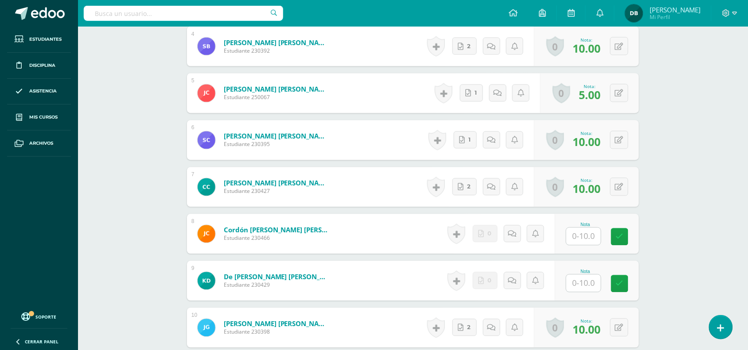
scroll to position [473, 0]
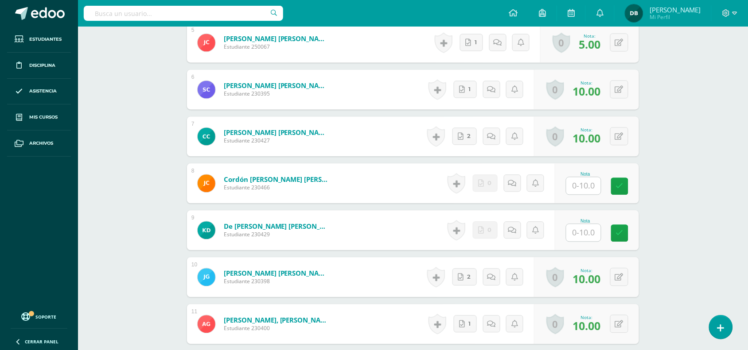
type input "10"
click at [581, 178] on input "text" at bounding box center [588, 187] width 35 height 18
type input "10"
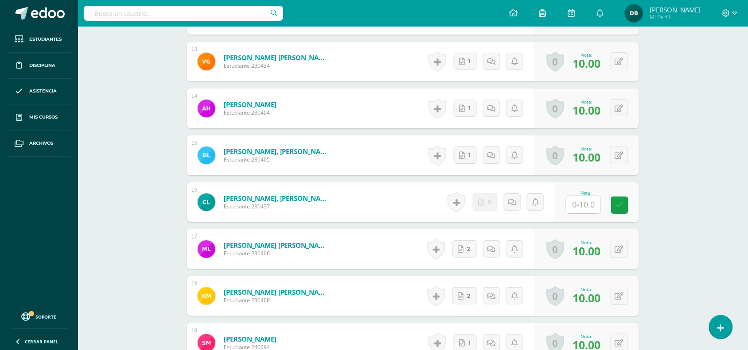
scroll to position [882, 0]
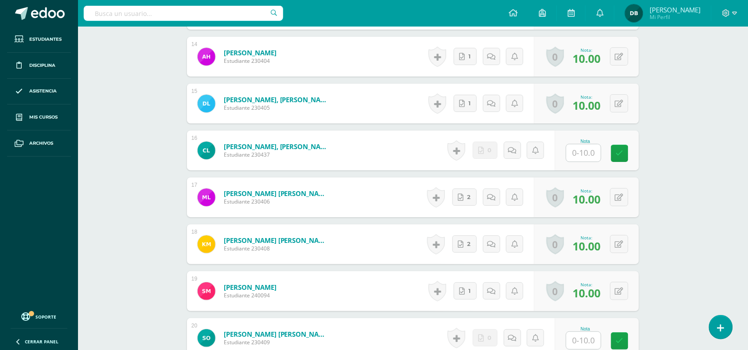
type input "10"
click at [588, 153] on input "text" at bounding box center [588, 153] width 35 height 18
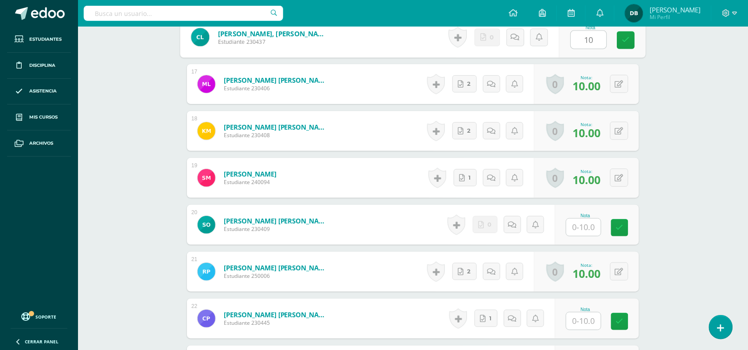
scroll to position [997, 0]
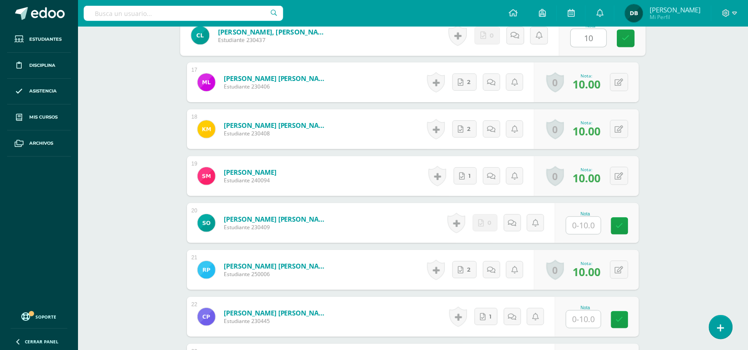
type input "10"
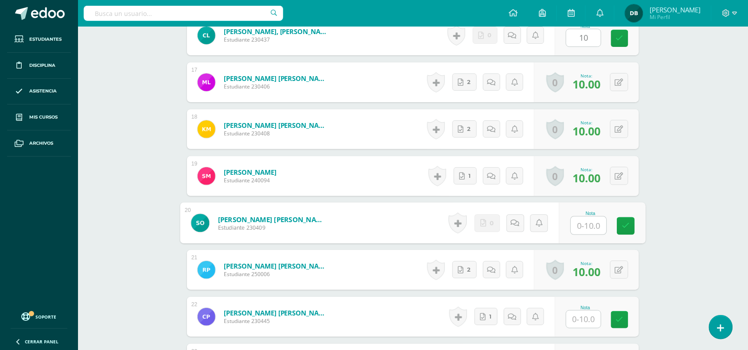
click at [583, 223] on input "text" at bounding box center [588, 226] width 35 height 18
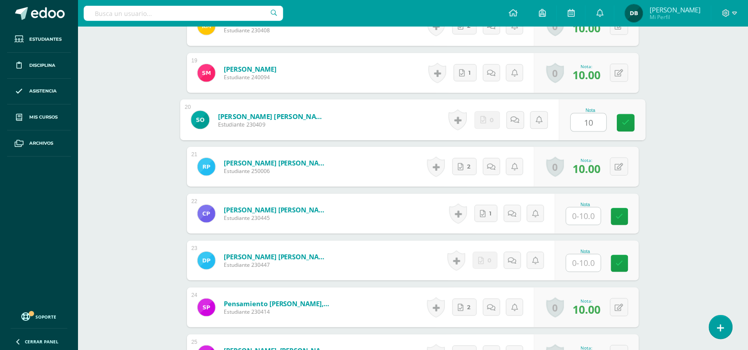
scroll to position [1106, 0]
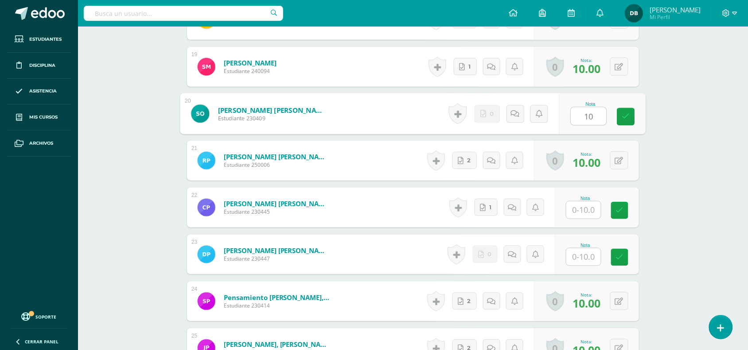
type input "10"
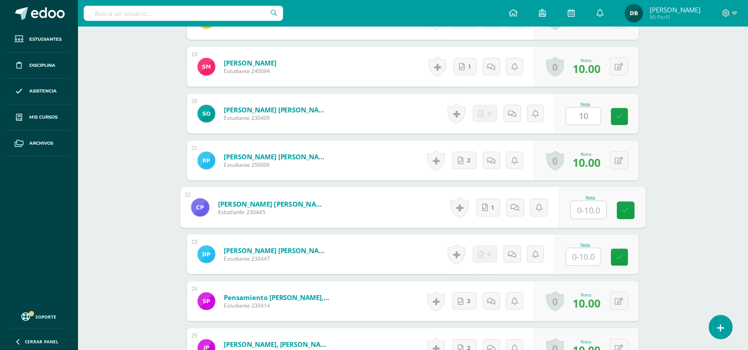
click at [580, 212] on input "text" at bounding box center [588, 211] width 35 height 18
type input "10"
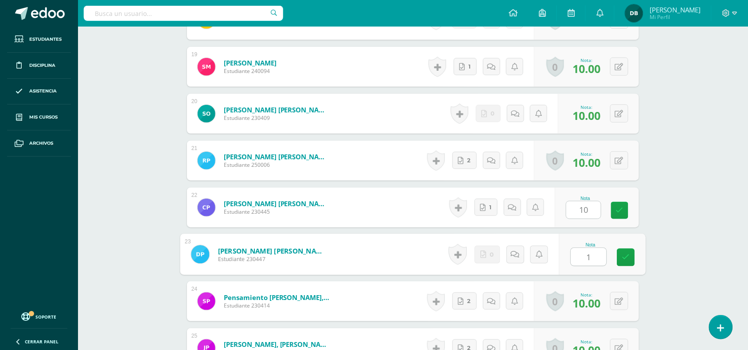
type input "10"
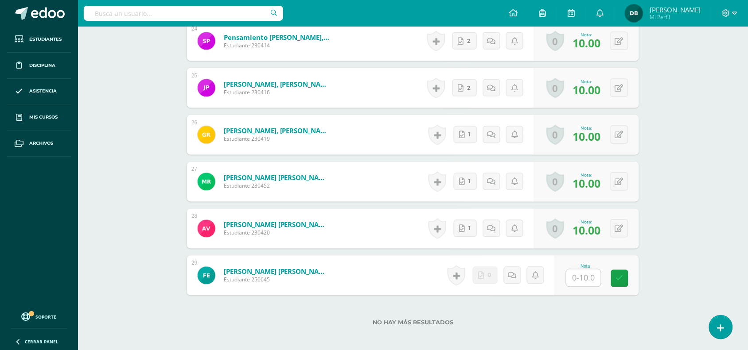
scroll to position [1367, 0]
click at [585, 280] on input "text" at bounding box center [588, 278] width 35 height 18
click at [617, 277] on button at bounding box center [625, 275] width 19 height 19
type input "0"
click at [601, 280] on icon at bounding box center [602, 279] width 8 height 8
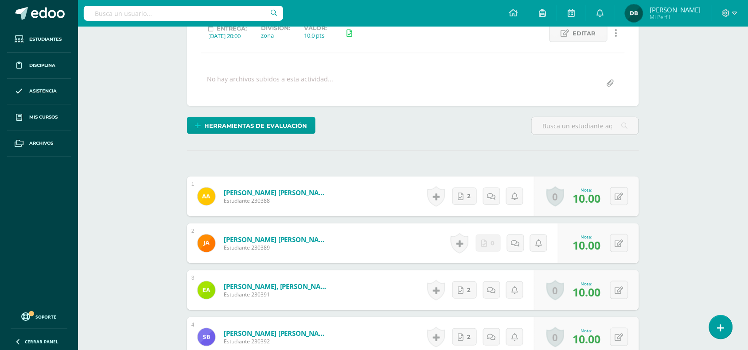
scroll to position [0, 0]
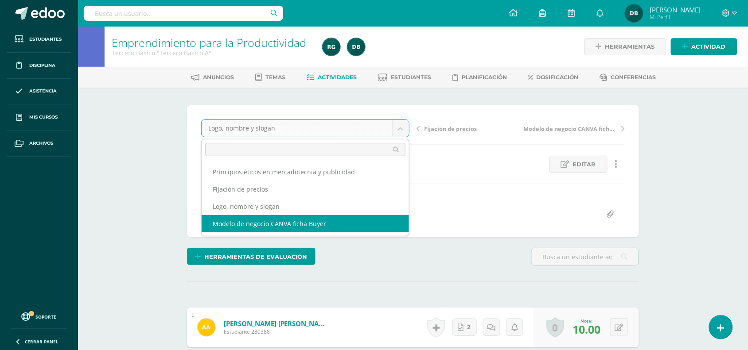
select select "/dashboard/teacher/grade-activity/107622/"
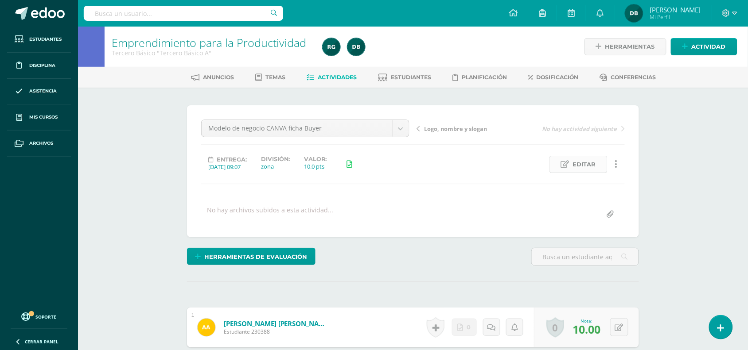
click at [591, 156] on span "Editar" at bounding box center [584, 164] width 23 height 16
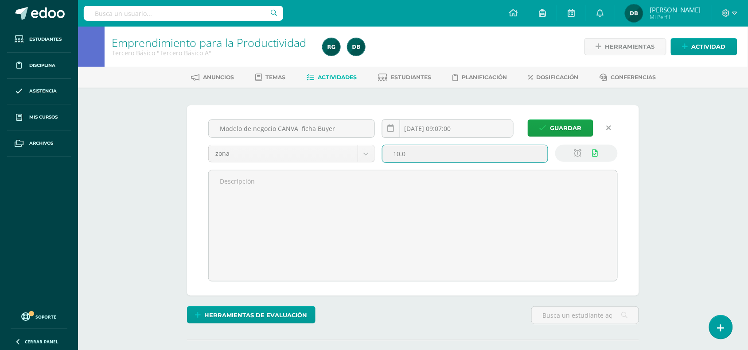
scroll to position [0, 0]
drag, startPoint x: 435, startPoint y: 156, endPoint x: 351, endPoint y: 146, distance: 84.3
click at [351, 146] on div "Modelo de negocio CANVA ficha Buyer 2025-08-27 09:07:00 zona zona examen 10.0" at bounding box center [413, 200] width 417 height 162
type input "20"
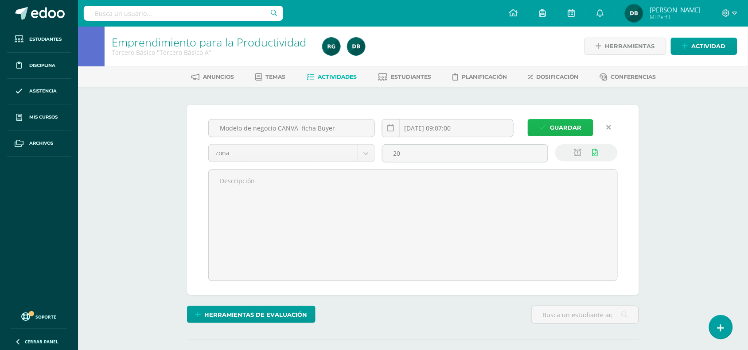
click at [549, 130] on button "Guardar" at bounding box center [561, 127] width 66 height 17
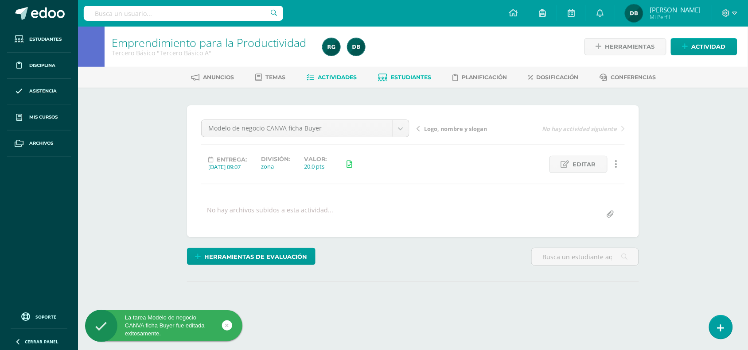
click at [395, 77] on span "Estudiantes" at bounding box center [411, 77] width 40 height 7
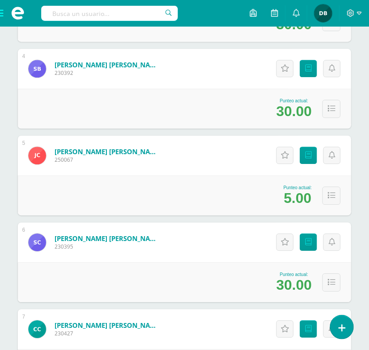
scroll to position [419, 0]
